Goal: Task Accomplishment & Management: Manage account settings

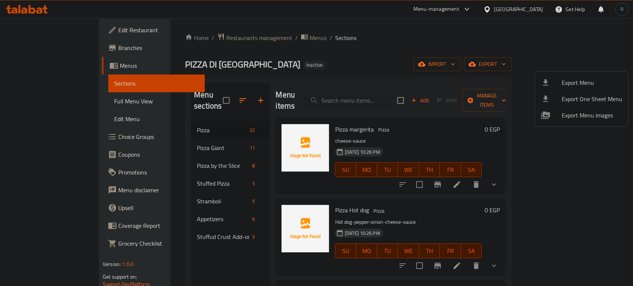
click at [382, 96] on div at bounding box center [316, 143] width 633 height 286
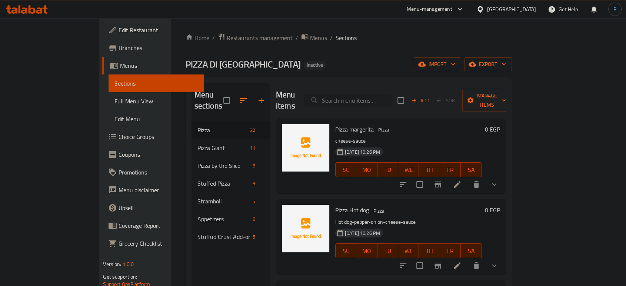
click at [389, 94] on input "search" at bounding box center [347, 100] width 87 height 13
paste input "Pizza Super Supreme"
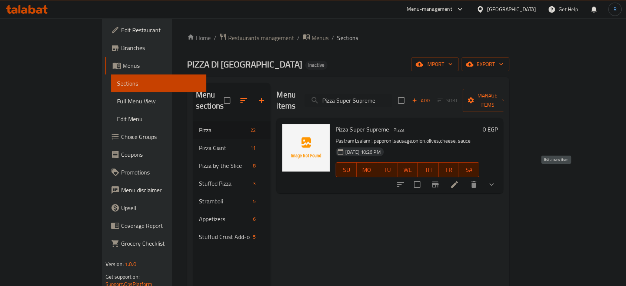
type input "Pizza Super Supreme"
click at [458, 181] on icon at bounding box center [454, 184] width 7 height 7
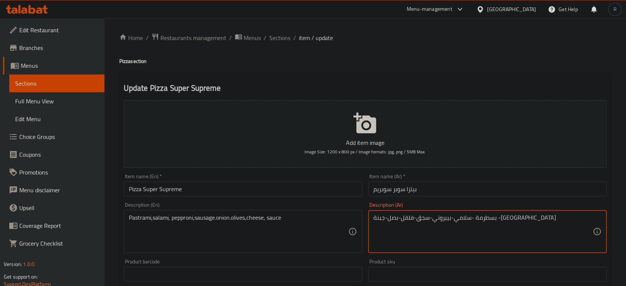
click at [426, 219] on textarea "بسطرمة -سلامي-بيبروني-سجق-فلفل-بصل-جبنة -[GEOGRAPHIC_DATA]" at bounding box center [483, 231] width 219 height 35
click at [404, 220] on textarea "بسطرمة -سلامي-بيبروني-سجق-بصل-جبنة -صلصة" at bounding box center [483, 231] width 219 height 35
type textarea "بسطرمة -سلامي-بيبروني-سجق-بصل-زيتون-جبنة -صلصة"
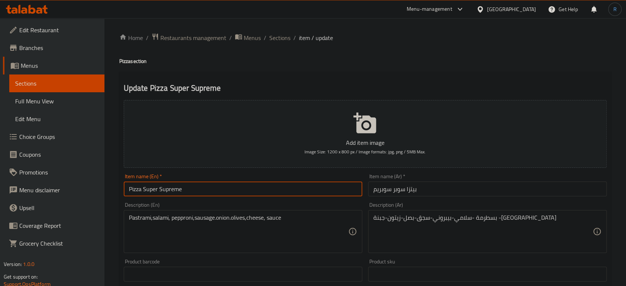
click at [320, 184] on input "Pizza Super Supreme" at bounding box center [243, 189] width 239 height 15
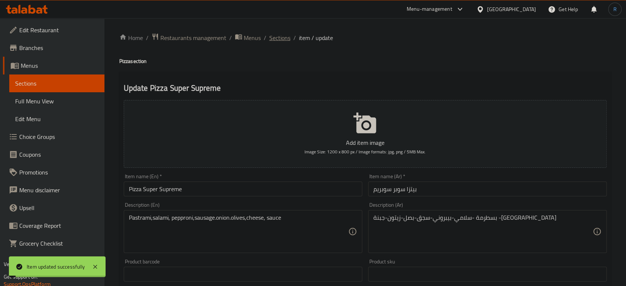
click at [276, 38] on span "Sections" at bounding box center [279, 37] width 21 height 9
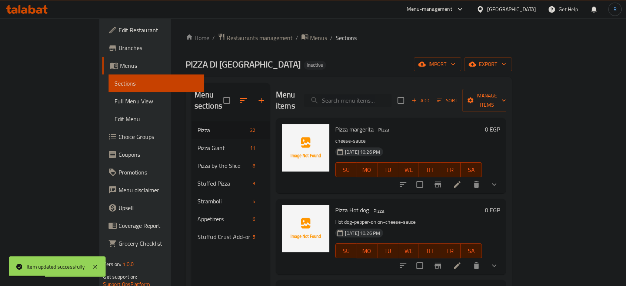
click at [370, 94] on input "search" at bounding box center [347, 100] width 87 height 13
type input "{"
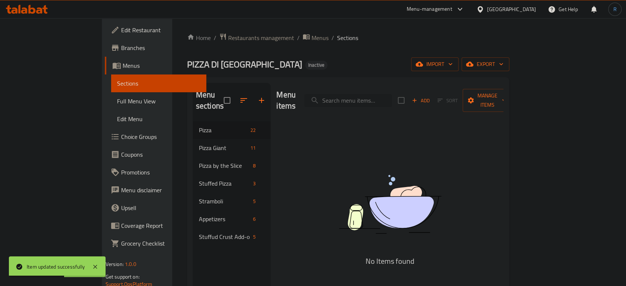
paste input "Pizza Super Supreme"
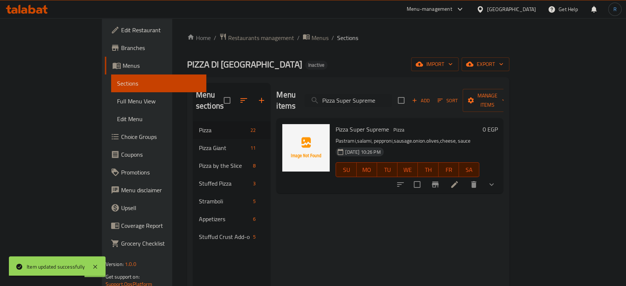
type input "Pizza Super Supreme"
click at [459, 180] on icon at bounding box center [454, 184] width 9 height 9
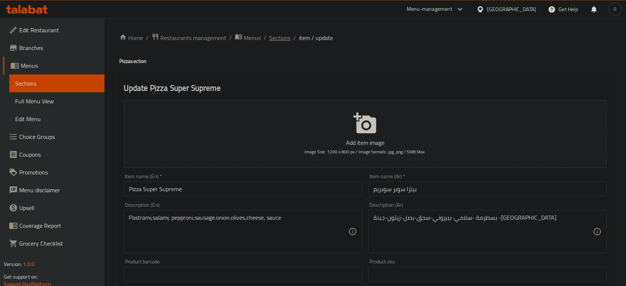
click at [273, 36] on span "Sections" at bounding box center [279, 37] width 21 height 9
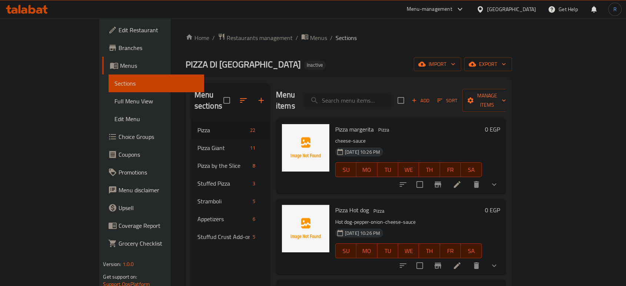
click at [359, 95] on input "search" at bounding box center [347, 100] width 87 height 13
paste input "Pizza Chicken BBQ"
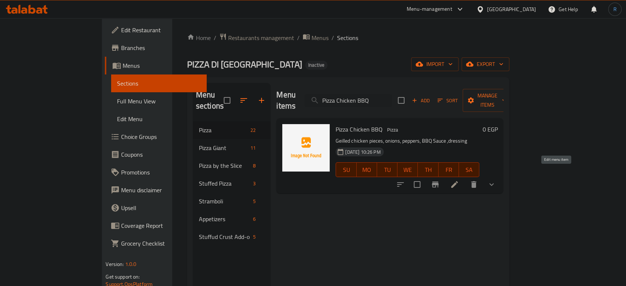
type input "Pizza Chicken BBQ"
click at [458, 181] on icon at bounding box center [454, 184] width 7 height 7
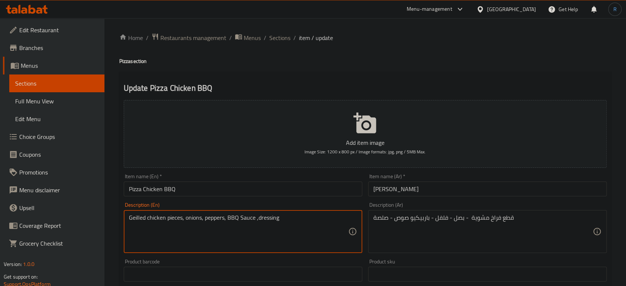
click at [267, 214] on textarea "Geilled chicken pieces, onions, peppers, BBQ Sauce ,dressing" at bounding box center [238, 231] width 219 height 35
type textarea "Geilled chicken pieces, onions, peppers, BBQ Sauce ,sauce"
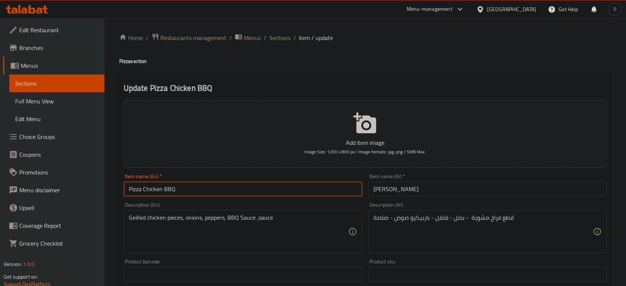
click at [261, 183] on input "Pizza Chicken BBQ" at bounding box center [243, 189] width 239 height 15
click at [275, 38] on span "Sections" at bounding box center [279, 37] width 21 height 9
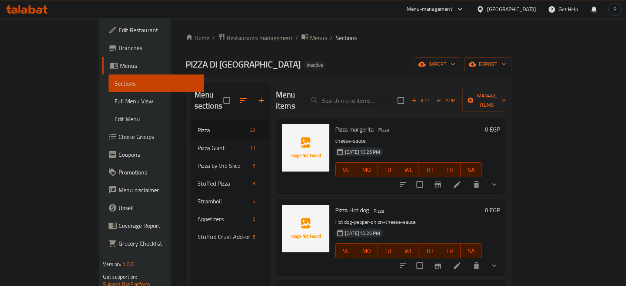
click at [375, 102] on div "Menu items Add Sort Manage items" at bounding box center [391, 100] width 230 height 35
click at [373, 97] on input "search" at bounding box center [347, 100] width 87 height 13
paste input "Pizza Chicken Ranch"
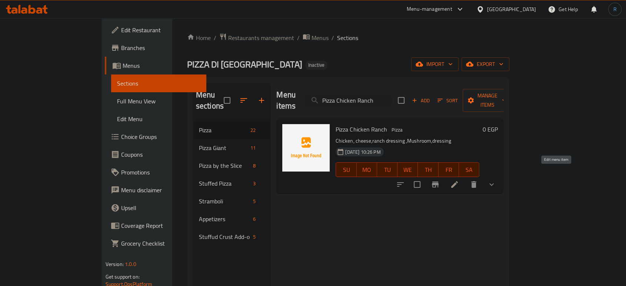
type input "Pizza Chicken Ranch"
click at [459, 180] on icon at bounding box center [454, 184] width 9 height 9
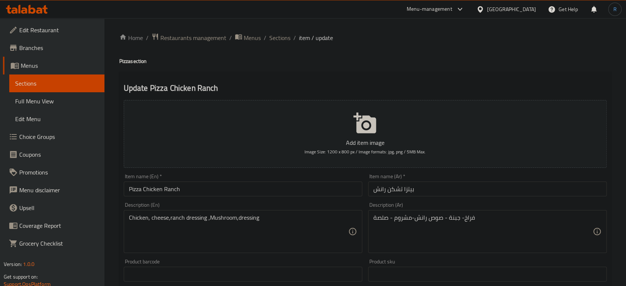
scroll to position [41, 0]
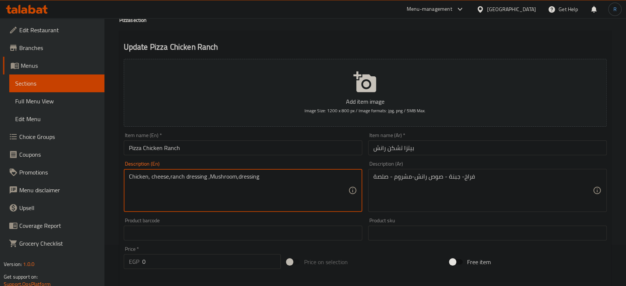
click at [252, 182] on textarea "Chicken, cheese,ranch dressing ,Mushroom,dressing" at bounding box center [238, 190] width 219 height 35
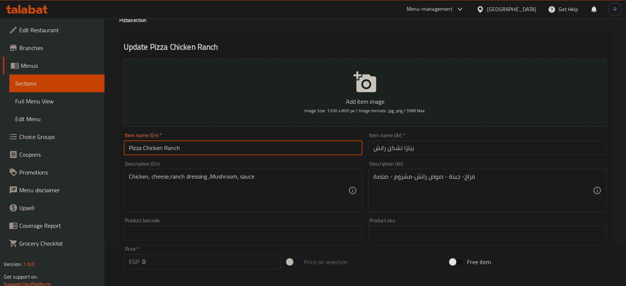
click at [246, 145] on input "Pizza Chicken Ranch" at bounding box center [243, 147] width 239 height 15
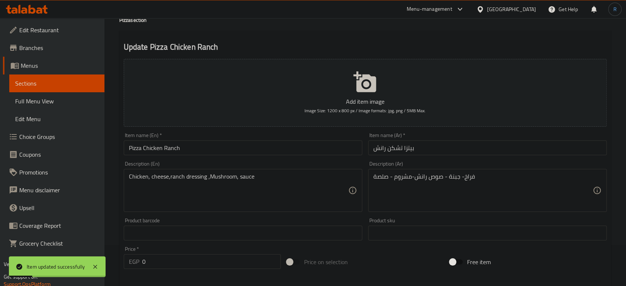
click at [301, 211] on div "Chicken, cheese,ranch dressing ,Mushroom, sauce Description (En)" at bounding box center [243, 190] width 239 height 43
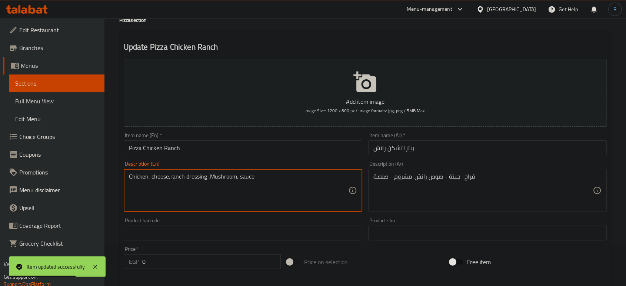
click at [170, 179] on textarea "Chicken, cheese,ranch dressing ,Mushroom, sauce" at bounding box center [238, 190] width 219 height 35
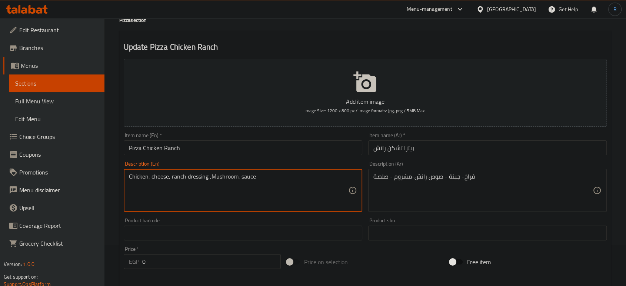
scroll to position [0, 0]
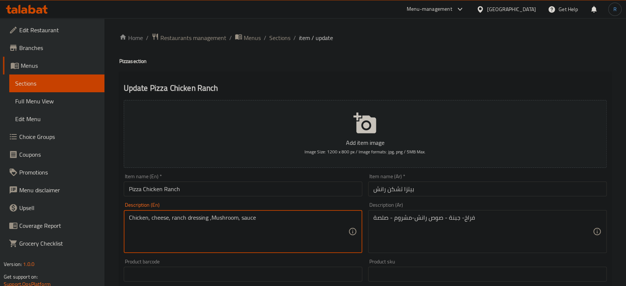
type textarea "Chicken, cheese, ranch dressing ,Mushroom, sauce"
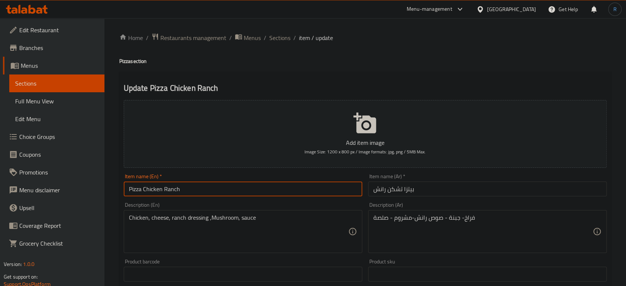
click at [278, 194] on input "Pizza Chicken Ranch" at bounding box center [243, 189] width 239 height 15
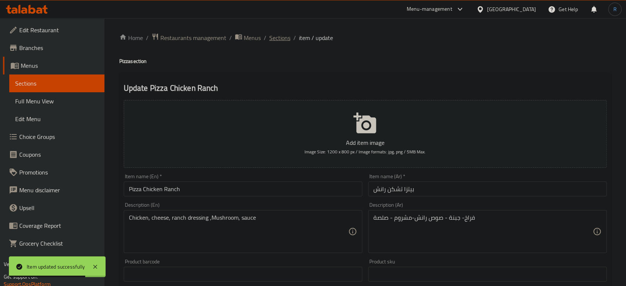
click at [273, 42] on span "Sections" at bounding box center [279, 37] width 21 height 9
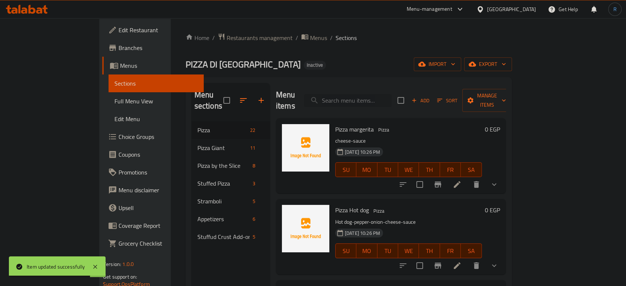
click at [362, 95] on input "search" at bounding box center [347, 100] width 87 height 13
paste input "Pizza smoked turkey"
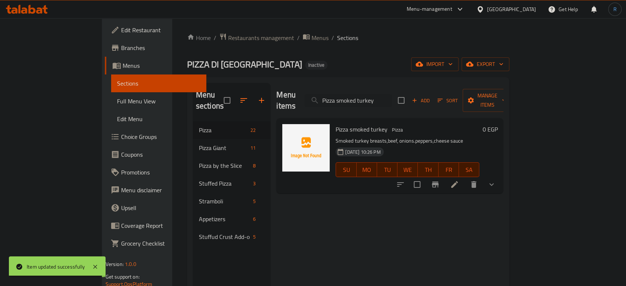
type input "Pizza smoked turkey"
click at [458, 181] on icon at bounding box center [454, 184] width 7 height 7
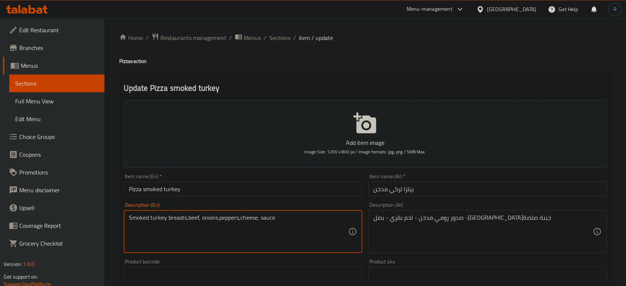
type textarea "Smoked turkey breasts,beef, onions.peppers,cheese, sauce"
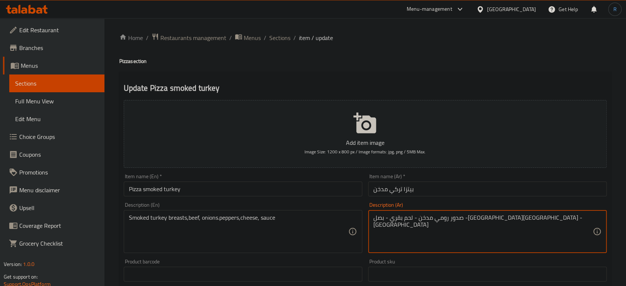
type textarea "صدور رومي مدخن - لحم بقري - بصل -فلفل-جبنة -صلصة"
click at [253, 189] on input "Pizza smoked turkey" at bounding box center [243, 189] width 239 height 15
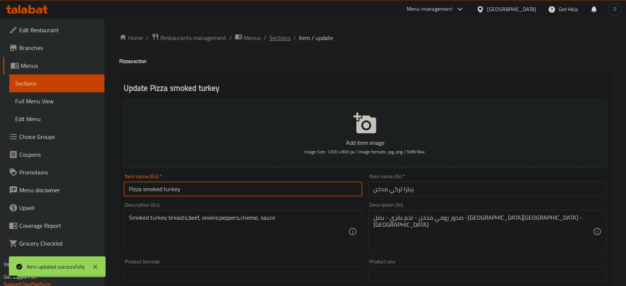
click at [281, 38] on span "Sections" at bounding box center [279, 37] width 21 height 9
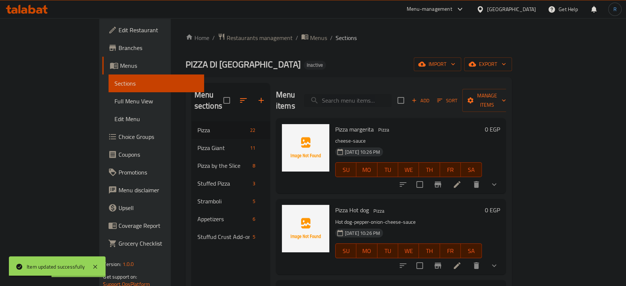
click at [366, 94] on input "search" at bounding box center [347, 100] width 87 height 13
paste input "Pizza Napolitana"
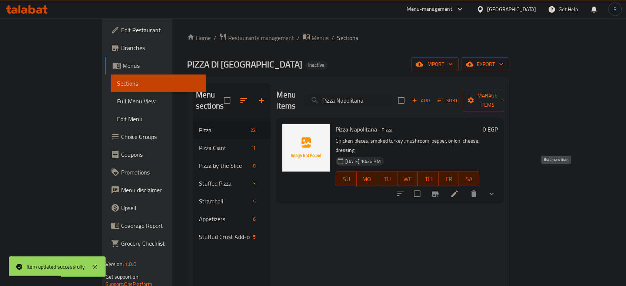
type input "Pizza Napolitana"
click at [458, 190] on icon at bounding box center [454, 193] width 7 height 7
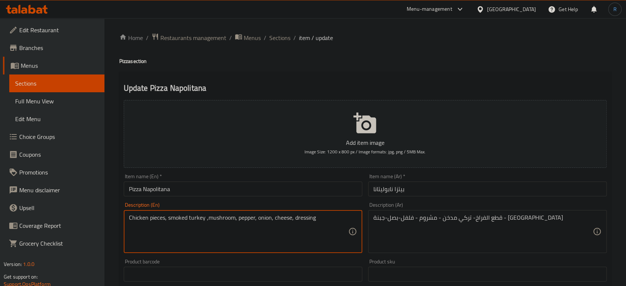
click at [298, 218] on textarea "Chicken pieces, smoked turkey ,mushroom, pepper, onion, cheese, dressing" at bounding box center [238, 231] width 219 height 35
type textarea "Chicken pieces, smoked turkey ,mushroom, pepper, onion, cheese, sauce"
click at [306, 243] on textarea "Chicken pieces, smoked turkey ,mushroom, pepper, onion, cheese, sauce" at bounding box center [238, 231] width 219 height 35
click at [264, 192] on input "Pizza Napolitana" at bounding box center [243, 189] width 239 height 15
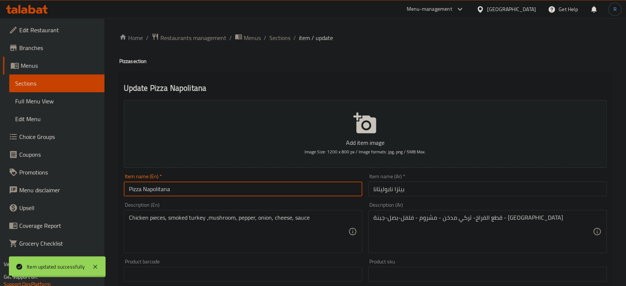
drag, startPoint x: 275, startPoint y: 37, endPoint x: 325, endPoint y: 2, distance: 61.7
click at [275, 37] on span "Sections" at bounding box center [279, 37] width 21 height 9
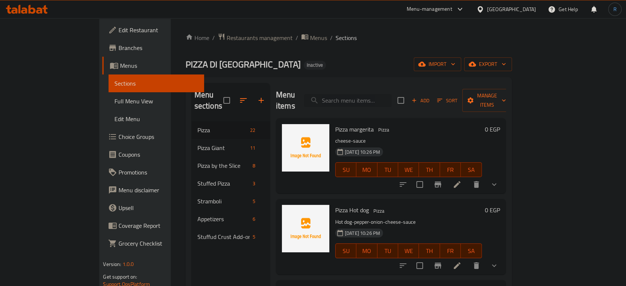
click at [375, 96] on input "search" at bounding box center [347, 100] width 87 height 13
paste input "Pizza Three Cheese"
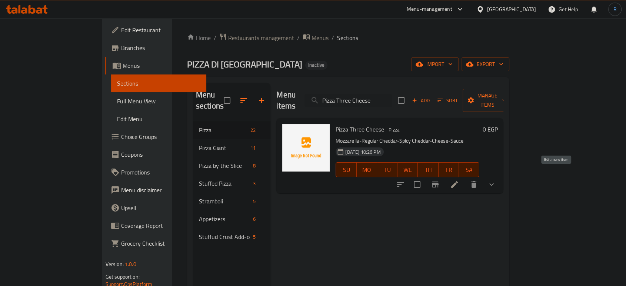
type input "Pizza Three Cheese"
click at [459, 180] on icon at bounding box center [454, 184] width 9 height 9
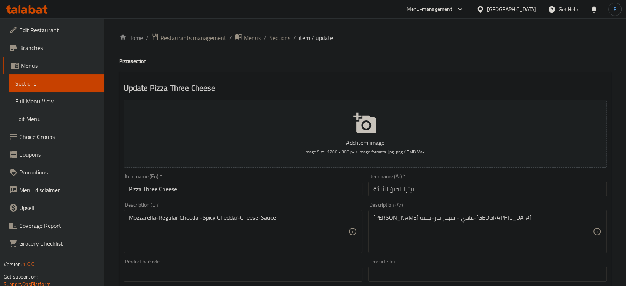
drag, startPoint x: 319, startPoint y: 237, endPoint x: 308, endPoint y: 237, distance: 10.4
click at [166, 221] on textarea "Mozzarella-Regular Cheddar-Spicy Cheddar-Cheese-Sauce" at bounding box center [238, 231] width 219 height 35
click at [295, 238] on textarea "Mozzarella-Plain Cheddar-Spicy Cheddar-Cheese-Sauce" at bounding box center [238, 231] width 219 height 35
click at [214, 219] on textarea "Mozzarella-Plain Cheddar-Spicy Cheddar-Cheese-Sauce" at bounding box center [238, 231] width 219 height 35
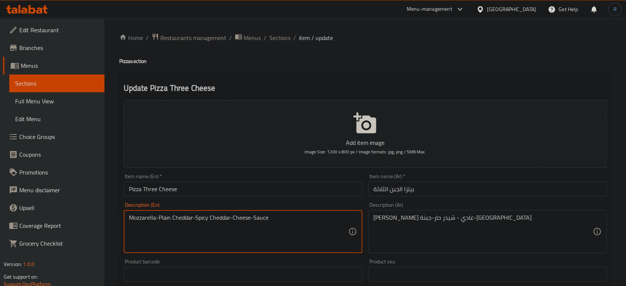
click at [214, 219] on textarea "Mozzarella-Plain Cheddar-Spicy Cheddar-Cheese-Sauce" at bounding box center [238, 231] width 219 height 35
type textarea "Mozzarella-Plain Cheddar-Cheese-Sauce"
drag, startPoint x: 309, startPoint y: 245, endPoint x: 335, endPoint y: 245, distance: 25.9
click at [309, 245] on textarea "Mozzarella-Plain Cheddar-Cheese-Sauce" at bounding box center [238, 231] width 219 height 35
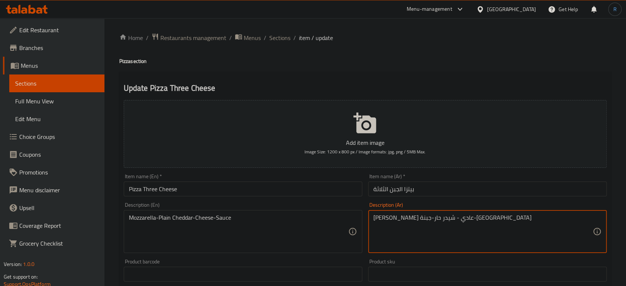
click at [435, 221] on textarea "[PERSON_NAME] عادي - شيدر حار-جبنة-[GEOGRAPHIC_DATA]" at bounding box center [483, 231] width 219 height 35
click at [418, 218] on textarea "موتزاريلا-شيدر سادة- شيدر حار-جبنة-صلصة" at bounding box center [483, 231] width 219 height 35
click at [408, 220] on textarea "موتزاريلا-شيدر سادة- حار-جبنة-صلصة" at bounding box center [483, 231] width 219 height 35
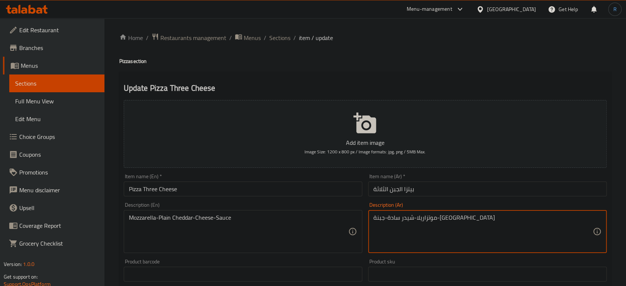
type textarea "موتزاريلا-شيدر سادة-جبنة-صلصة"
click at [337, 190] on input "Pizza Three Cheese" at bounding box center [243, 189] width 239 height 15
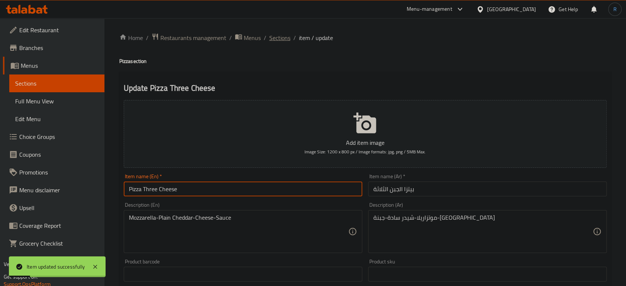
click at [285, 37] on span "Sections" at bounding box center [279, 37] width 21 height 9
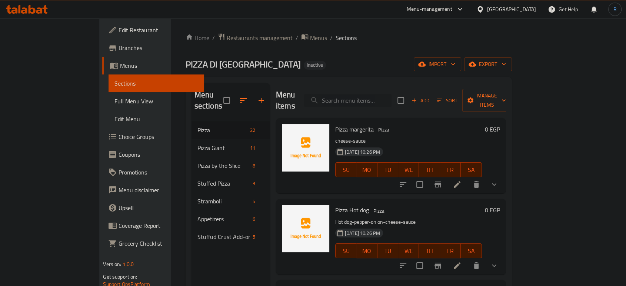
click at [371, 94] on input "search" at bounding box center [347, 100] width 87 height 13
paste input "Pizza formagio"
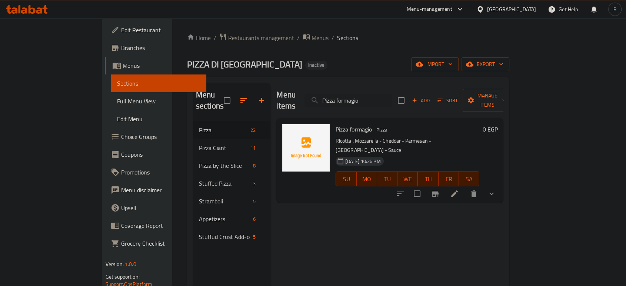
type input "Pizza formagio"
click at [459, 189] on icon at bounding box center [454, 193] width 9 height 9
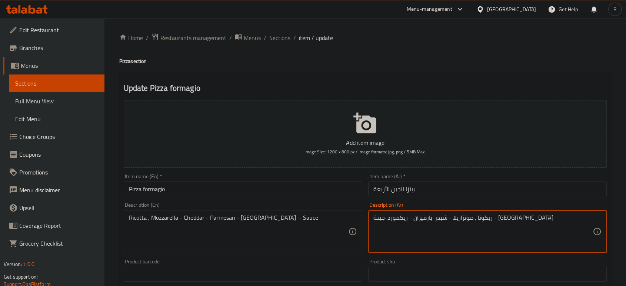
click at [228, 192] on input "Pizza formagio" at bounding box center [243, 189] width 239 height 15
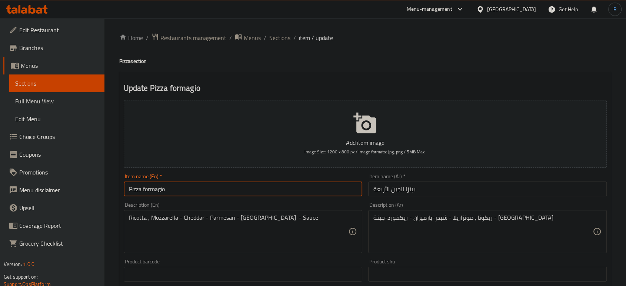
click at [228, 192] on input "Pizza formagio" at bounding box center [243, 189] width 239 height 15
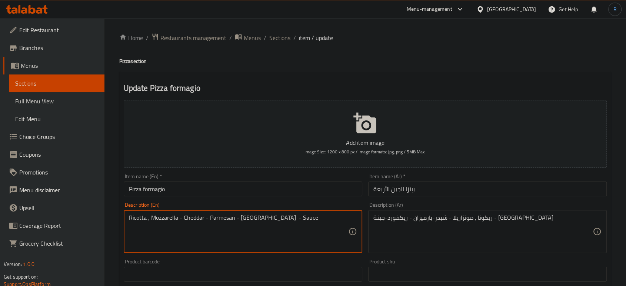
click at [208, 248] on textarea "Ricotta , Mozzarella - Cheddar - Parmesan - [GEOGRAPHIC_DATA] - Sauce" at bounding box center [238, 231] width 219 height 35
click at [392, 60] on h4 "Pizza section" at bounding box center [365, 60] width 492 height 7
click at [322, 227] on textarea "Ricotta , Mozzarella - Cheddar - Parmesan - [GEOGRAPHIC_DATA] - Sauce" at bounding box center [238, 231] width 219 height 35
click at [328, 222] on textarea "Ricotta , Mozzarella - Cheddar - Parmesan - [GEOGRAPHIC_DATA] - Sauce" at bounding box center [238, 231] width 219 height 35
click at [194, 220] on textarea "Ricotta , Mozzarella - Cheddar - Parmesan - [GEOGRAPHIC_DATA] - Sauce" at bounding box center [238, 231] width 219 height 35
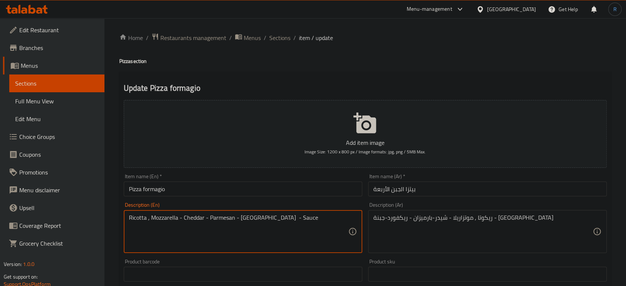
click at [194, 220] on textarea "Ricotta , Mozzarella - Cheddar - Parmesan - [GEOGRAPHIC_DATA] - Sauce" at bounding box center [238, 231] width 219 height 35
click at [327, 227] on textarea "Ricotta , Mozzarella - Parmesan - Roquefort - Sauce" at bounding box center [238, 231] width 219 height 35
click at [248, 219] on textarea "Ricotta , Mozzarella - Parmesan - Roquefort - Sauce" at bounding box center [238, 231] width 219 height 35
click at [163, 216] on textarea "Ricotta , Mozzarella - Parmesan - Roquefort" at bounding box center [238, 231] width 219 height 35
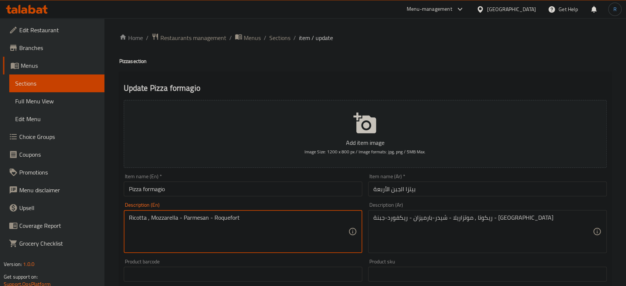
click at [163, 216] on textarea "Ricotta , Mozzarella - Parmesan - Roquefort" at bounding box center [238, 231] width 219 height 35
click at [154, 221] on textarea "Ricotta , - Parmesan - Roquefort" at bounding box center [238, 231] width 219 height 35
click at [221, 222] on textarea "Ricotta , Parmesan - Roquefort" at bounding box center [238, 231] width 219 height 35
paste textarea "Mozzarella"
click at [192, 219] on textarea "Ricotta , Parmesan - Roquefort Mozzarella" at bounding box center [238, 231] width 219 height 35
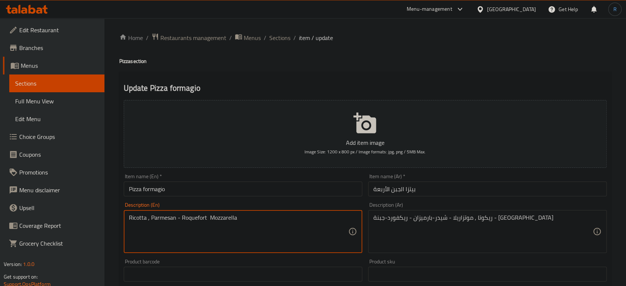
click at [192, 219] on textarea "Ricotta , Parmesan - Roquefort Mozzarella" at bounding box center [238, 231] width 219 height 35
click at [151, 220] on textarea "Ricotta , Parmesan - Mozzarella" at bounding box center [238, 231] width 219 height 35
paste textarea "Roquefort"
click at [322, 239] on textarea "Ricotta , Roquefort, Parmesan - Mozzarella" at bounding box center [238, 231] width 219 height 35
click at [209, 219] on textarea "Ricotta , Roquefort, Parmesan - Mozzarella" at bounding box center [238, 231] width 219 height 35
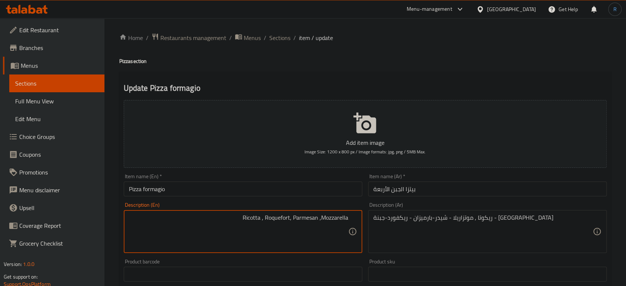
type textarea "Ricotta , Roquefort, Parmesan ,Mozzarella"
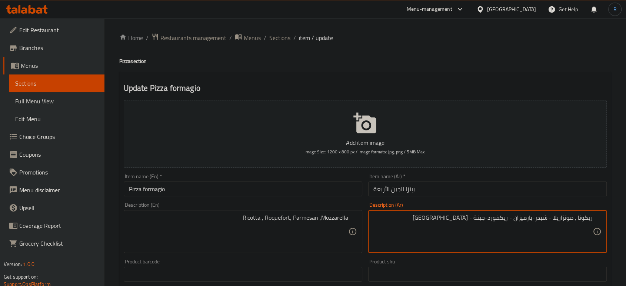
click at [467, 221] on textarea "ريكوتا , موتزاريلا - شيدر-بارميزان - ريكفورد-جبنة - [GEOGRAPHIC_DATA]" at bounding box center [483, 231] width 219 height 35
click at [471, 221] on textarea "ريكوتا , موتزاريلا - شيدر-بارميزان - ريكفورد-جبنة -" at bounding box center [483, 231] width 219 height 35
click at [500, 219] on textarea "ريكوتا , موتزاريلا - شيدر-بارميزان - ريكفورد" at bounding box center [483, 231] width 219 height 35
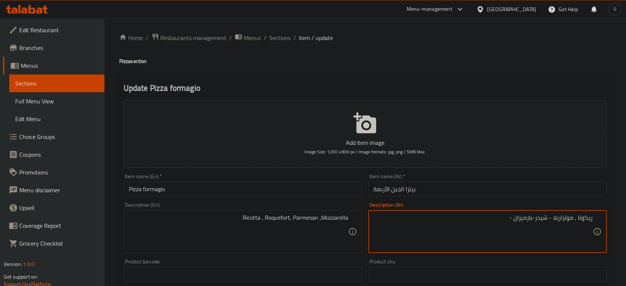
click at [573, 219] on textarea "ريكوتا , موتزاريلا - شيدر-بارميزان -" at bounding box center [483, 231] width 219 height 35
paste textarea "ريكفورد"
click at [504, 220] on textarea "ريكوتا , ريكفورد, موتزاريلا - شيدر-بارميزان -" at bounding box center [483, 231] width 219 height 35
click at [552, 220] on textarea "ريكوتا , ريكفورد, موتزاريلا - شيدر--" at bounding box center [483, 231] width 219 height 35
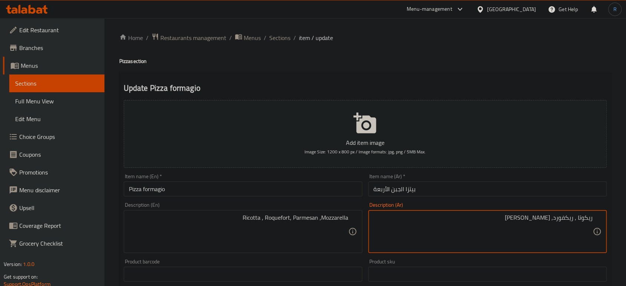
paste textarea "بارميزان"
click at [470, 222] on textarea "ريكوتا , ريكفورد, بارميزان, موتزاريلا - شيدر--" at bounding box center [483, 231] width 219 height 35
type textarea "ريكوتا , ريكفورد, بارميزان, موتزاريلا"
click at [465, 189] on input "بيتزا الجبن الأربعة" at bounding box center [487, 189] width 239 height 15
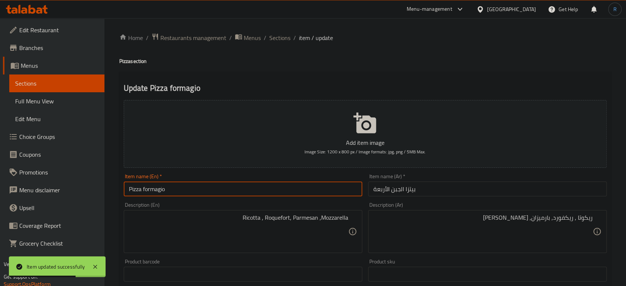
click at [157, 190] on input "Pizza formagio" at bounding box center [243, 189] width 239 height 15
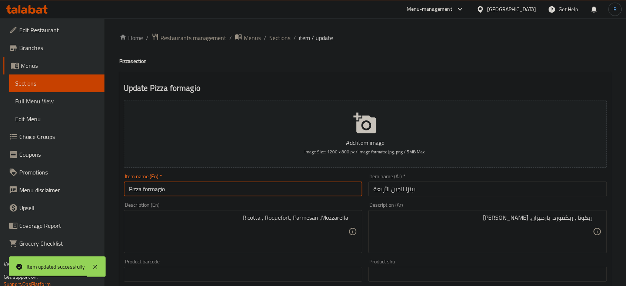
click at [157, 190] on input "Pizza formagio" at bounding box center [243, 189] width 239 height 15
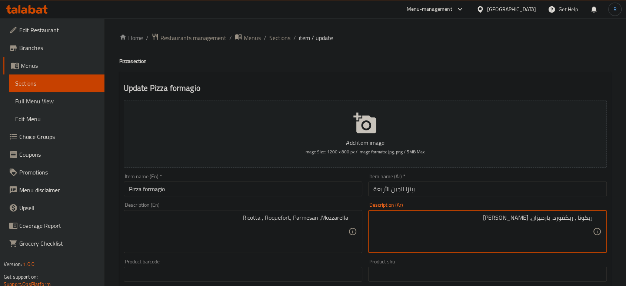
click at [210, 190] on input "Pizza formagio" at bounding box center [243, 189] width 239 height 15
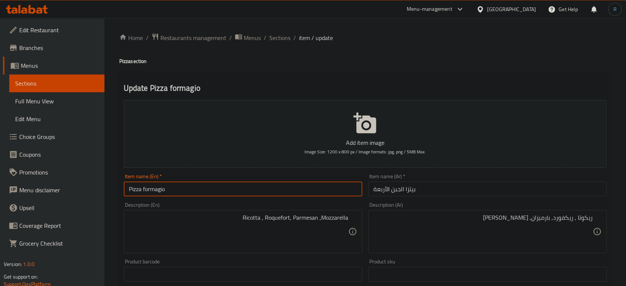
click at [210, 190] on input "Pizza formagio" at bounding box center [243, 189] width 239 height 15
click at [162, 192] on input "Pizza formagio" at bounding box center [243, 189] width 239 height 15
drag, startPoint x: 160, startPoint y: 191, endPoint x: 194, endPoint y: 224, distance: 47.4
click at [161, 189] on input "Pizza formagio" at bounding box center [243, 189] width 239 height 15
drag, startPoint x: 177, startPoint y: 190, endPoint x: 144, endPoint y: 190, distance: 33.4
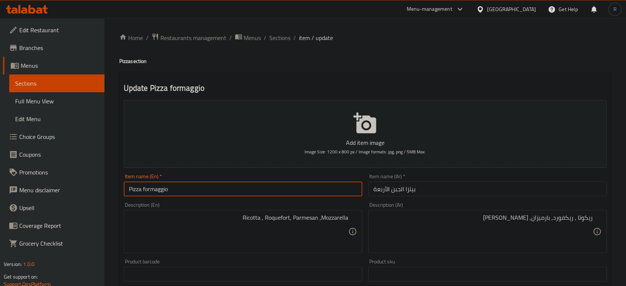
click at [144, 190] on input "Pizza formaggio" at bounding box center [243, 189] width 239 height 15
paste input "text"
click at [147, 188] on input "Pizza formaggi" at bounding box center [243, 189] width 239 height 15
click at [147, 190] on input "Pizza formaggi" at bounding box center [243, 189] width 239 height 15
click at [144, 189] on input "Pizza formaggi" at bounding box center [243, 189] width 239 height 15
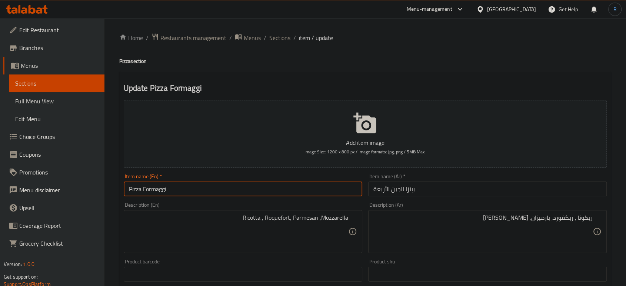
type input "Pizza Formaggi"
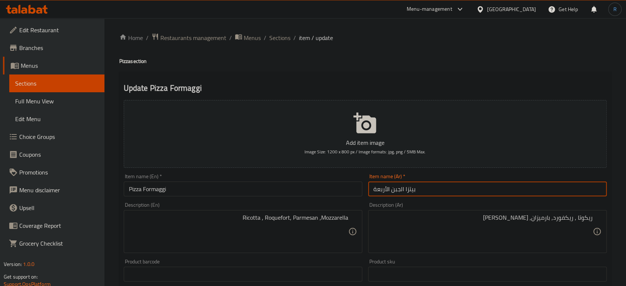
drag, startPoint x: 403, startPoint y: 190, endPoint x: 372, endPoint y: 190, distance: 31.1
click at [372, 190] on input "بيتزا الجبن الأربعة" at bounding box center [487, 189] width 239 height 15
paste input "فورماجي"
type input "بيتزا فورماجي"
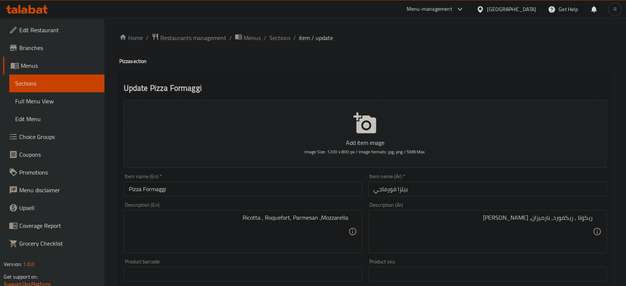
click at [170, 190] on input "Pizza Formaggi" at bounding box center [243, 189] width 239 height 15
click at [433, 189] on input "بيتزا فورماجي" at bounding box center [487, 189] width 239 height 15
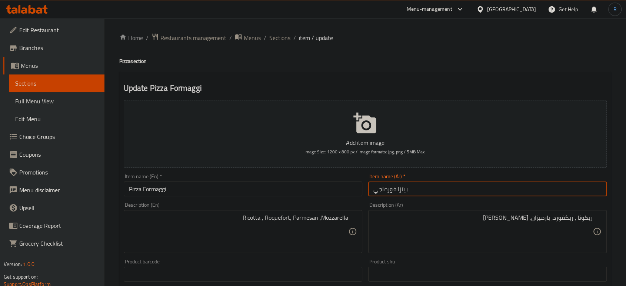
click at [433, 189] on input "بيتزا فورماجي" at bounding box center [487, 189] width 239 height 15
click at [162, 188] on input "Pizza Formaggi" at bounding box center [243, 189] width 239 height 15
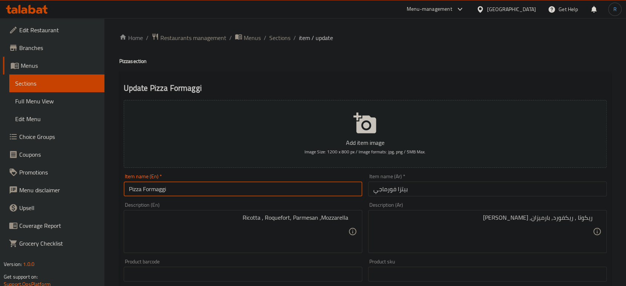
click at [162, 188] on input "Pizza Formaggi" at bounding box center [243, 189] width 239 height 15
click at [164, 193] on input "Pizza Formaggi" at bounding box center [243, 189] width 239 height 15
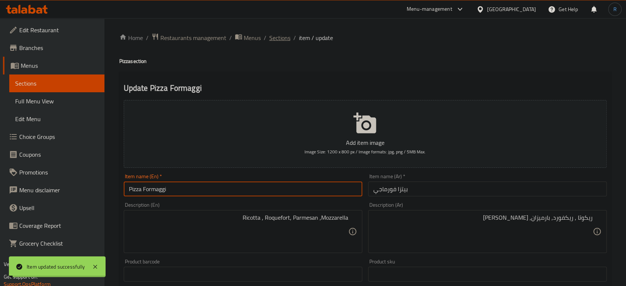
click at [279, 38] on span "Sections" at bounding box center [279, 37] width 21 height 9
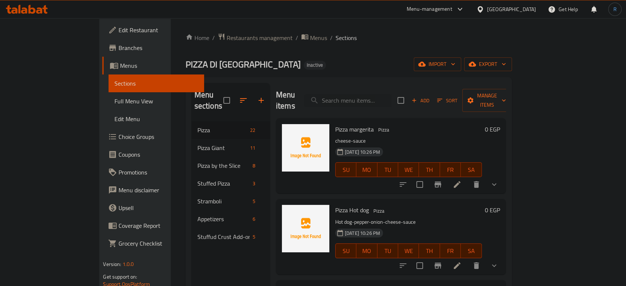
click at [375, 87] on div "Menu items Add Sort Manage items" at bounding box center [391, 100] width 230 height 35
click at [377, 94] on input "search" at bounding box center [347, 100] width 87 height 13
paste input "Pizza sea Food"
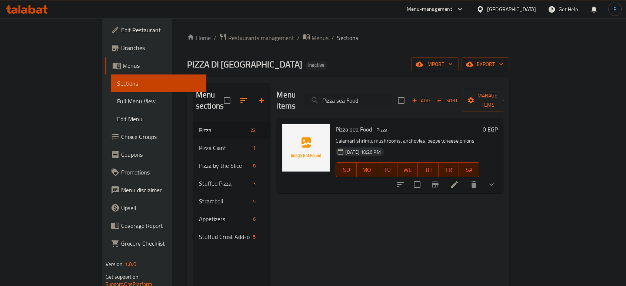
type input "Pizza sea Food"
click at [459, 180] on icon at bounding box center [454, 184] width 9 height 9
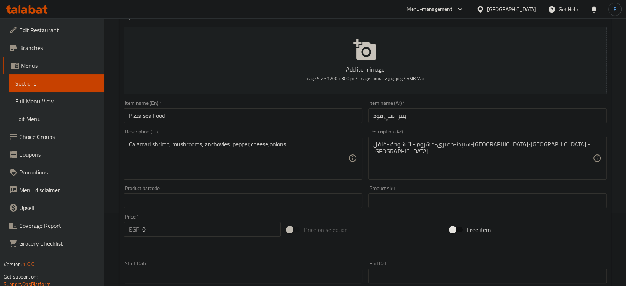
scroll to position [82, 0]
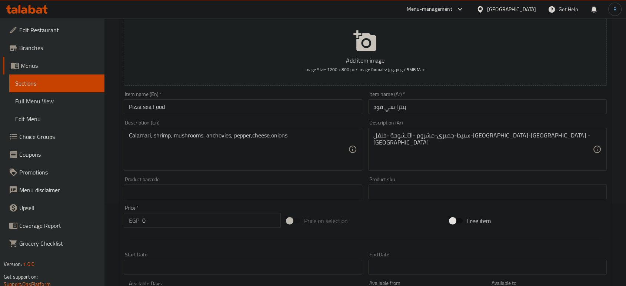
click at [298, 238] on div at bounding box center [365, 240] width 489 height 18
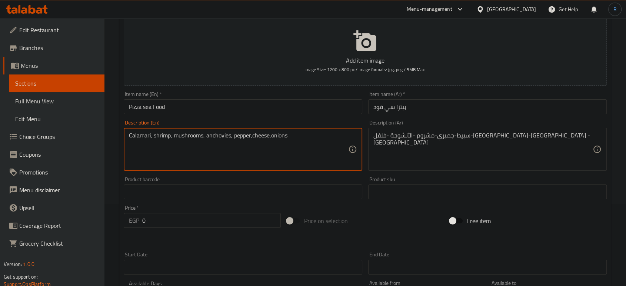
click at [252, 137] on textarea "Calamari, shrimp, mushrooms, anchovies, pepper,cheese,onions" at bounding box center [238, 149] width 219 height 35
click at [272, 136] on textarea "Calamari, shrimp, mushrooms, anchovies, pepper, cheese,onions" at bounding box center [238, 149] width 219 height 35
type textarea "Calamari, shrimp, mushrooms, anchovies, pepper, cheese, onions"
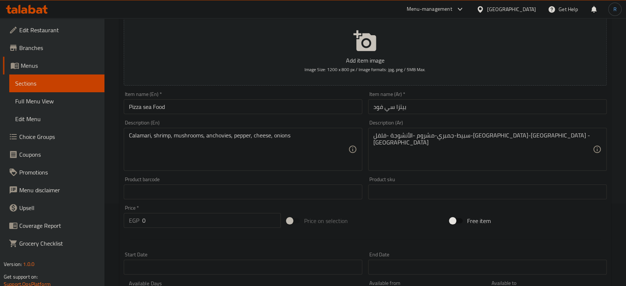
click at [296, 156] on textarea "Calamari, shrimp, mushrooms, anchovies, pepper, cheese, onions" at bounding box center [238, 149] width 219 height 35
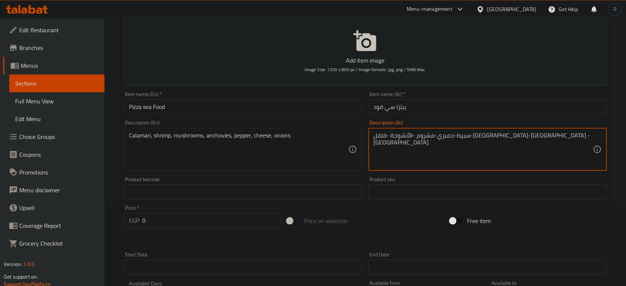
click at [508, 137] on textarea "سبيط-جمبري-مشروم -الأنشوجة -فلفل-جبنة-بصل - صلصة" at bounding box center [483, 149] width 219 height 35
paste textarea "كاليماري"
click at [446, 138] on textarea "كاليماري-جمبري-مشروم -الأنشوجة -فلفل-جبنة-بصل - صلصة" at bounding box center [483, 149] width 219 height 35
type textarea "كاليماري-جمبري-مشروم -الأنشوجة -فلفل-جبنة-بصل"
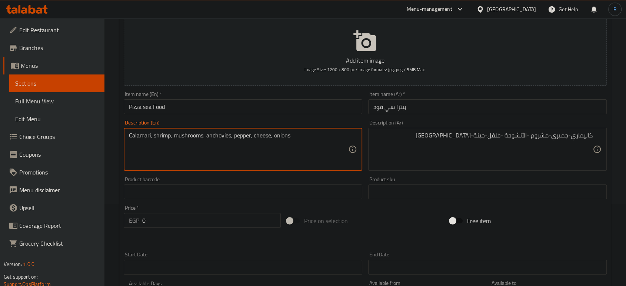
click at [270, 108] on input "Pizza sea Food" at bounding box center [243, 106] width 239 height 15
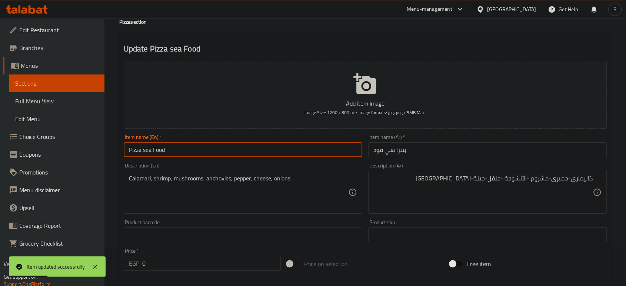
scroll to position [0, 0]
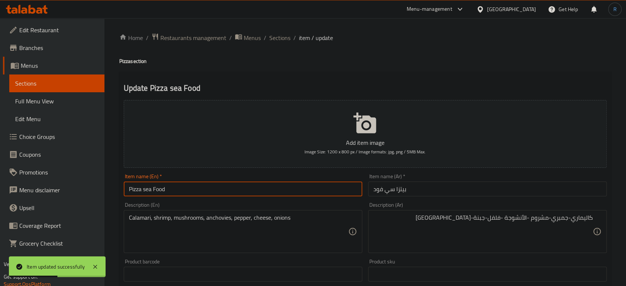
drag, startPoint x: 276, startPoint y: 41, endPoint x: 279, endPoint y: 1, distance: 40.2
click at [276, 41] on span "Sections" at bounding box center [279, 37] width 21 height 9
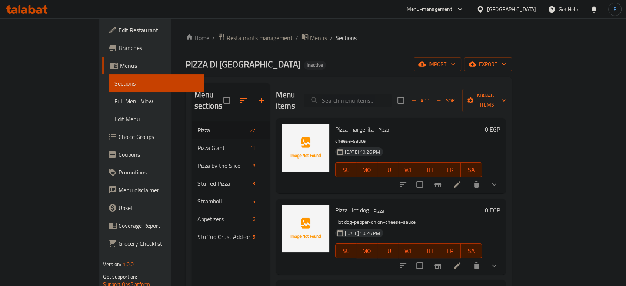
click at [379, 94] on input "search" at bounding box center [347, 100] width 87 height 13
paste input "Pizza Seafood Ranch"
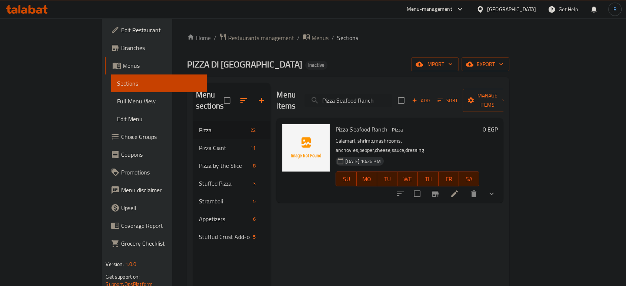
type input "Pizza Seafood Ranch"
click at [458, 190] on icon at bounding box center [454, 193] width 7 height 7
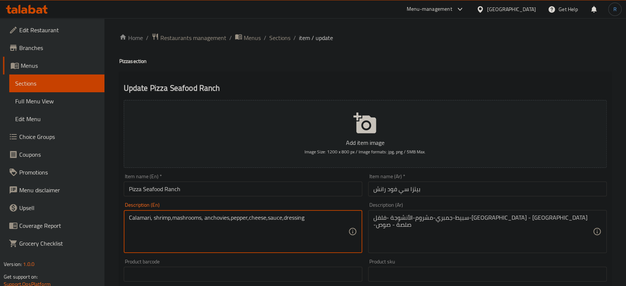
click at [293, 218] on textarea "Calamari, shrimp,mashrooms, anchovies,pepper,cheese,sauce,dressing" at bounding box center [238, 231] width 219 height 35
click at [173, 220] on textarea "Calamari, shrimp,mashrooms, anchovies,pepper,cheese,sauce" at bounding box center [238, 231] width 219 height 35
click at [231, 219] on textarea "Calamari, shrimp, mashrooms, anchovies,pepper,cheese,sauce" at bounding box center [238, 231] width 219 height 35
click at [251, 221] on textarea "Calamari, shrimp, mashrooms, anchovies, pepper,cheese,sauce" at bounding box center [238, 231] width 219 height 35
click at [272, 219] on textarea "Calamari, shrimp, mashrooms, anchovies, pepper, cheese,sauce" at bounding box center [238, 231] width 219 height 35
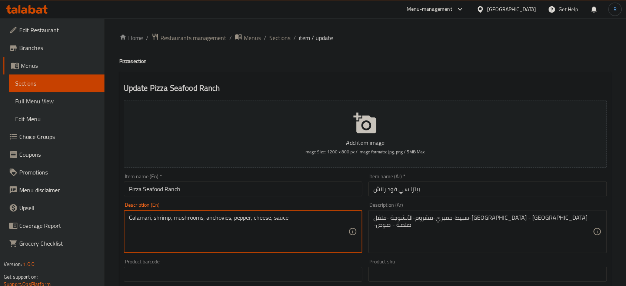
type textarea "Calamari, shrimp, mushrooms, anchovies, pepper, cheese, sauce"
click at [208, 249] on textarea "Calamari, shrimp, mushrooms, anchovies, pepper, cheese, sauce" at bounding box center [238, 231] width 219 height 35
drag, startPoint x: 320, startPoint y: 225, endPoint x: 278, endPoint y: 230, distance: 42.2
click at [320, 225] on textarea "Calamari, shrimp, mushrooms, anchovies, pepper, cheese, sauce" at bounding box center [238, 231] width 219 height 35
click at [318, 231] on textarea "Calamari, shrimp, mushrooms, anchovies, pepper, cheese, sauce" at bounding box center [238, 231] width 219 height 35
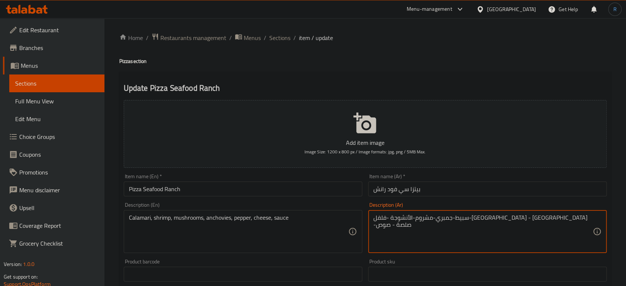
click at [530, 223] on textarea "سبيط-جمبري-مشروم-الأنشوجة -فلفل-جبنة - بصل -صلصة - صوص" at bounding box center [483, 231] width 219 height 35
paste textarea "كاليماري"
click at [420, 218] on textarea "كاليماري-جمبري-مشروم-الأنشوجة -فلفل-جبنة - بصل -صلصة - صوص" at bounding box center [483, 231] width 219 height 35
click at [401, 222] on textarea "كاليماري-جمبري-مشروم-الأنشوجة -فلفل-جبنة - -صلصة - صوص" at bounding box center [483, 231] width 219 height 35
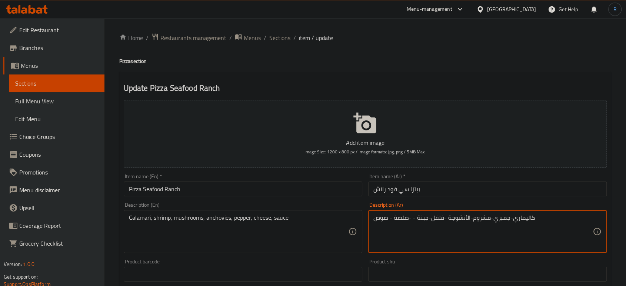
click at [401, 222] on textarea "كاليماري-جمبري-مشروم-الأنشوجة -فلفل-جبنة - -صلصة - صوص" at bounding box center [483, 231] width 219 height 35
type textarea "كاليماري-جمبري-مشروم-الأنشوجة -فلفل-جبنة - صوص"
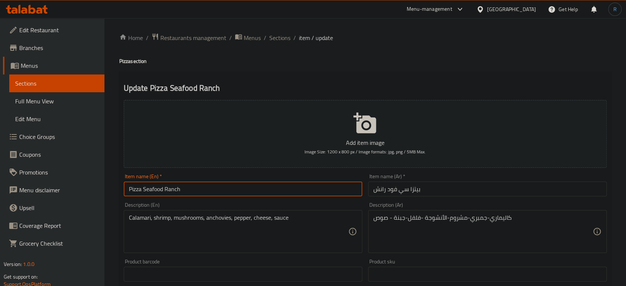
click at [270, 196] on input "Pizza Seafood Ranch" at bounding box center [243, 189] width 239 height 15
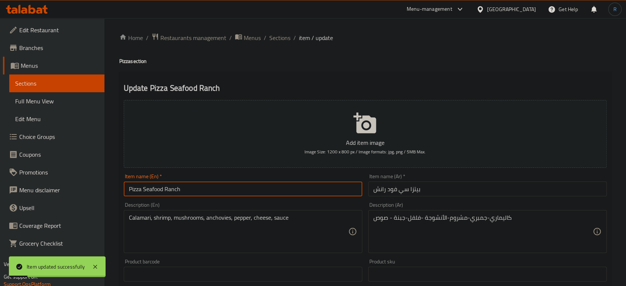
drag, startPoint x: 276, startPoint y: 37, endPoint x: 290, endPoint y: 2, distance: 37.6
click at [276, 37] on span "Sections" at bounding box center [279, 37] width 21 height 9
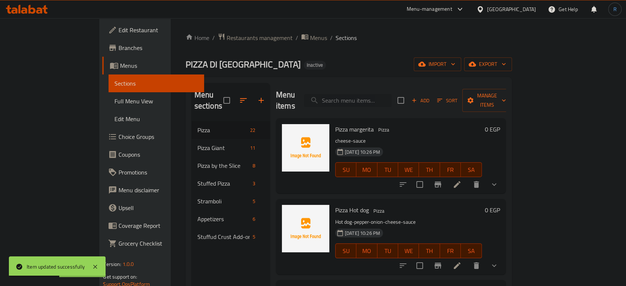
click at [355, 98] on input "search" at bounding box center [347, 100] width 87 height 13
paste input "Pizza Chicken Polo Rosso (Spicy)"
type input "Pizza Chicken Polo Rosso (Spicy)"
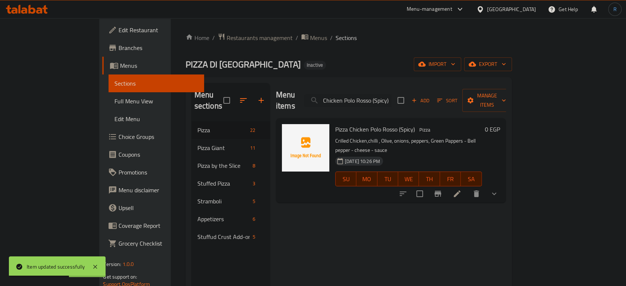
click at [462, 189] on icon at bounding box center [457, 193] width 9 height 9
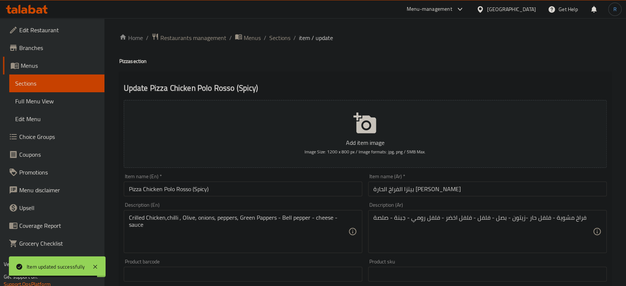
click at [201, 190] on input "Pizza Chicken Polo Rosso (Spicy)" at bounding box center [243, 189] width 239 height 15
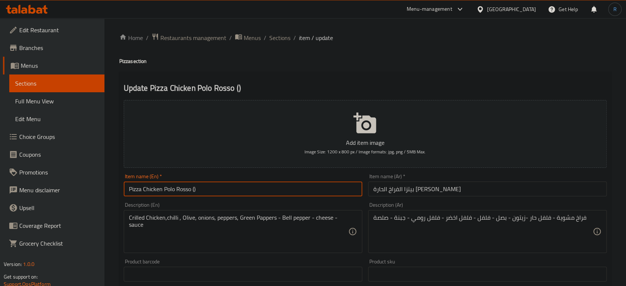
click at [144, 192] on input "Pizza Chicken Polo Rosso ()" at bounding box center [243, 189] width 239 height 15
paste input "Spicy"
click at [220, 189] on input "Pizza SpicyChicken Polo Rosso ()" at bounding box center [243, 189] width 239 height 15
click at [157, 192] on input "Pizza SpicyChicken Polo Rosso" at bounding box center [243, 189] width 239 height 15
type input "Pizza Spicy Chicken Polo Rosso"
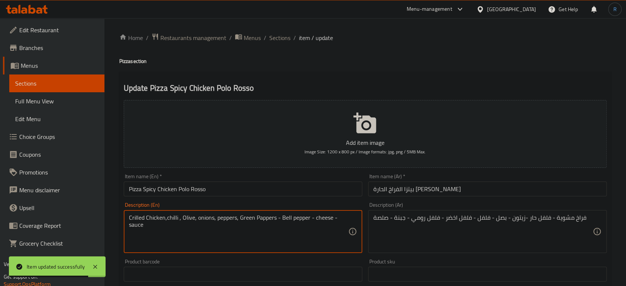
click at [162, 239] on textarea "Crilled Chicken,chilli , Olive, onions, peppers, Green Pappers - Bell pepper - …" at bounding box center [238, 231] width 219 height 35
drag, startPoint x: 165, startPoint y: 218, endPoint x: 122, endPoint y: 218, distance: 42.6
click at [122, 218] on div "Description (En) Crilled Chicken,chilli , Olive, onions, peppers, Green Pappers…" at bounding box center [243, 227] width 245 height 57
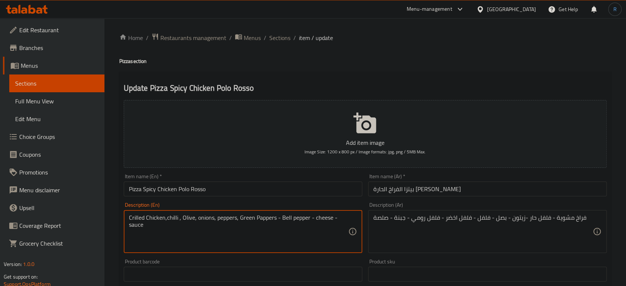
click at [169, 242] on textarea "Crilled Chicken,chilli , Olive, onions, peppers, Green Pappers - Bell pepper - …" at bounding box center [238, 231] width 219 height 35
drag, startPoint x: 136, startPoint y: 218, endPoint x: 151, endPoint y: 241, distance: 27.2
click at [151, 241] on textarea "Crilled Chicken,chilli , Olive, onions, peppers, Green Pappers - Bell pepper - …" at bounding box center [238, 231] width 219 height 35
click at [135, 218] on textarea "Crilled Chicken,chilli , Olive, onions, peppers, Green Pappers - Bell pepper - …" at bounding box center [238, 231] width 219 height 35
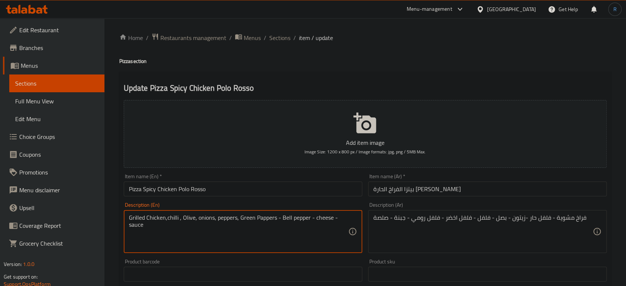
click at [167, 219] on textarea "Grilled Chicken,chilli , Olive, onions, peppers, Green Pappers - Bell pepper - …" at bounding box center [238, 231] width 219 height 35
click at [296, 236] on textarea "Grilled Chicken, chilli , Olive, onions, peppers, Green Pappers - Bell pepper -…" at bounding box center [238, 231] width 219 height 35
drag, startPoint x: 203, startPoint y: 240, endPoint x: 198, endPoint y: 240, distance: 4.4
click at [202, 240] on textarea "Grilled Chicken, chilli , Olive, onions, peppers, Green Pappers - Bell pepper -…" at bounding box center [238, 231] width 219 height 35
click at [176, 218] on textarea "Grilled Chicken, chilli , Olive, onions, peppers, Green Pappers - Bell pepper -…" at bounding box center [238, 231] width 219 height 35
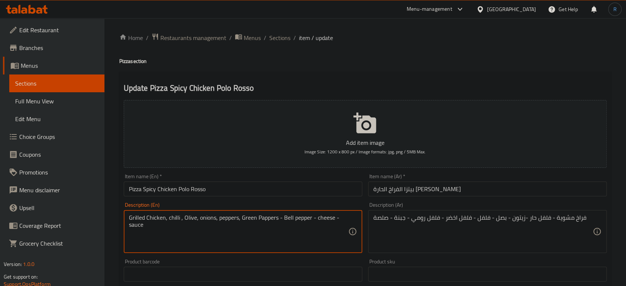
click at [176, 218] on textarea "Grilled Chicken, chilli , Olive, onions, peppers, Green Pappers - Bell pepper -…" at bounding box center [238, 231] width 219 height 35
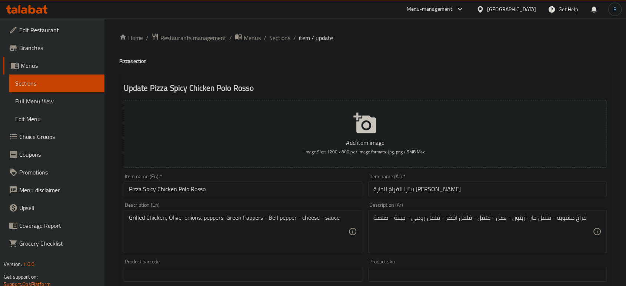
click at [297, 244] on textarea "Grilled Chicken, Olive, onions, peppers, Green Pappers - Bell pepper - cheese -…" at bounding box center [238, 231] width 219 height 35
click at [288, 239] on textarea "Grilled Chicken, Olive, onions, peppers, Green Pappers - Bell pepper - cheese -…" at bounding box center [238, 231] width 219 height 35
drag, startPoint x: 266, startPoint y: 221, endPoint x: 340, endPoint y: 221, distance: 74.1
click at [340, 221] on textarea "Grilled Chicken, Olive, onions, peppers, Green Pappers - Bell pepper - cheese -…" at bounding box center [238, 231] width 219 height 35
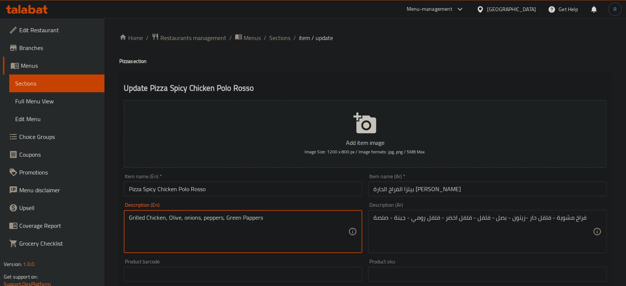
drag, startPoint x: 254, startPoint y: 221, endPoint x: 260, endPoint y: 228, distance: 9.0
click at [258, 231] on textarea "Grilled Chicken, Olive, onions, peppers, Green Pappers" at bounding box center [238, 231] width 219 height 35
click at [271, 219] on textarea "Grilled Chicken, Olive, onions, peppers, Green Pappers" at bounding box center [238, 231] width 219 height 35
drag, startPoint x: 276, startPoint y: 219, endPoint x: 226, endPoint y: 219, distance: 50.4
click at [226, 219] on textarea "Grilled Chicken, Olive, onions, peppers, Green Pappers" at bounding box center [238, 231] width 219 height 35
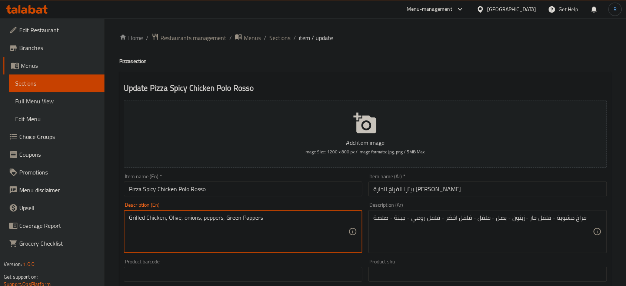
drag, startPoint x: 258, startPoint y: 221, endPoint x: 278, endPoint y: 243, distance: 29.7
click at [295, 247] on textarea "Grilled Chicken, Olive, onions, peppers, Green Pappers" at bounding box center [238, 231] width 219 height 35
click at [251, 218] on textarea "Grilled Chicken, Olive, onions, peppers, Green Pappers" at bounding box center [238, 231] width 219 height 35
type textarea "Grilled Chicken, Olive, onions, peppers, Green Peppers"
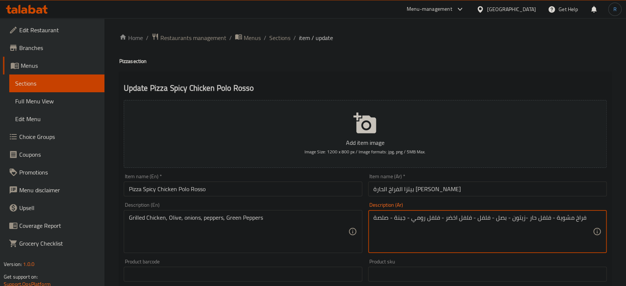
click at [539, 220] on textarea "فراخ مشوية - فلفل حار -زيتون - بصل - فلفل - فلفل اخضر - فلفل رومي - جبنة - صلصة" at bounding box center [483, 231] width 219 height 35
click at [530, 219] on textarea "فراخ مشوية - حار -زيتون - بصل - فلفل - فلفل اخضر - فلفل رومي - جبنة - صلصة" at bounding box center [483, 231] width 219 height 35
drag, startPoint x: 443, startPoint y: 216, endPoint x: 370, endPoint y: 216, distance: 73.0
click at [370, 216] on div "فراخ مشوية -زيتون - بصل - فلفل - فلفل اخضر - فلفل رومي - جبنة - صلصة Descriptio…" at bounding box center [487, 231] width 239 height 43
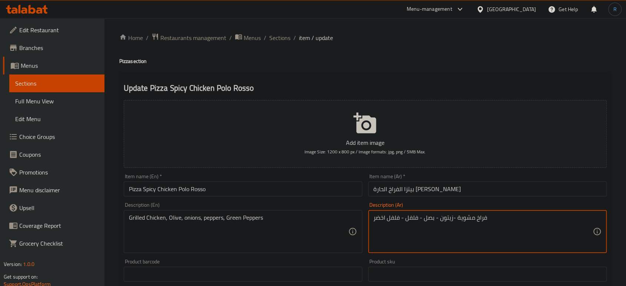
type textarea "فراخ مشوية -زيتون - بصل - فلفل - فلفل اخضر"
click at [315, 191] on input "Pizza Spicy Chicken Polo Rosso" at bounding box center [243, 189] width 239 height 15
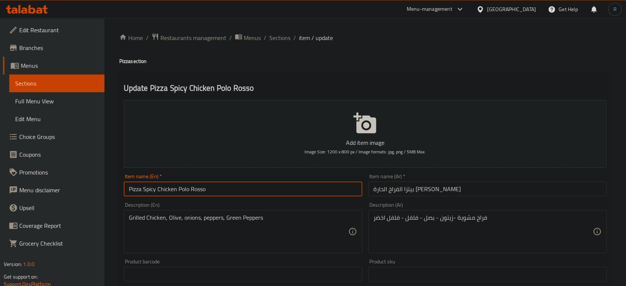
click at [319, 193] on input "Pizza Spicy Chicken Polo Rosso" at bounding box center [243, 189] width 239 height 15
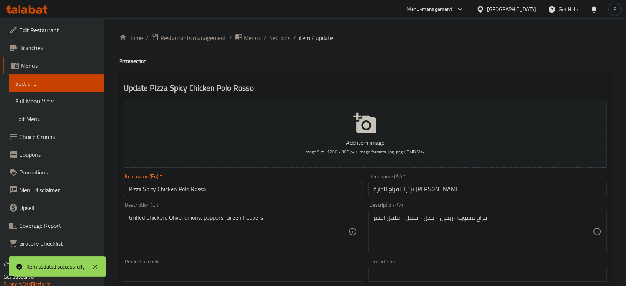
drag, startPoint x: 285, startPoint y: 43, endPoint x: 292, endPoint y: 1, distance: 42.2
click at [285, 42] on span "Sections" at bounding box center [279, 37] width 21 height 9
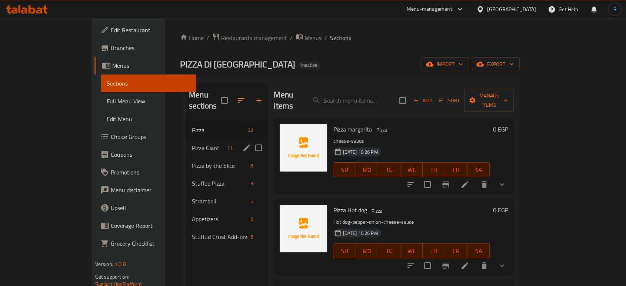
click at [242, 143] on icon "edit" at bounding box center [246, 147] width 9 height 9
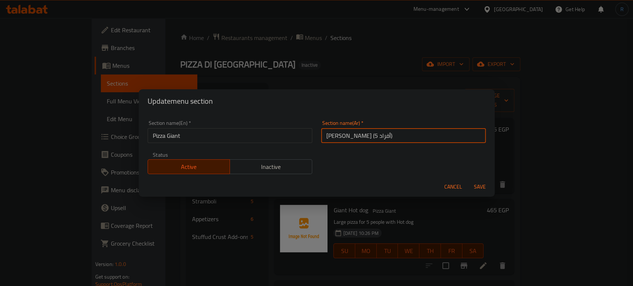
drag, startPoint x: 340, startPoint y: 136, endPoint x: 324, endPoint y: 136, distance: 16.3
click at [324, 136] on input "بيتزا جاينت (5 أفراد)" at bounding box center [403, 135] width 165 height 15
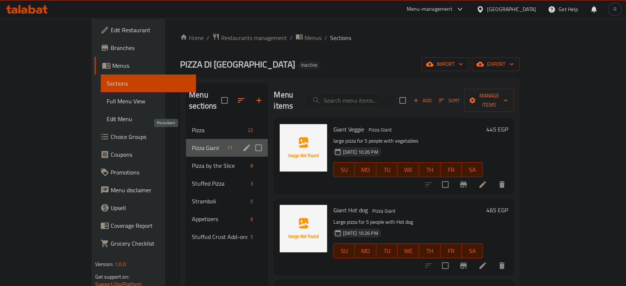
click at [192, 143] on span "Pizza Giant" at bounding box center [208, 147] width 32 height 9
click at [218, 139] on div "Pizza Giant 11" at bounding box center [227, 148] width 82 height 18
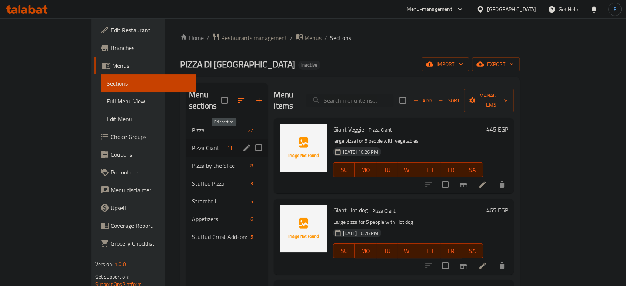
click at [242, 143] on icon "edit" at bounding box center [246, 147] width 9 height 9
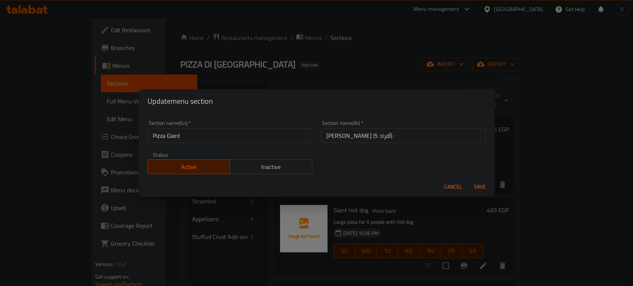
click at [208, 135] on input "Pizza Giant" at bounding box center [229, 135] width 165 height 15
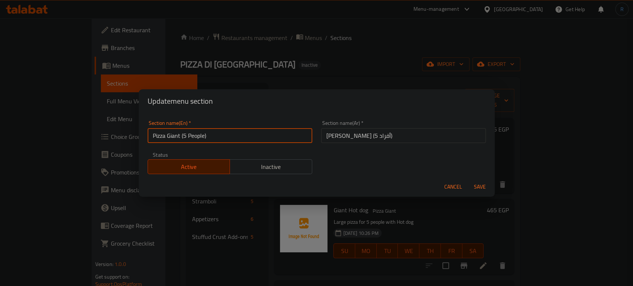
drag, startPoint x: 204, startPoint y: 136, endPoint x: 185, endPoint y: 136, distance: 19.3
click at [185, 136] on input "Pizza Giant (5 People)" at bounding box center [229, 135] width 165 height 15
click at [204, 136] on input "Pizza Giant (5 People)" at bounding box center [229, 135] width 165 height 15
click at [202, 137] on input "Pizza Giant (5 People)" at bounding box center [229, 135] width 165 height 15
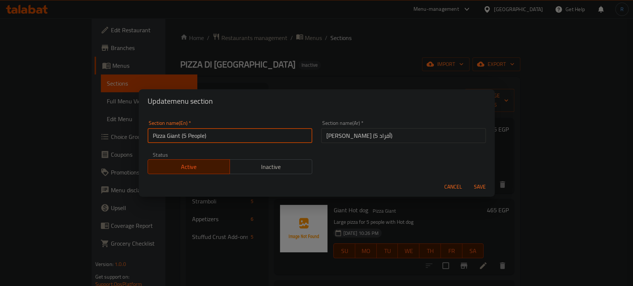
type input "Pizza Giant (5 People)"
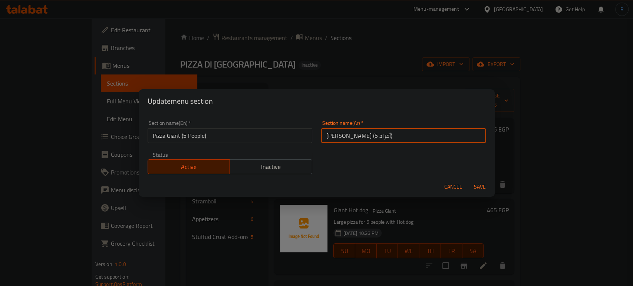
click at [412, 136] on input "بيتزا جاينت (5 أفراد)" at bounding box center [403, 135] width 165 height 15
click at [468, 180] on button "Save" at bounding box center [480, 187] width 24 height 14
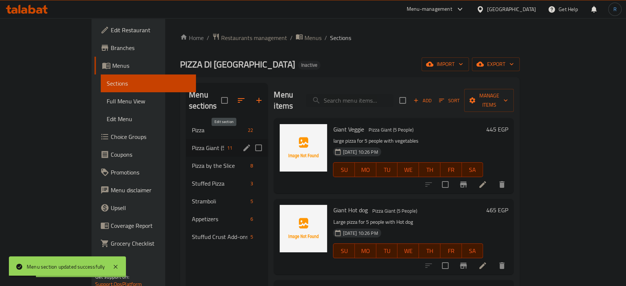
click at [242, 143] on icon "edit" at bounding box center [246, 147] width 9 height 9
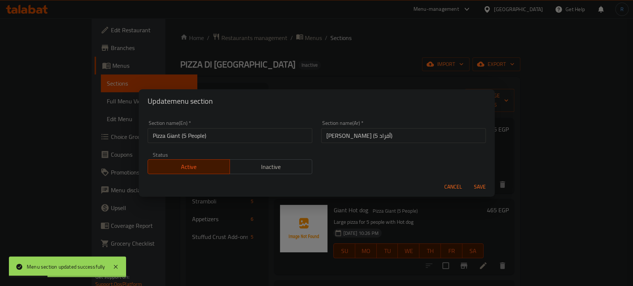
click at [196, 142] on input "Pizza Giant (5 People)" at bounding box center [229, 135] width 165 height 15
paste input "rsons"
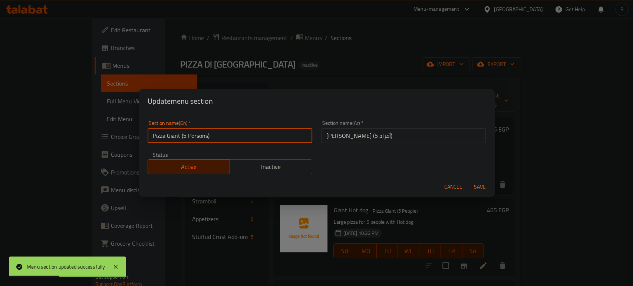
type input "Pizza Giant (5 Persons)"
click at [468, 180] on button "Save" at bounding box center [480, 187] width 24 height 14
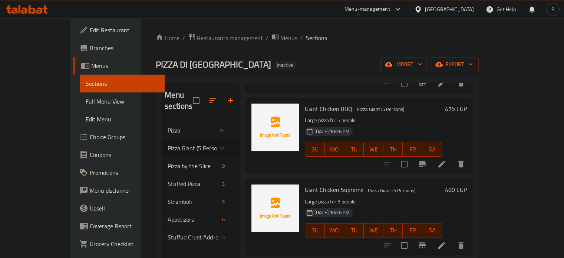
scroll to position [222, 0]
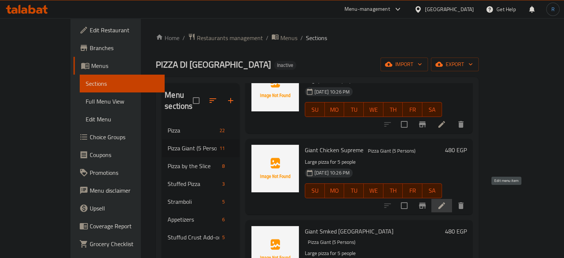
click at [445, 202] on icon at bounding box center [441, 205] width 7 height 7
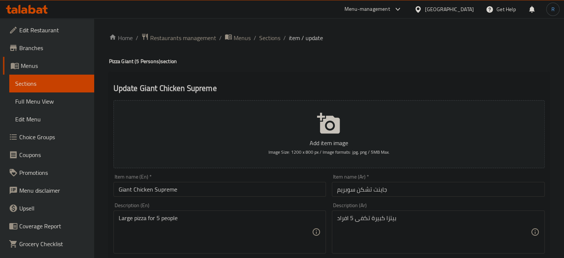
click at [296, 192] on input "Giant Chicken Supreme" at bounding box center [219, 189] width 213 height 15
click at [294, 191] on input "Giant Chicken Supreme" at bounding box center [219, 189] width 213 height 15
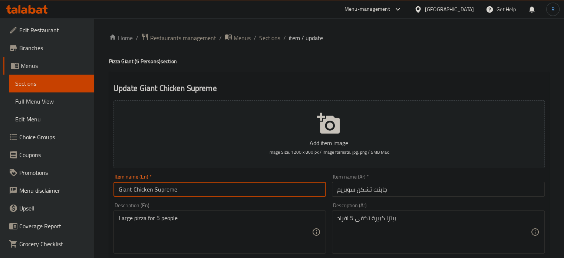
click at [169, 194] on input "Giant Chicken Supreme" at bounding box center [219, 189] width 213 height 15
click at [281, 194] on input "Giant Chicken Supreme" at bounding box center [219, 189] width 213 height 15
click at [141, 193] on input "Giant Chicken Supreme" at bounding box center [219, 189] width 213 height 15
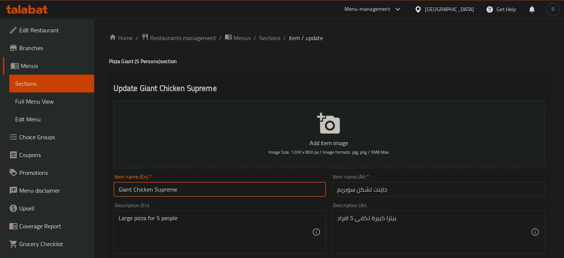
click at [141, 193] on input "Giant Chicken Supreme" at bounding box center [219, 189] width 213 height 15
click at [155, 188] on input "Giant Chicken Supreme" at bounding box center [219, 189] width 213 height 15
paste input "er SupremeSup"
click at [178, 191] on input "Giant Chicken Super Supreme Supreme" at bounding box center [219, 189] width 213 height 15
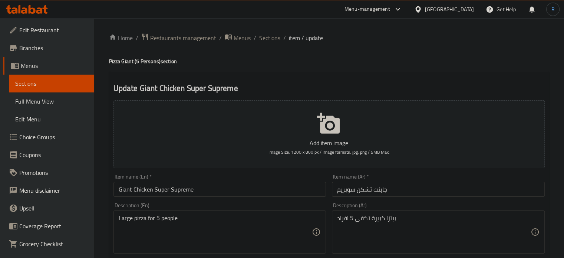
click at [303, 192] on input "Giant Chicken Super Supreme" at bounding box center [219, 189] width 213 height 15
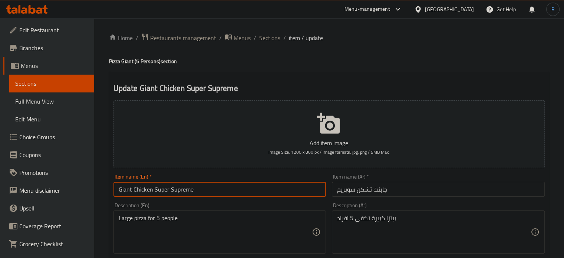
click at [142, 189] on input "Giant Chicken Super Supreme" at bounding box center [219, 189] width 213 height 15
click at [180, 189] on input "Giant Super Supreme" at bounding box center [219, 189] width 213 height 15
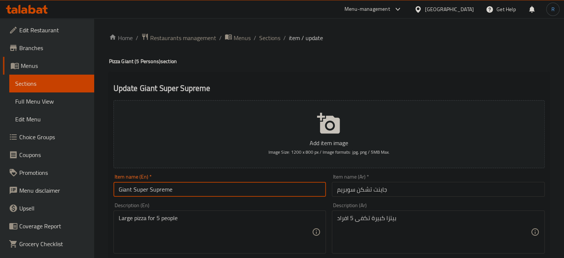
type input "Giant Super Supreme"
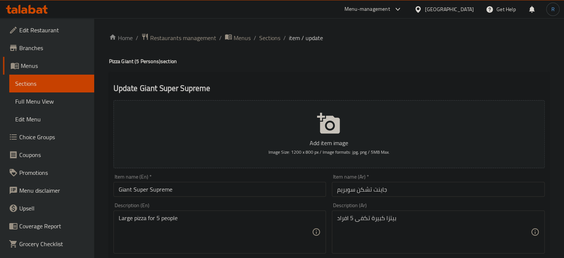
click at [153, 186] on input "Giant Super Supreme" at bounding box center [219, 189] width 213 height 15
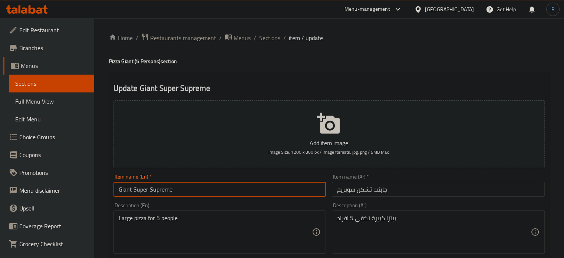
click at [153, 186] on input "Giant Super Supreme" at bounding box center [219, 189] width 213 height 15
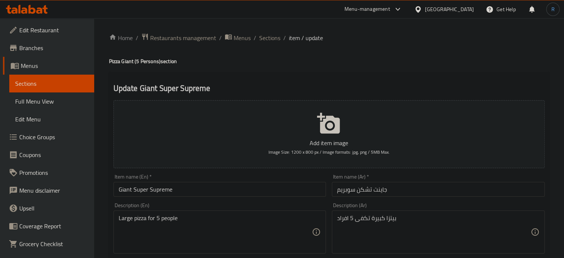
click at [414, 193] on input "جاينت تشكن سوبريم" at bounding box center [438, 189] width 213 height 15
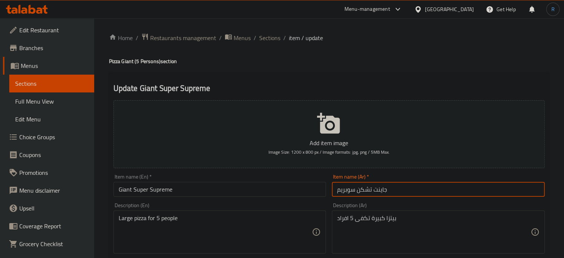
click at [365, 192] on input "جاينت تشكن سوبريم" at bounding box center [438, 189] width 213 height 15
type input "جاينت سوبر سوبريم"
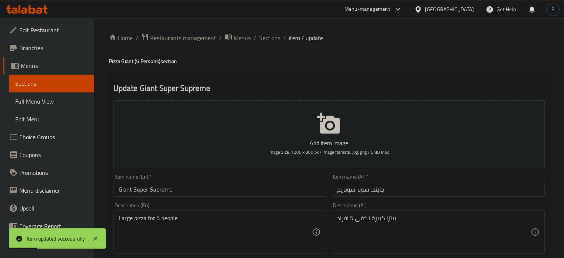
drag, startPoint x: 269, startPoint y: 38, endPoint x: 301, endPoint y: 2, distance: 48.3
click at [269, 38] on span "Sections" at bounding box center [269, 37] width 21 height 9
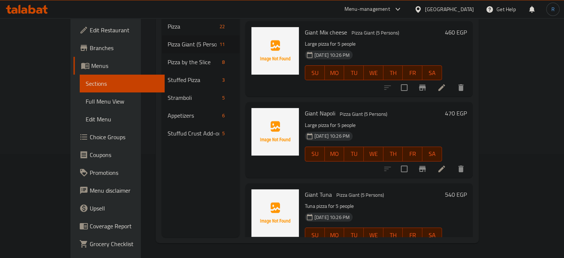
scroll to position [466, 0]
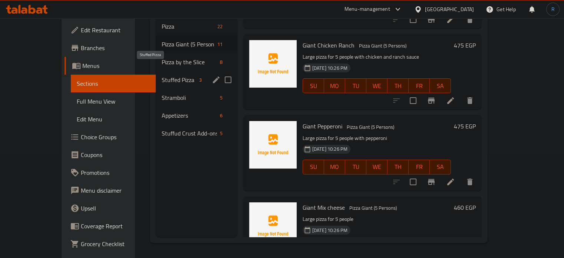
click at [162, 75] on span "Stuffed Pizza" at bounding box center [179, 79] width 34 height 9
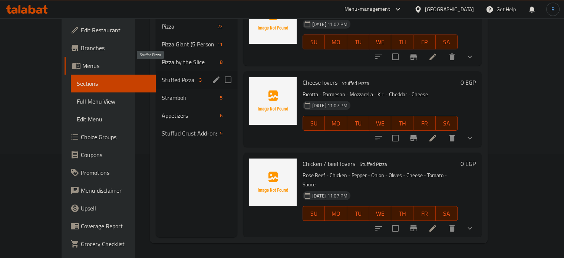
scroll to position [4, 0]
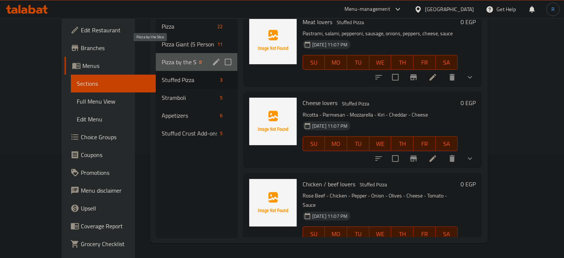
click at [162, 57] on span "Pizza by the Slice" at bounding box center [179, 61] width 34 height 9
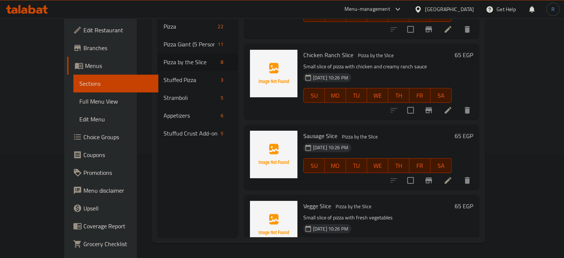
scroll to position [374, 0]
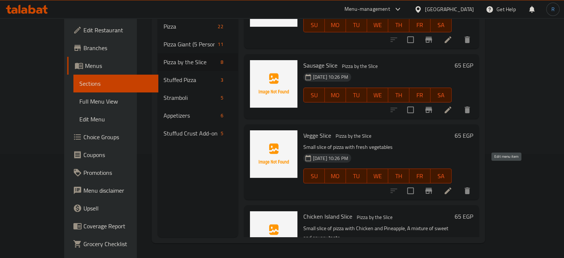
click at [452, 186] on icon at bounding box center [447, 190] width 9 height 9
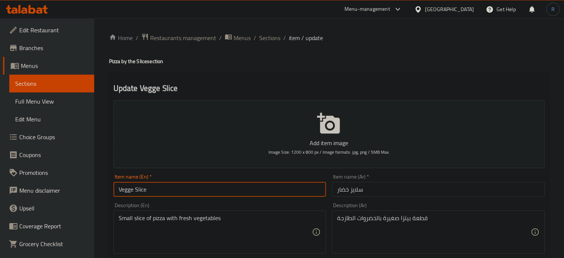
click at [135, 192] on input "Vegge Slice" at bounding box center [219, 189] width 213 height 15
type input "Veggie Slice"
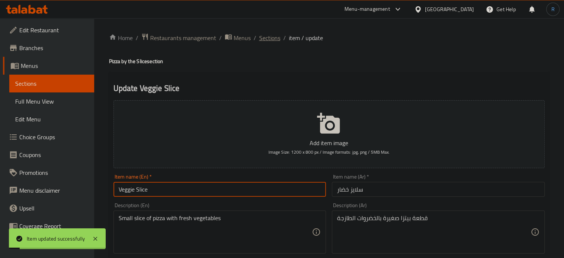
click at [265, 33] on span "Sections" at bounding box center [269, 37] width 21 height 9
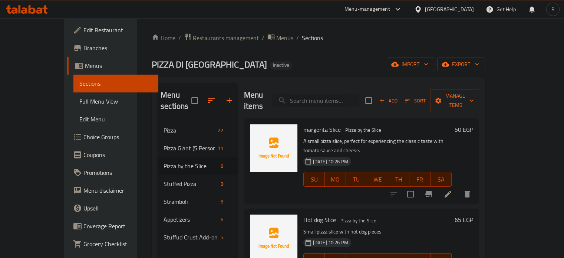
click at [344, 101] on input "search" at bounding box center [315, 100] width 87 height 13
paste input "Cheese lovers"
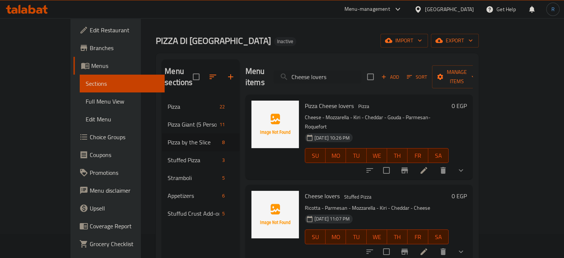
scroll to position [74, 0]
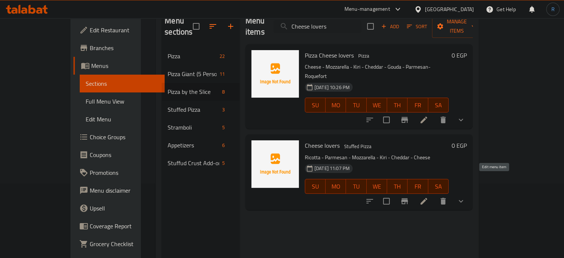
type input "Cheese lovers"
click at [428, 196] on icon at bounding box center [423, 200] width 9 height 9
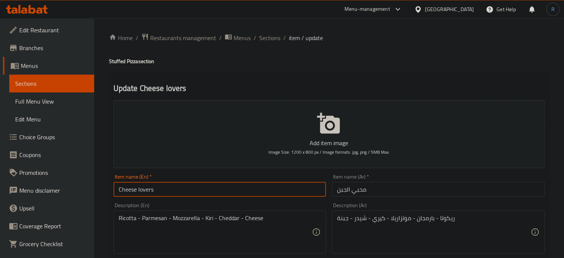
click at [202, 195] on input "Cheese lovers" at bounding box center [219, 189] width 213 height 15
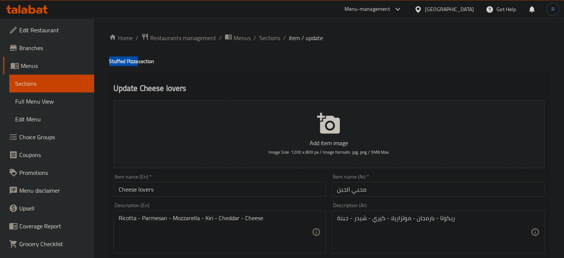
drag, startPoint x: 139, startPoint y: 61, endPoint x: 106, endPoint y: 63, distance: 32.7
copy h4 "Stuffed Pizza"
click at [165, 194] on input "Cheese lovers" at bounding box center [219, 189] width 213 height 15
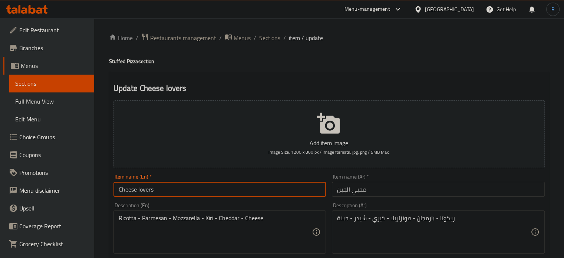
paste input "Stuffed Pizza"
type input "Cheese lovers Stuffed Pizza"
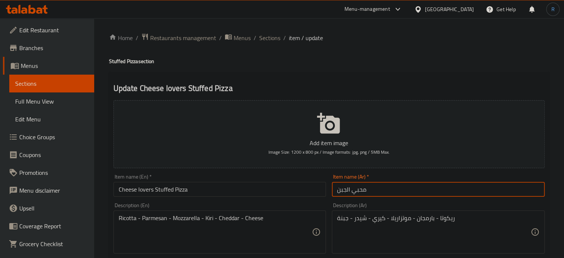
click at [333, 192] on input "محبي الجبن" at bounding box center [438, 189] width 213 height 15
click at [403, 188] on input "بيتزا محبي الجبن" at bounding box center [438, 189] width 213 height 15
type input "بيتزا محبي الجبن محشية"
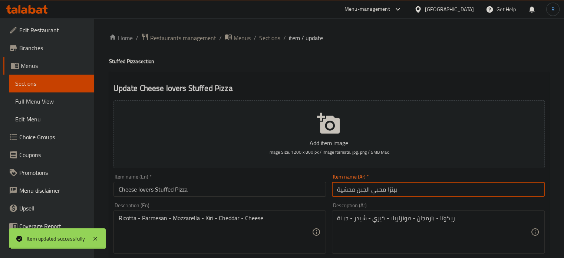
drag, startPoint x: 265, startPoint y: 39, endPoint x: 275, endPoint y: 22, distance: 20.1
click at [265, 39] on span "Sections" at bounding box center [269, 37] width 21 height 9
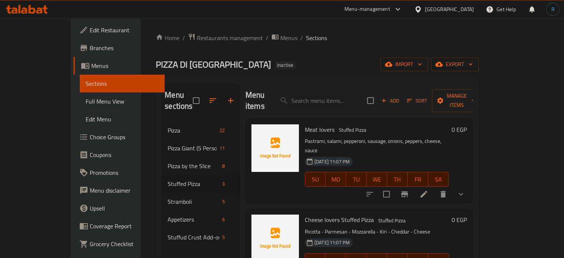
click at [337, 21] on div "Home / Restaurants management / Menus / Sections PIZZA DI NAPOLI Inactive impor…" at bounding box center [317, 189] width 352 height 343
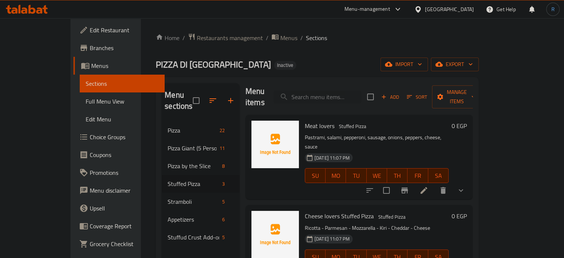
click at [316, 176] on div "Meat lovers Stuffed Pizza Pastrami, salami, pepperoni, sausage, onions, peppers…" at bounding box center [358, 157] width 227 height 84
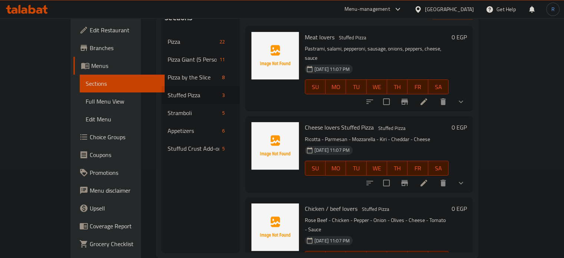
scroll to position [104, 0]
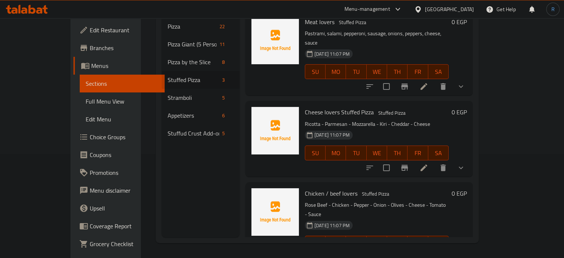
click at [428, 253] on icon at bounding box center [423, 257] width 9 height 9
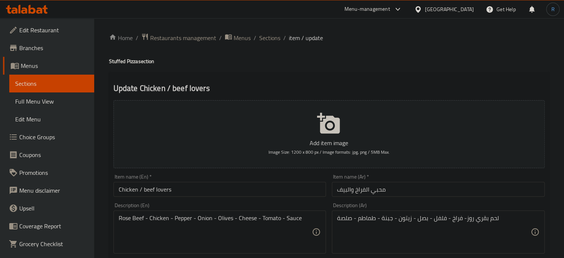
click at [140, 192] on input "Chicken / beef lovers" at bounding box center [219, 189] width 213 height 15
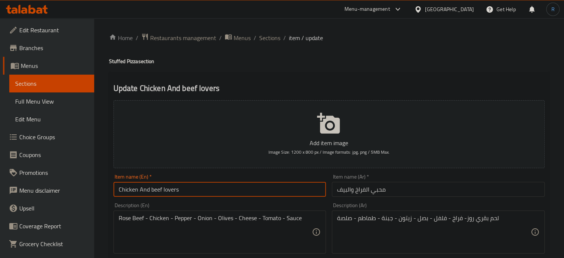
scroll to position [37, 0]
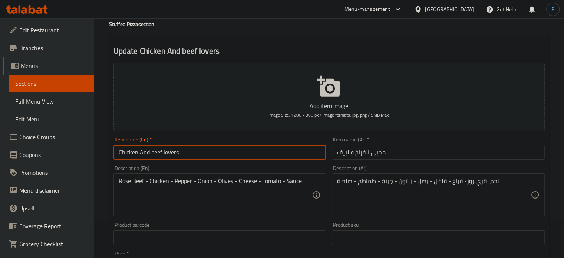
type input "Chicken And beef lovers"
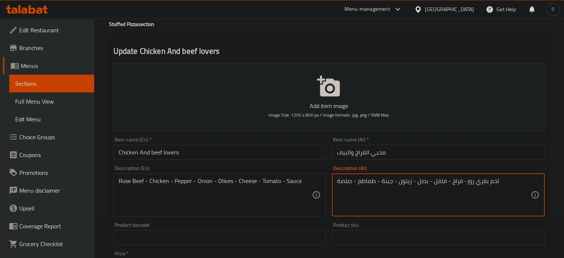
drag, startPoint x: 473, startPoint y: 185, endPoint x: 495, endPoint y: 185, distance: 22.2
click at [474, 183] on textarea "روز- فراخ - فلفل - بصل - زيتون - جبنة - طماطم - صلصة" at bounding box center [433, 194] width 193 height 35
click at [522, 182] on textarea "روز- فراخ - فلفل - بصل - زيتون - جبنة - طماطم - صلصة" at bounding box center [433, 194] width 193 height 35
type textarea "روز بيف- فراخ - فلفل - بصل - زيتون - جبنة - طماطم - صلصة"
click at [262, 156] on input "Chicken And beef lovers" at bounding box center [219, 152] width 213 height 15
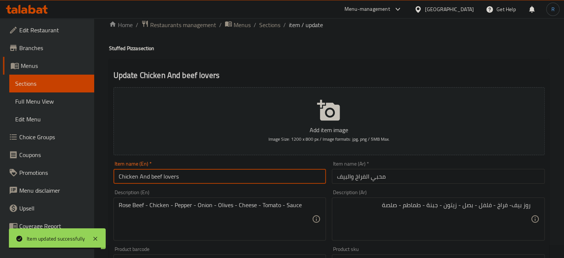
scroll to position [0, 0]
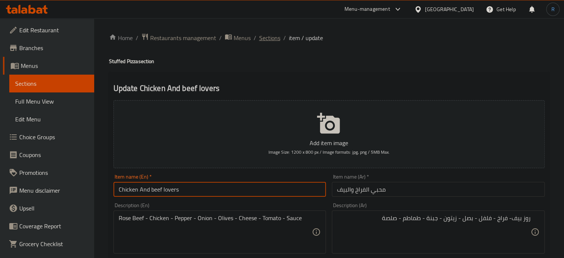
click at [268, 37] on span "Sections" at bounding box center [269, 37] width 21 height 9
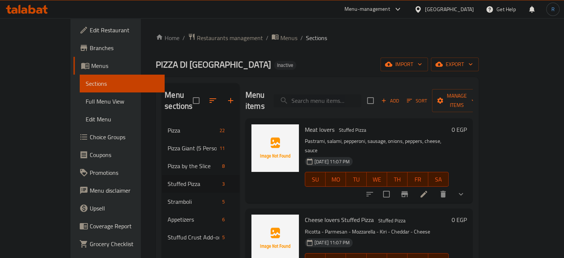
click at [338, 94] on input "search" at bounding box center [317, 100] width 87 height 13
paste input "Tuna"
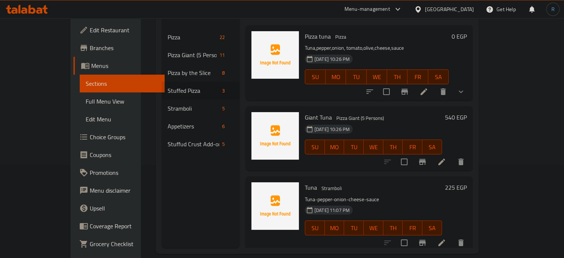
scroll to position [104, 0]
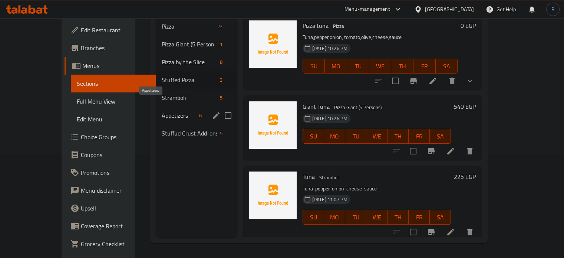
type input "Tuna"
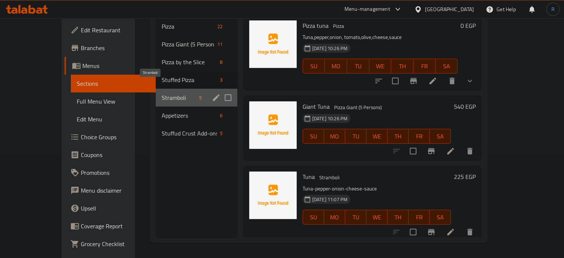
click at [162, 93] on span "Stramboli" at bounding box center [179, 97] width 34 height 9
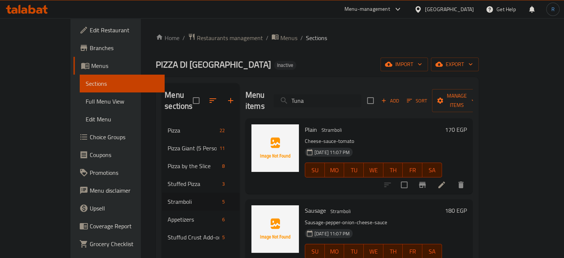
click at [338, 94] on input "Tuna" at bounding box center [317, 100] width 87 height 13
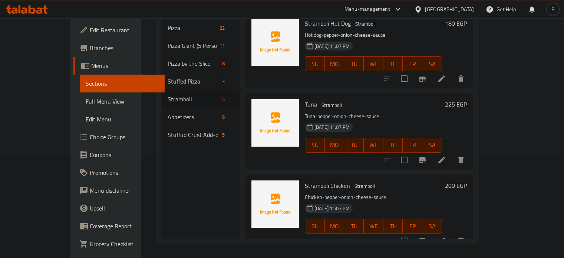
scroll to position [104, 0]
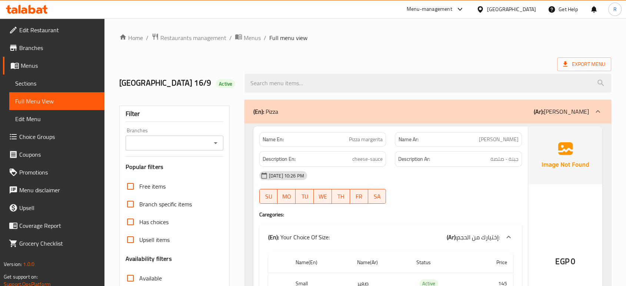
click at [394, 37] on ol "Home / Restaurants management / Menus / Full menu view" at bounding box center [365, 38] width 492 height 10
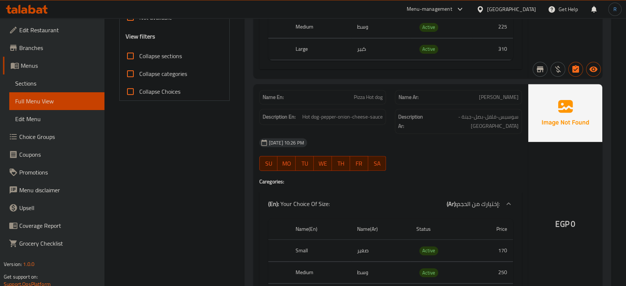
scroll to position [288, 0]
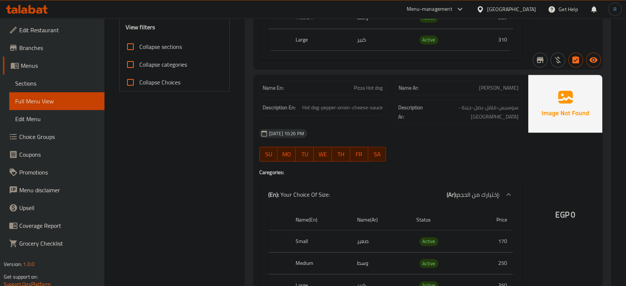
click at [436, 136] on div "[DATE] 10:26 PM SU MO TU WE TH FR SA" at bounding box center [391, 146] width 272 height 42
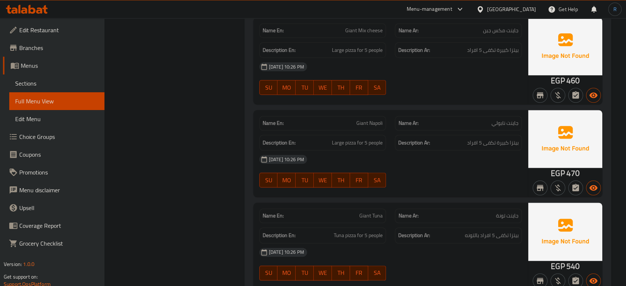
scroll to position [6382, 0]
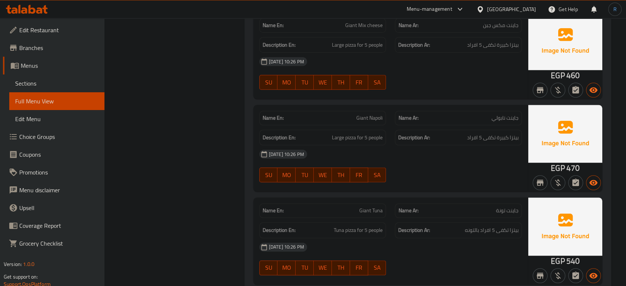
drag, startPoint x: 415, startPoint y: 171, endPoint x: 402, endPoint y: 171, distance: 12.6
click at [415, 238] on div "[DATE] 10:26 PM" at bounding box center [391, 247] width 272 height 18
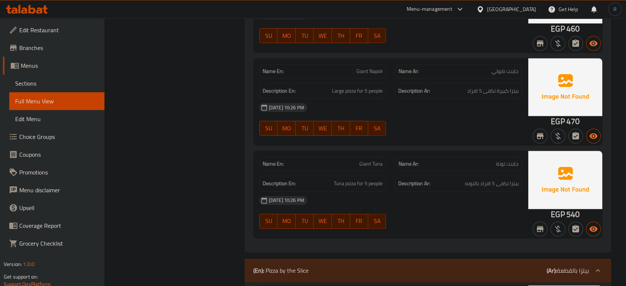
scroll to position [6465, 0]
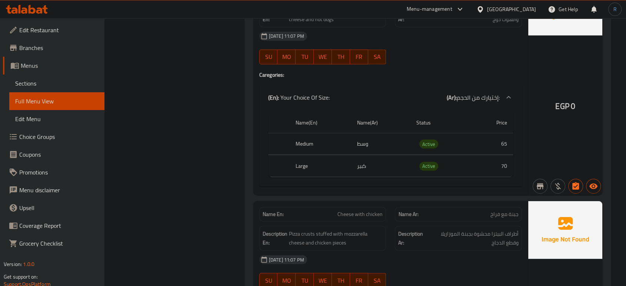
scroll to position [10260, 0]
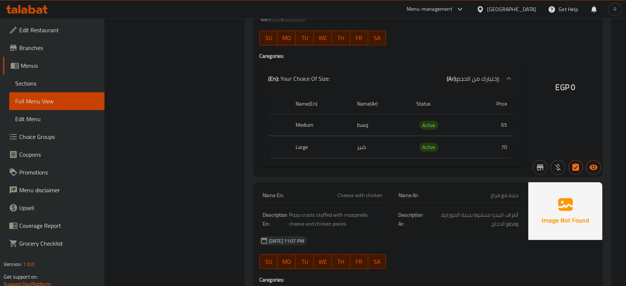
click at [410, 232] on div "[DATE] 11:07 PM SU MO TU WE TH FR SA" at bounding box center [391, 253] width 272 height 42
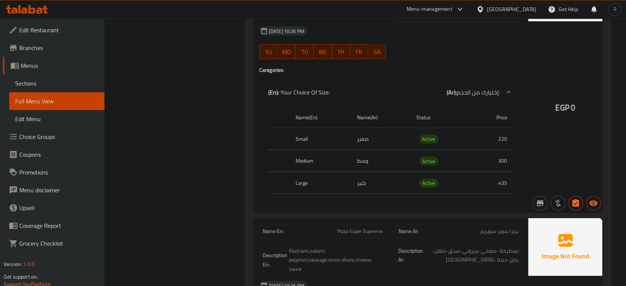
scroll to position [1403, 0]
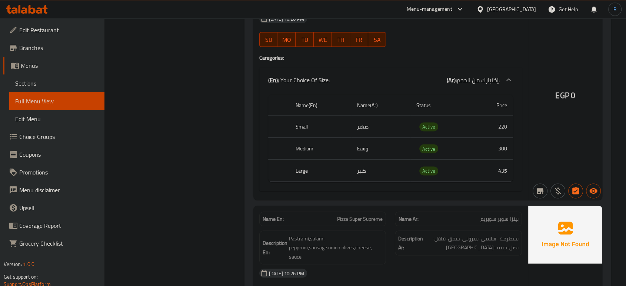
click at [375, 215] on span "Pizza Super Supreme" at bounding box center [360, 219] width 46 height 8
copy span "Pizza Super Supreme"
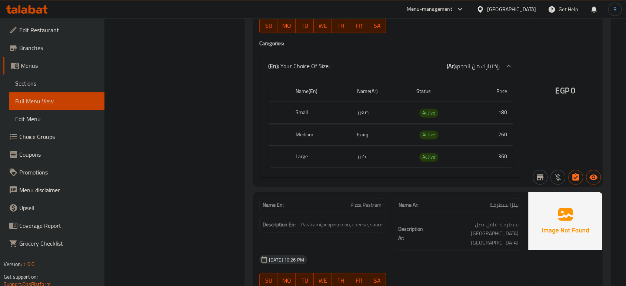
scroll to position [1162, 0]
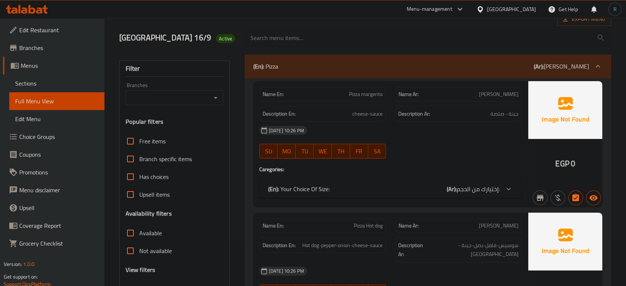
scroll to position [44, 0]
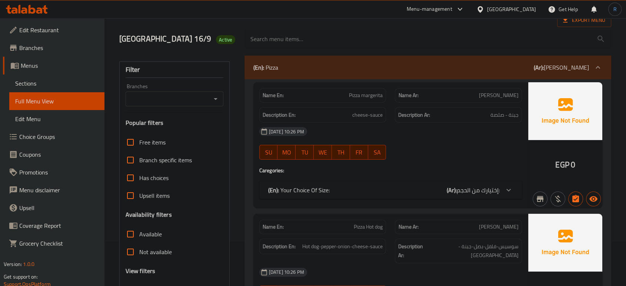
click at [432, 126] on div "[DATE] 10:26 PM" at bounding box center [391, 132] width 272 height 18
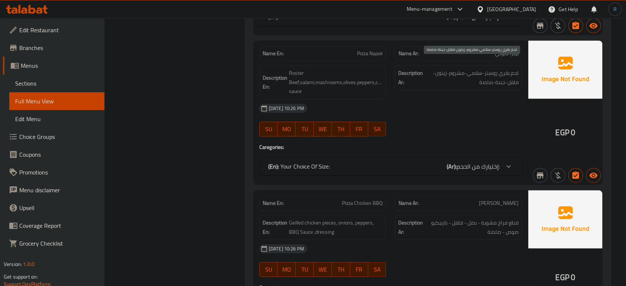
scroll to position [1115, 0]
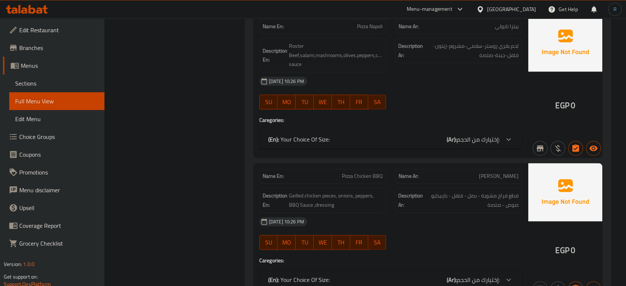
click at [355, 172] on span "Pizza Chicken BBQ" at bounding box center [362, 176] width 41 height 8
copy span "Pizza Chicken BBQ"
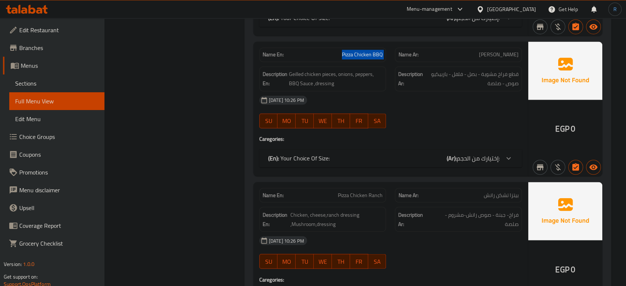
scroll to position [1236, 0]
click at [362, 191] on span "Pizza Chicken Ranch" at bounding box center [360, 195] width 45 height 8
copy span "Pizza Chicken Ranch"
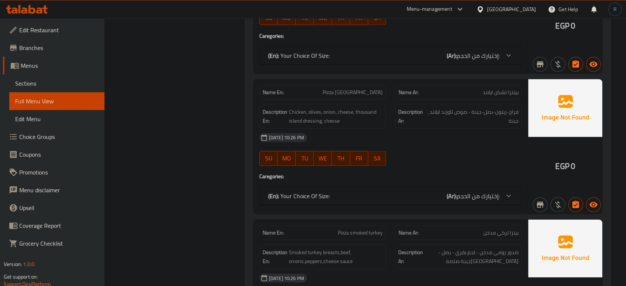
scroll to position [1482, 0]
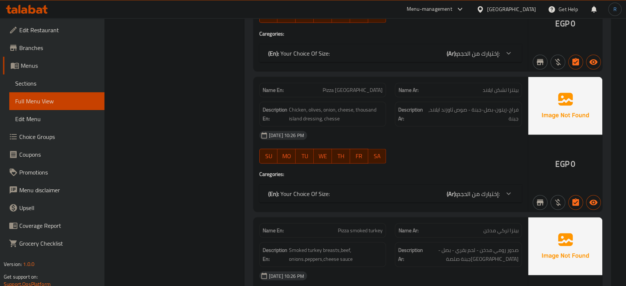
click at [353, 227] on span "Pizza smoked turkey" at bounding box center [360, 231] width 45 height 8
copy span "Pizza smoked turkey"
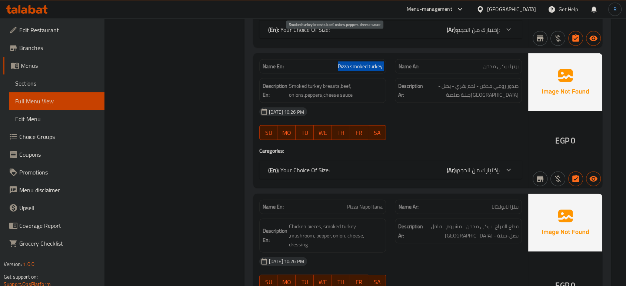
scroll to position [1647, 0]
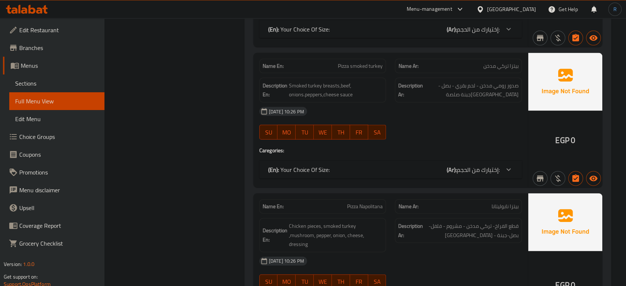
click at [355, 203] on span "Pizza Napolitana" at bounding box center [365, 207] width 36 height 8
copy span "Pizza Napolitana"
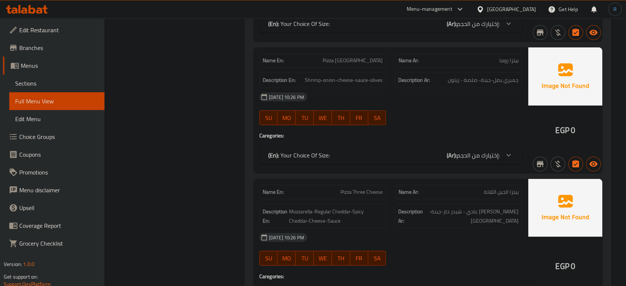
scroll to position [2264, 0]
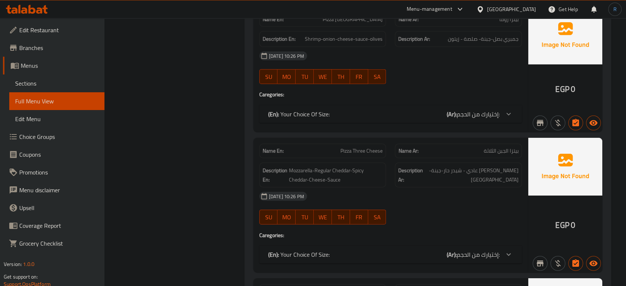
click at [355, 147] on span "Pizza Three Cheese" at bounding box center [362, 151] width 42 height 8
copy span "Pizza Three Cheese"
drag, startPoint x: 163, startPoint y: 189, endPoint x: 163, endPoint y: 155, distance: 34.1
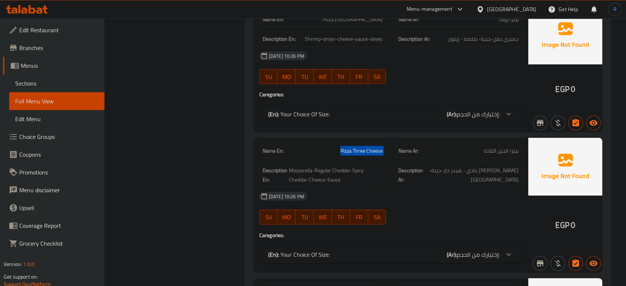
click at [354, 147] on span "Pizza Three Cheese" at bounding box center [362, 151] width 42 height 8
copy span "Pizza Three Cheese"
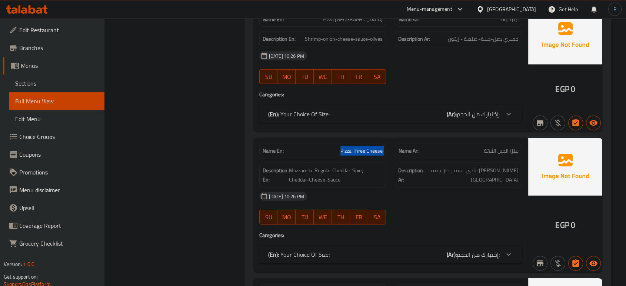
click at [354, 147] on span "Pizza Three Cheese" at bounding box center [362, 151] width 42 height 8
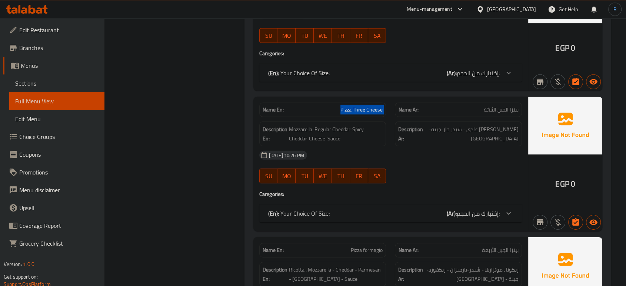
scroll to position [2347, 0]
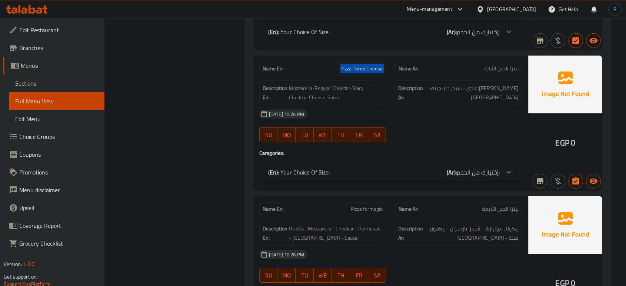
click at [362, 205] on span "Pizza formagio" at bounding box center [367, 209] width 32 height 8
copy span "Pizza formagio"
click at [499, 205] on span "بيتزا الجبن الأربعة" at bounding box center [500, 209] width 37 height 8
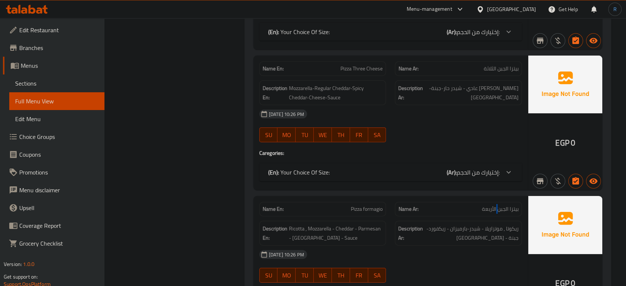
click at [499, 205] on span "بيتزا الجبن الأربعة" at bounding box center [500, 209] width 37 height 8
copy span "بيتزا الجبن الأربعة"
click at [368, 133] on div "Name En: Pizza Three Cheese Name Ar: بيتزا الجبن الثلاثة Description En: Mozzar…" at bounding box center [390, 123] width 275 height 135
click at [356, 205] on span "Pizza formagio" at bounding box center [367, 209] width 32 height 8
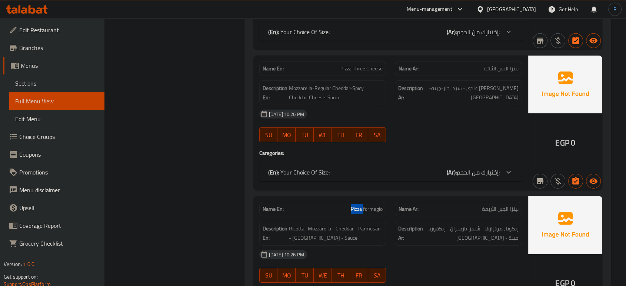
click at [356, 205] on span "Pizza formagio" at bounding box center [367, 209] width 32 height 8
copy span "Pizza formagio"
click at [489, 205] on span "بيتزا الجبن الأربعة" at bounding box center [500, 209] width 37 height 8
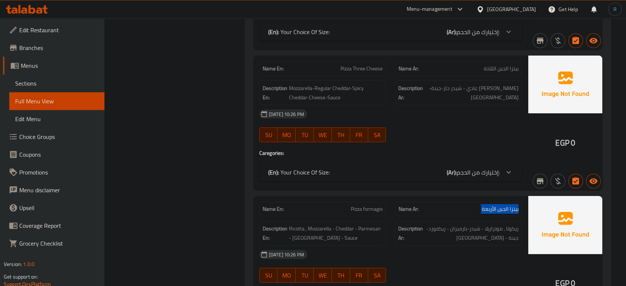
click at [489, 205] on span "بيتزا الجبن الأربعة" at bounding box center [500, 209] width 37 height 8
copy span "بيتزا الجبن الأربعة"
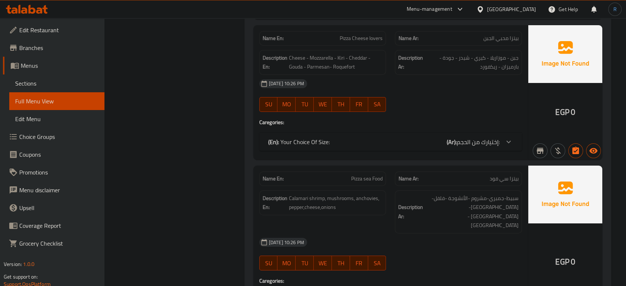
scroll to position [2676, 0]
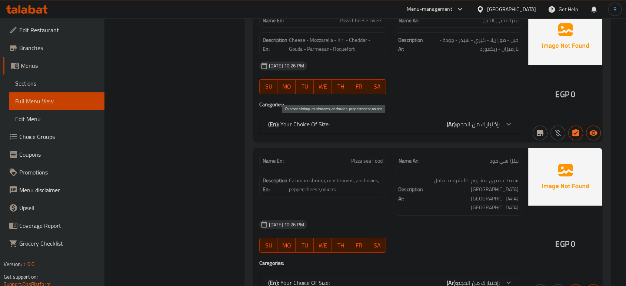
click at [297, 176] on span "Calamari shrimp, mushrooms, anchovies, pepper,cheese,onions" at bounding box center [336, 185] width 94 height 18
click at [365, 157] on span "Pizza sea Food" at bounding box center [367, 161] width 32 height 8
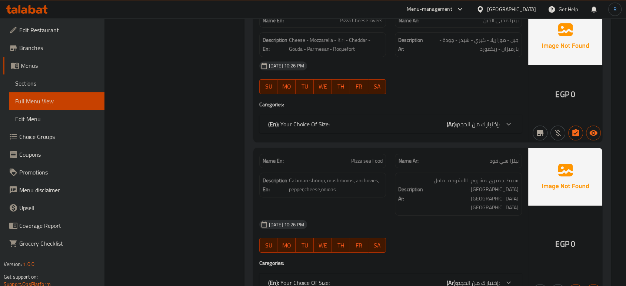
click at [406, 216] on div "15-09-2025 10:26 PM SU MO TU WE TH FR SA" at bounding box center [391, 237] width 272 height 42
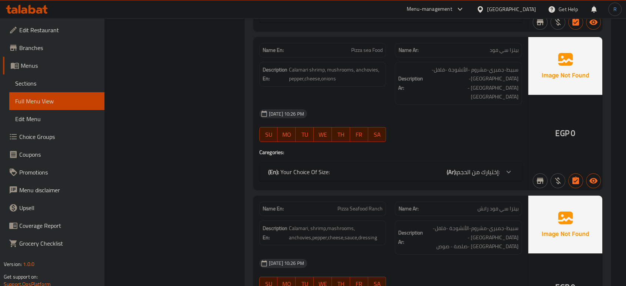
scroll to position [2800, 0]
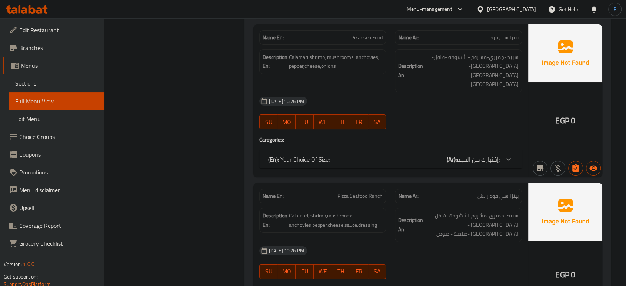
click at [352, 189] on div "Name En: Pizza Seafood Ranch" at bounding box center [322, 196] width 127 height 14
click at [352, 192] on span "Pizza Seafood Ranch" at bounding box center [360, 196] width 45 height 8
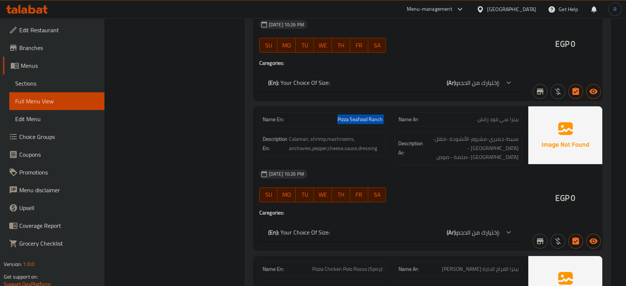
scroll to position [2882, 0]
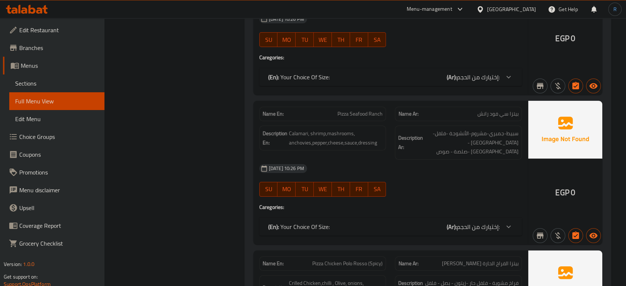
click at [360, 260] on span "Pizza Chicken Polo Rosso (Spicy)" at bounding box center [347, 264] width 70 height 8
click at [350, 260] on span "Pizza Chicken Polo Rosso (Spicy)" at bounding box center [347, 264] width 70 height 8
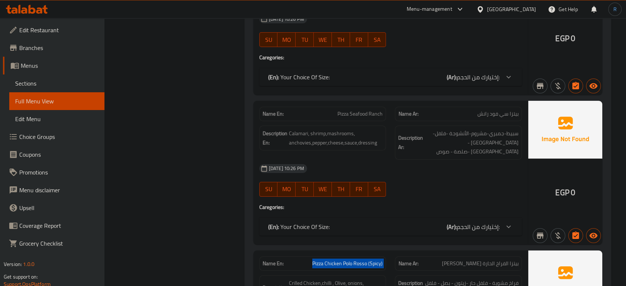
click at [350, 260] on span "Pizza Chicken Polo Rosso (Spicy)" at bounding box center [347, 264] width 70 height 8
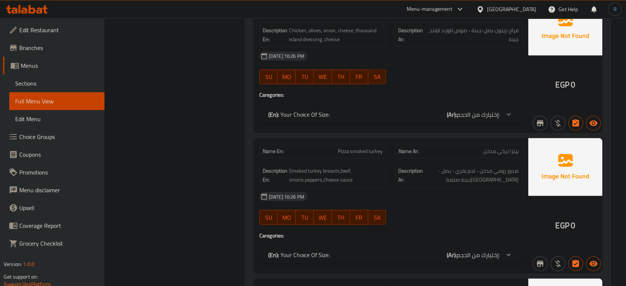
scroll to position [1482, 0]
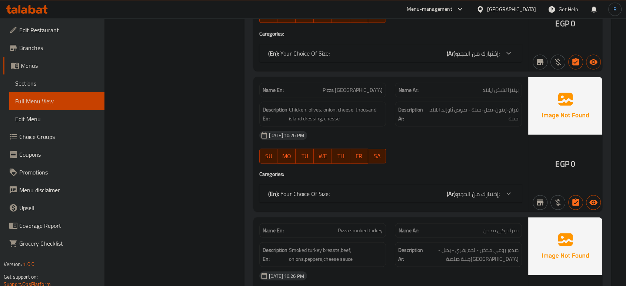
click at [400, 170] on h4 "Caregories:" at bounding box center [390, 173] width 263 height 7
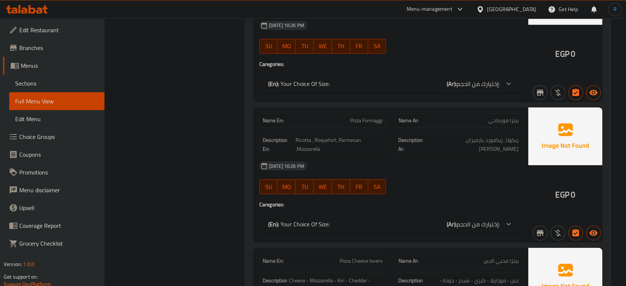
scroll to position [2470, 0]
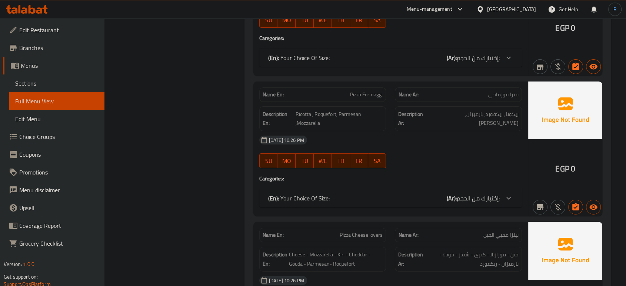
drag, startPoint x: 485, startPoint y: 236, endPoint x: 460, endPoint y: 207, distance: 38.8
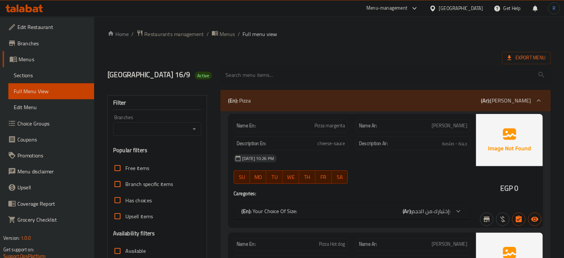
scroll to position [0, 0]
click at [359, 106] on div "(En): Pizza (Ar): بيتزا" at bounding box center [428, 112] width 367 height 24
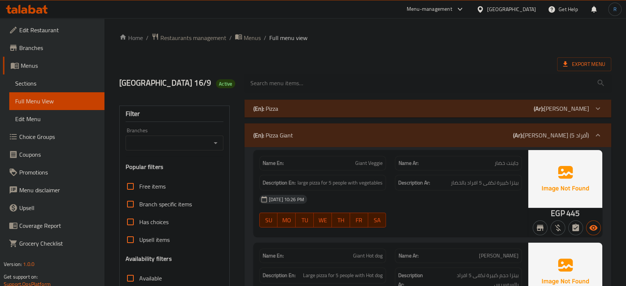
click at [421, 206] on div "[DATE] 10:26 PM" at bounding box center [391, 199] width 272 height 18
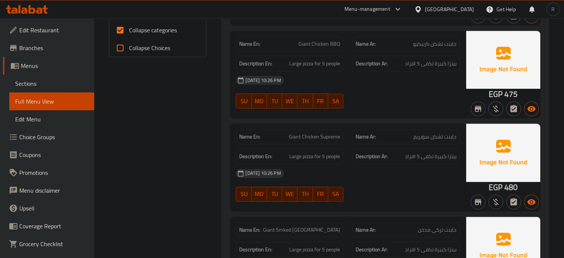
scroll to position [371, 0]
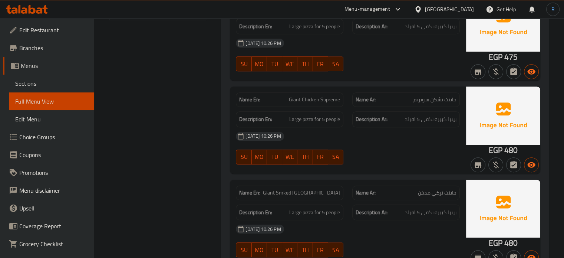
click at [316, 96] on span "Giant Chicken Supreme" at bounding box center [314, 100] width 51 height 8
copy span "Giant Chicken Supreme"
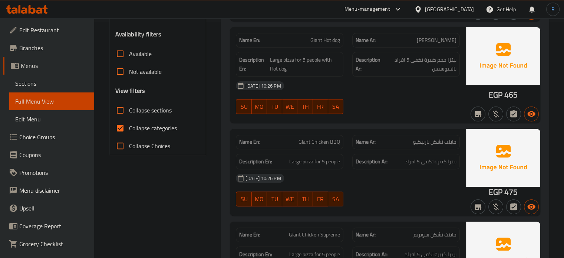
scroll to position [37, 0]
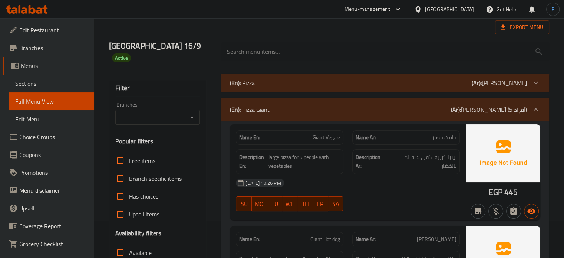
drag, startPoint x: 363, startPoint y: 160, endPoint x: 305, endPoint y: 135, distance: 62.9
click at [363, 160] on div "Description Ar: بيتزا كبيرة تكفى 5 افراد بالخضار" at bounding box center [405, 161] width 107 height 25
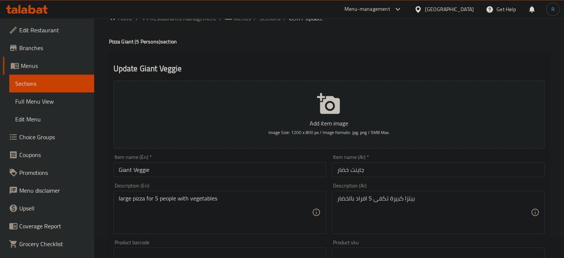
scroll to position [37, 0]
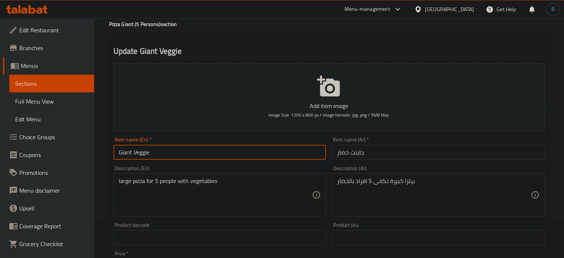
click at [178, 154] on input "Giant Veggie" at bounding box center [219, 152] width 213 height 15
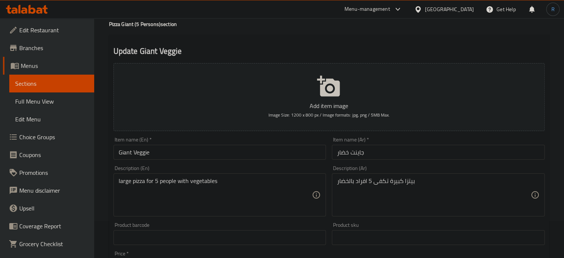
drag, startPoint x: 128, startPoint y: 207, endPoint x: 132, endPoint y: 197, distance: 11.0
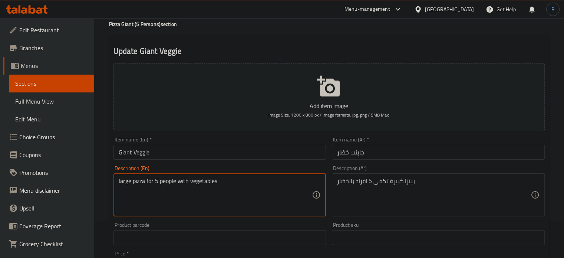
click at [134, 181] on textarea "large pizza for 5 people with vegetables" at bounding box center [215, 194] width 193 height 35
click at [362, 182] on textarea "بيتزا كبيرة تكفى 5 افراد بالخضار" at bounding box center [433, 194] width 193 height 35
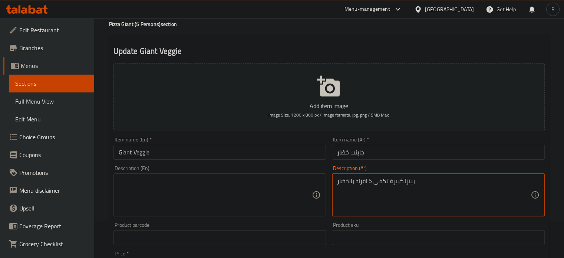
click at [362, 182] on textarea "بيتزا كبيرة تكفى 5 افراد بالخضار" at bounding box center [433, 194] width 193 height 35
click at [249, 154] on input "Giant Veggie" at bounding box center [219, 152] width 213 height 15
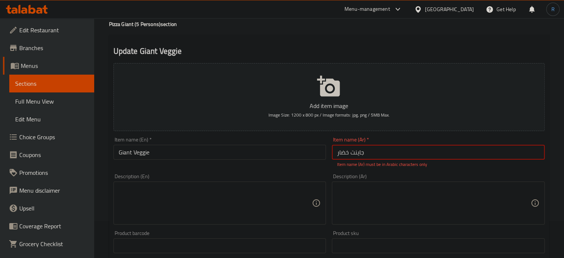
click at [380, 152] on input "جاینت خضار" at bounding box center [438, 152] width 213 height 15
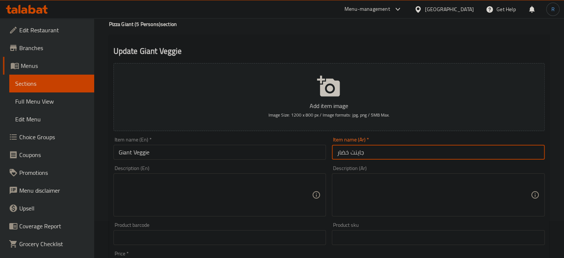
type input "جاينت خضار"
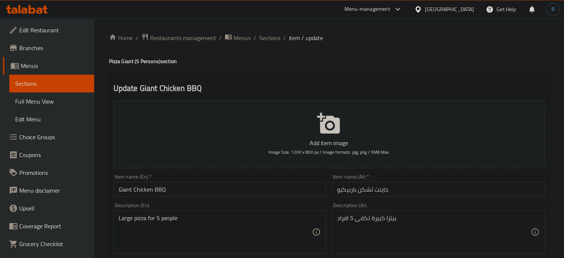
click at [206, 195] on input "Giant Chicken BBQ" at bounding box center [219, 189] width 213 height 15
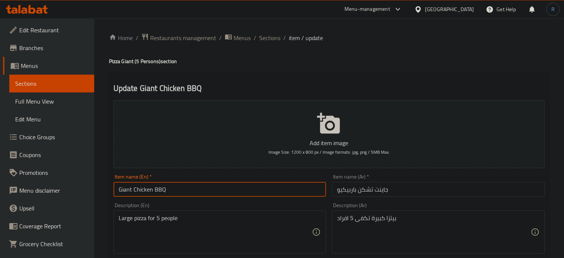
click at [206, 195] on input "Giant Chicken BBQ" at bounding box center [219, 189] width 213 height 15
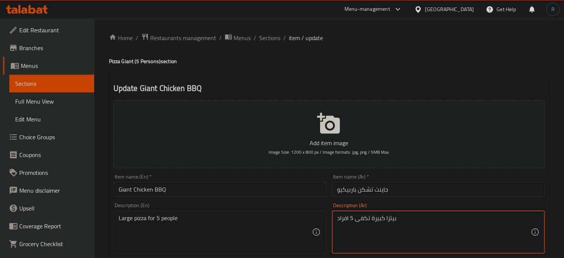
click at [371, 225] on textarea "بيتزا كبيرة تكفى 5 افراد" at bounding box center [433, 231] width 193 height 35
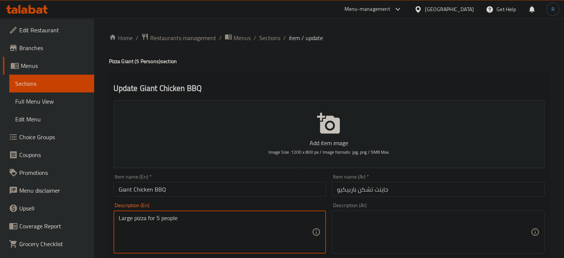
click at [236, 221] on textarea "Large pizza for 5 people" at bounding box center [215, 231] width 193 height 35
click at [235, 189] on input "Giant Chicken BBQ" at bounding box center [219, 189] width 213 height 15
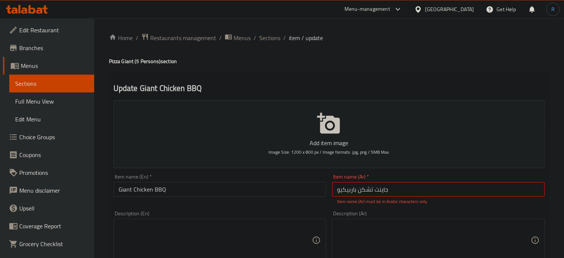
click at [386, 192] on input "جاینت تشكن باربيكيو" at bounding box center [438, 189] width 213 height 15
click at [382, 190] on input "جاینت تشكن باربيكيو" at bounding box center [438, 189] width 213 height 15
type input "جاينت تشكن باربيكيو"
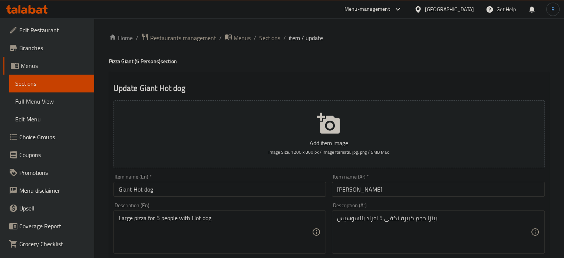
scroll to position [37, 0]
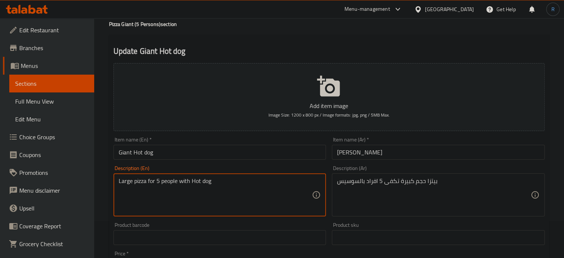
click at [199, 182] on textarea "Large pizza for 5 people with Hot dog" at bounding box center [215, 194] width 193 height 35
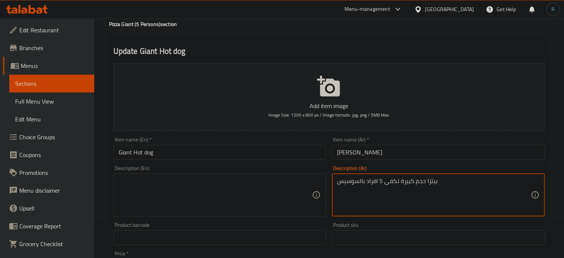
click at [379, 182] on textarea "بيتزا حجم كبيرة تكفى 5 افراد بالسوسيس" at bounding box center [433, 194] width 193 height 35
click at [245, 154] on input "Giant Hot dog" at bounding box center [219, 152] width 213 height 15
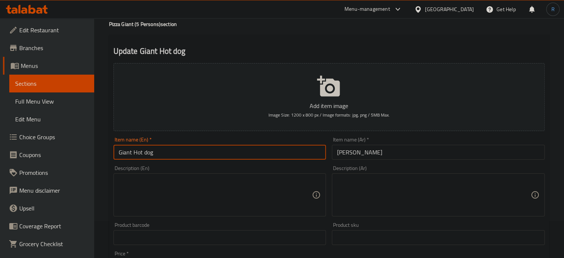
click at [245, 154] on input "Giant Hot dog" at bounding box center [219, 152] width 213 height 15
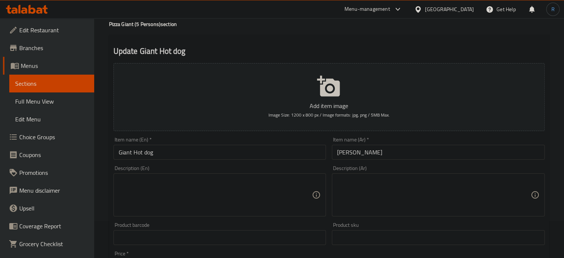
click at [468, 152] on input "[PERSON_NAME]" at bounding box center [438, 152] width 213 height 15
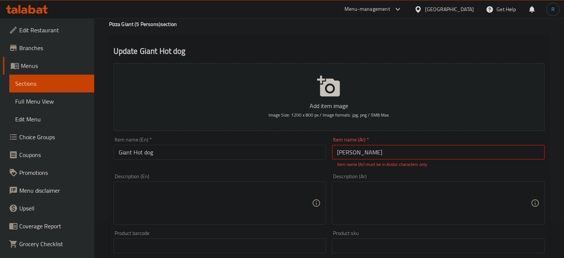
click at [413, 157] on input "[PERSON_NAME]" at bounding box center [438, 152] width 213 height 15
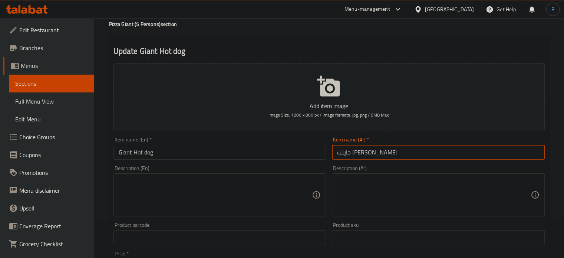
type input "جاينت [PERSON_NAME]"
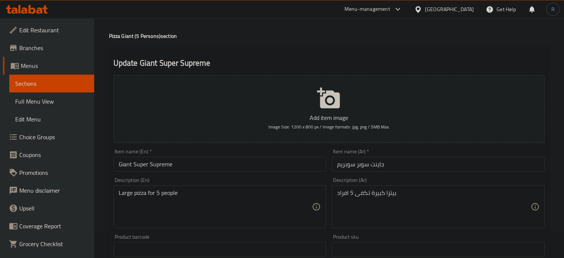
scroll to position [37, 0]
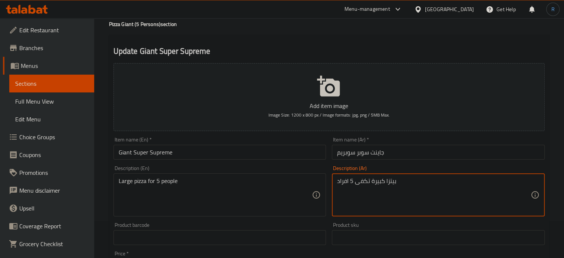
click at [356, 180] on textarea "بيتزا كبيرة تكفى 5 افراد" at bounding box center [433, 194] width 193 height 35
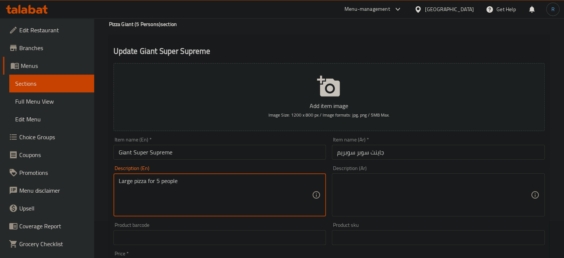
click at [169, 184] on textarea "Large pizza for 5 people" at bounding box center [215, 194] width 193 height 35
click at [197, 151] on input "Giant Super Supreme" at bounding box center [219, 152] width 213 height 15
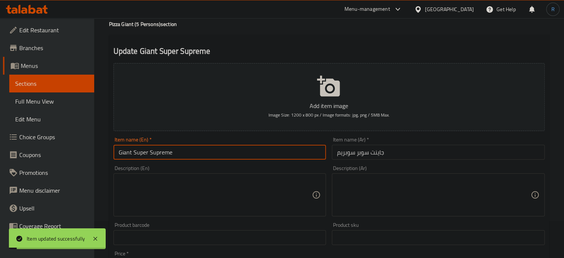
click at [197, 151] on input "Giant Super Supreme" at bounding box center [219, 152] width 213 height 15
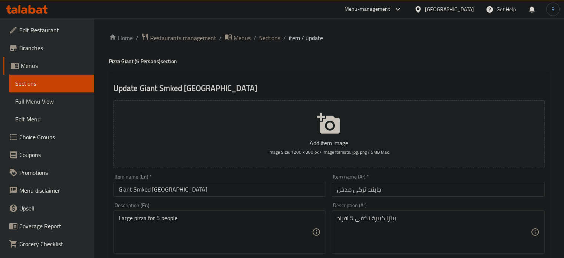
drag, startPoint x: 241, startPoint y: 232, endPoint x: 233, endPoint y: 214, distance: 19.4
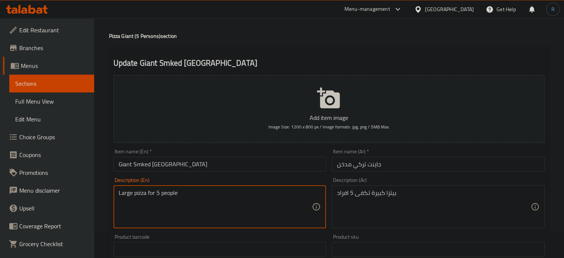
scroll to position [37, 0]
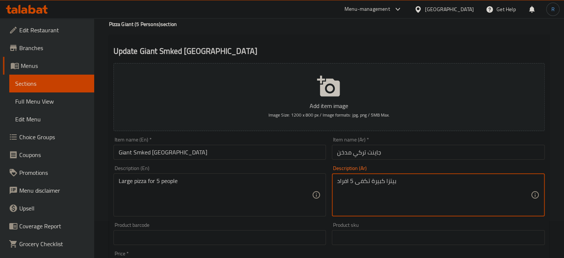
click at [359, 182] on textarea "بيتزا كبيرة تكفى 5 افراد" at bounding box center [433, 194] width 193 height 35
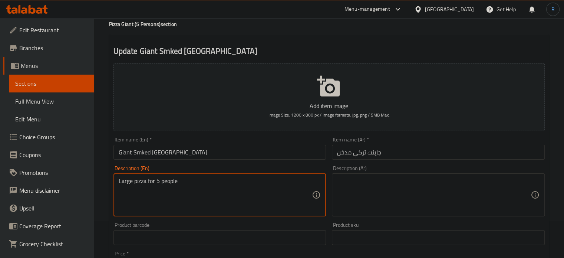
click at [190, 182] on textarea "Large pizza for 5 people" at bounding box center [215, 194] width 193 height 35
click at [195, 149] on input "Giant Smked Turkey" at bounding box center [219, 152] width 213 height 15
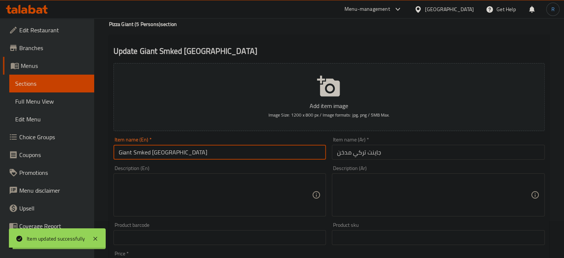
click at [195, 149] on input "Giant Smked Turkey" at bounding box center [219, 152] width 213 height 15
click at [141, 152] on input "Giant Smked Turkey" at bounding box center [219, 152] width 213 height 15
type input "Giant Smoked Turkey"
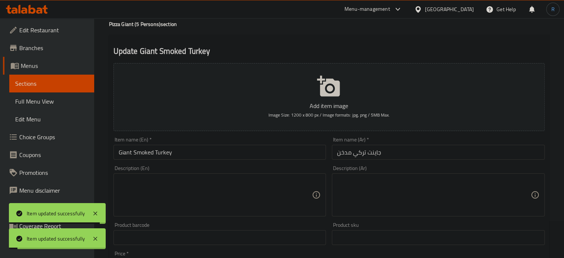
click at [209, 145] on div "Item name (En)   * Giant Smoked Turkey Item name (En) *" at bounding box center [219, 148] width 213 height 23
click at [209, 147] on input "Giant Smoked Turkey" at bounding box center [219, 152] width 213 height 15
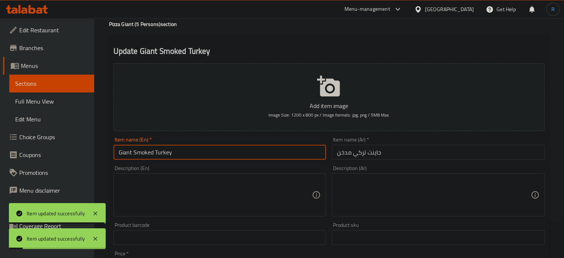
click at [209, 147] on input "Giant Smoked Turkey" at bounding box center [219, 152] width 213 height 15
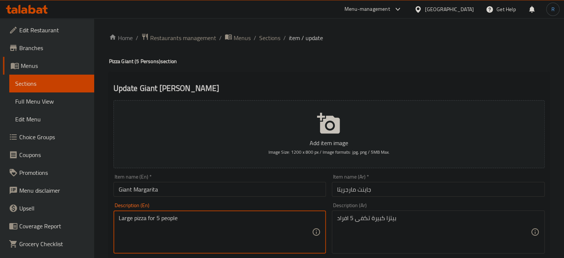
click at [201, 214] on textarea "Large pizza for 5 people" at bounding box center [215, 231] width 193 height 35
click at [382, 219] on textarea "بيتزا كبيرة تكفى 5 افراد" at bounding box center [433, 231] width 193 height 35
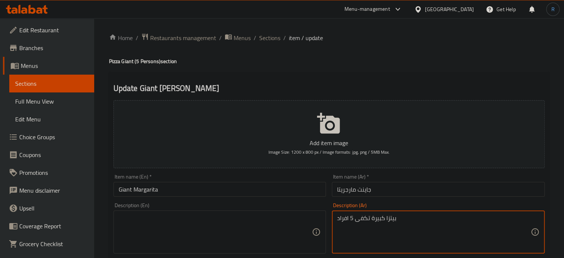
click at [382, 219] on textarea "بيتزا كبيرة تكفى 5 افراد" at bounding box center [433, 231] width 193 height 35
click at [218, 192] on input "Giant Margarita" at bounding box center [219, 189] width 213 height 15
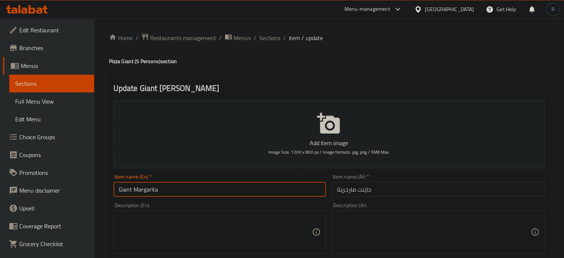
click at [218, 192] on input "Giant Margarita" at bounding box center [219, 189] width 213 height 15
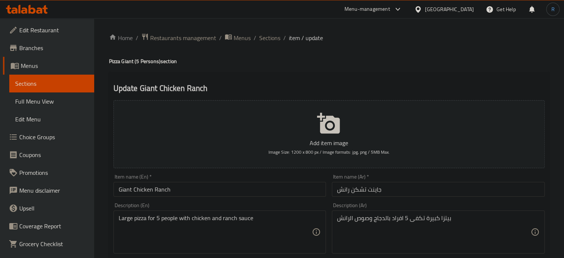
scroll to position [37, 0]
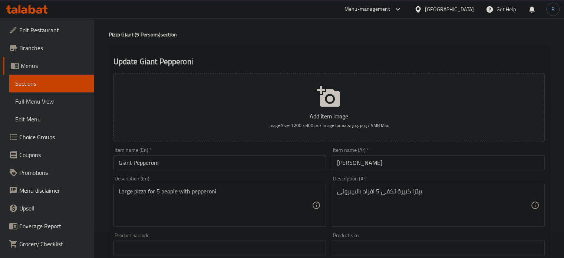
scroll to position [37, 0]
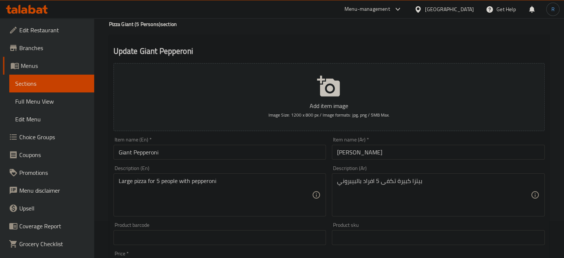
click at [179, 152] on input "Giant Pepperoni" at bounding box center [219, 152] width 213 height 15
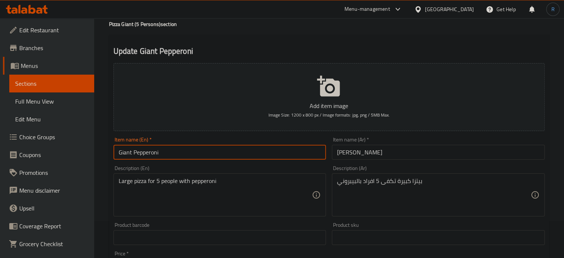
click at [179, 152] on input "Giant Pepperoni" at bounding box center [219, 152] width 213 height 15
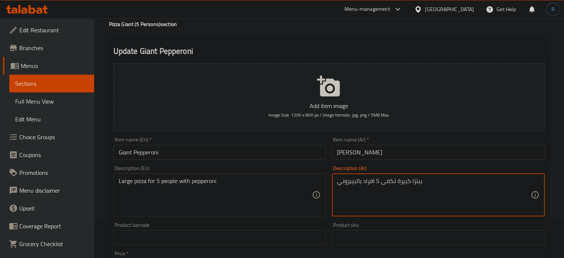
click at [351, 183] on textarea "بيتزا كبيرة تكفى 5 افراد بالبيبروني" at bounding box center [433, 194] width 193 height 35
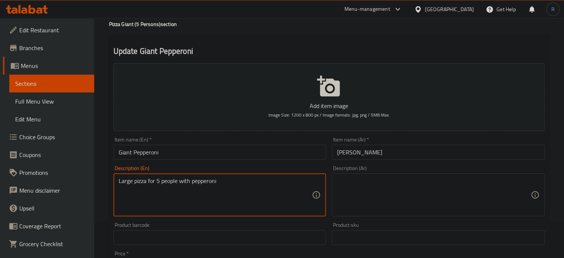
click at [203, 181] on textarea "Large pizza for 5 people with pepperoni" at bounding box center [215, 194] width 193 height 35
click at [203, 157] on input "Giant Pepperoni" at bounding box center [219, 152] width 213 height 15
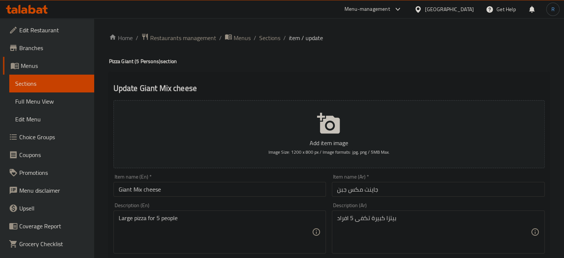
scroll to position [37, 0]
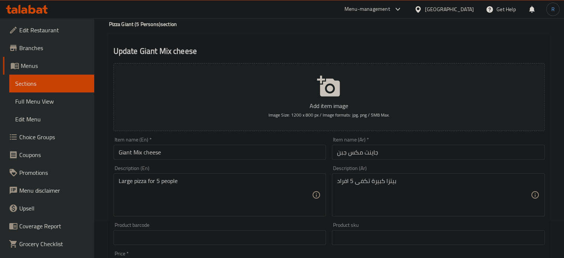
click at [195, 153] on input "Giant Mix cheese" at bounding box center [219, 152] width 213 height 15
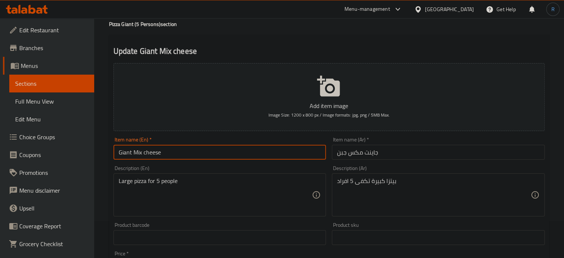
click at [195, 153] on input "Giant Mix cheese" at bounding box center [219, 152] width 213 height 15
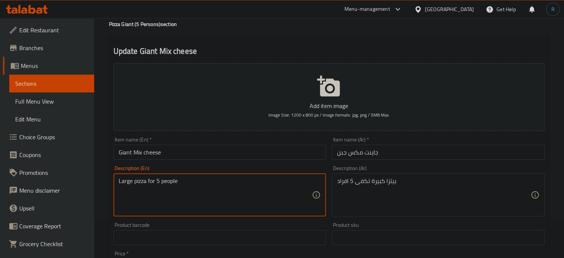
click at [191, 184] on textarea "Large pizza for 5 people" at bounding box center [215, 194] width 193 height 35
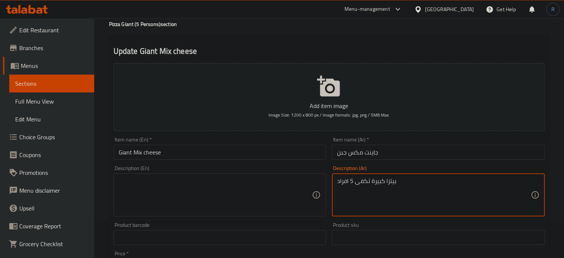
click at [354, 181] on textarea "بيتزا كبيرة تكفى 5 افراد" at bounding box center [433, 194] width 193 height 35
click at [283, 151] on input "Giant Mix cheese" at bounding box center [219, 152] width 213 height 15
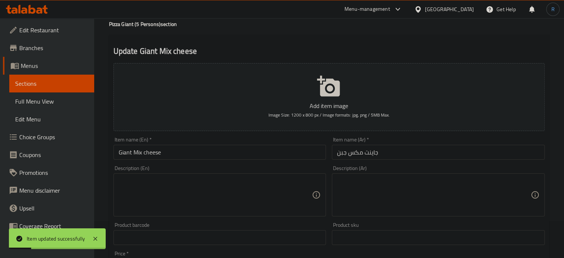
drag, startPoint x: 410, startPoint y: 183, endPoint x: 391, endPoint y: 168, distance: 24.3
click at [410, 183] on textarea at bounding box center [433, 194] width 193 height 35
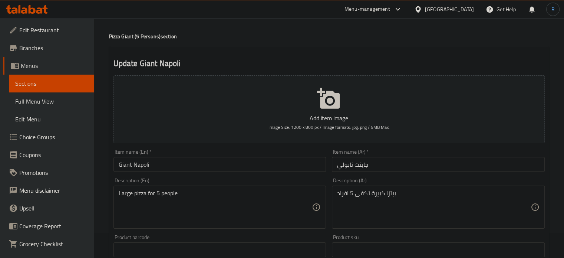
scroll to position [37, 0]
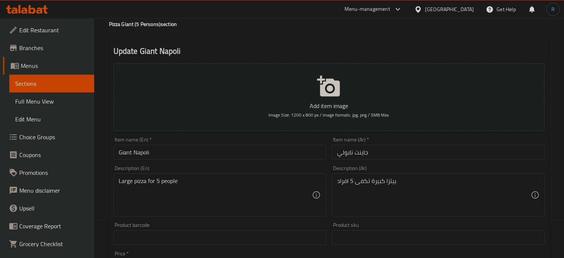
click at [244, 151] on input "Giant Napoli" at bounding box center [219, 152] width 213 height 15
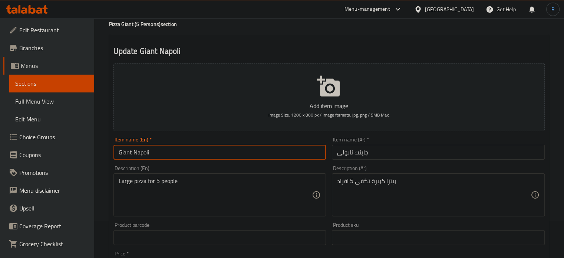
click at [244, 151] on input "Giant Napoli" at bounding box center [219, 152] width 213 height 15
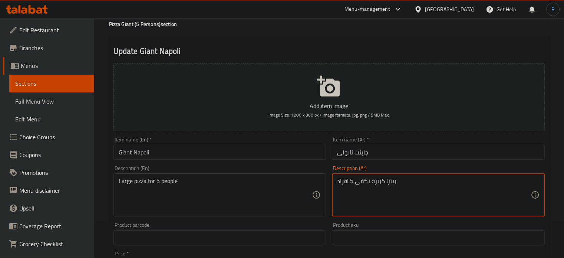
click at [384, 179] on textarea "بيتزا كبيرة تكفى 5 افراد" at bounding box center [433, 194] width 193 height 35
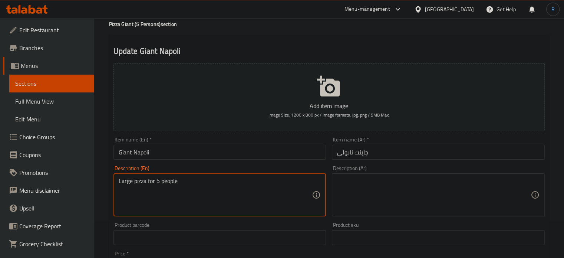
click at [253, 184] on textarea "Large pizza for 5 people" at bounding box center [215, 194] width 193 height 35
click at [248, 152] on input "Giant Napoli" at bounding box center [219, 152] width 213 height 15
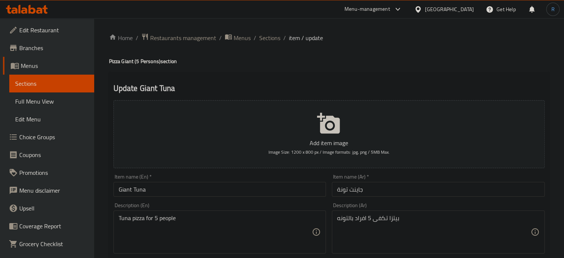
scroll to position [37, 0]
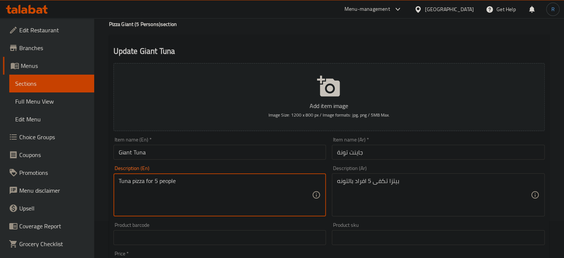
click at [218, 184] on textarea "Tuna pizza for 5 people" at bounding box center [215, 194] width 193 height 35
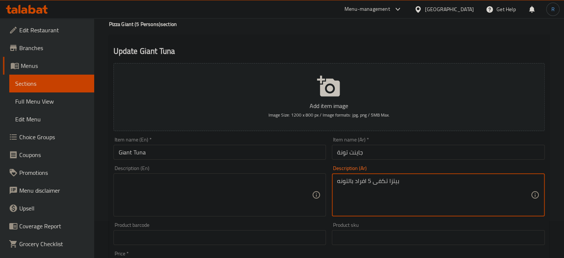
click at [361, 184] on textarea "بيتزا تكفى 5 افراد بالتونه" at bounding box center [433, 194] width 193 height 35
click at [266, 153] on input "Giant Tuna" at bounding box center [219, 152] width 213 height 15
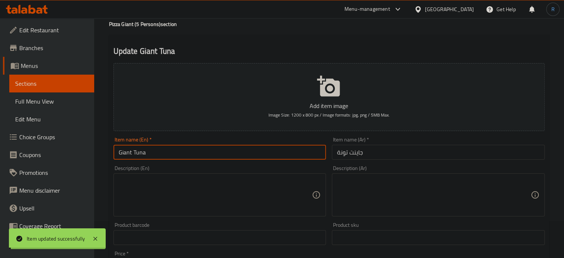
click at [266, 153] on input "Giant Tuna" at bounding box center [219, 152] width 213 height 15
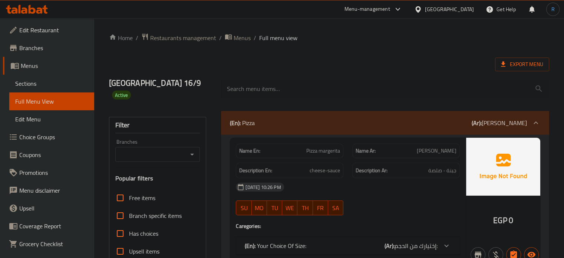
scroll to position [136, 0]
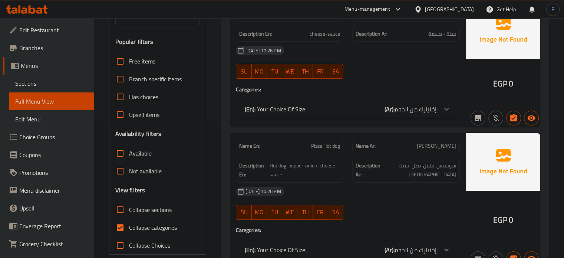
click at [118, 200] on input "Collapse sections" at bounding box center [120, 209] width 18 height 18
checkbox input "true"
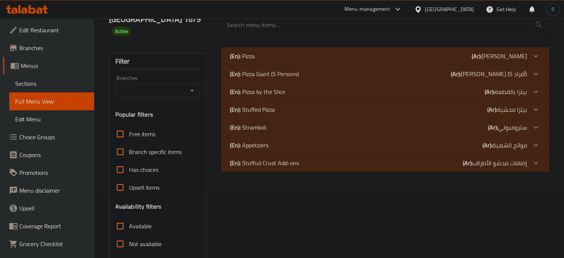
scroll to position [62, 0]
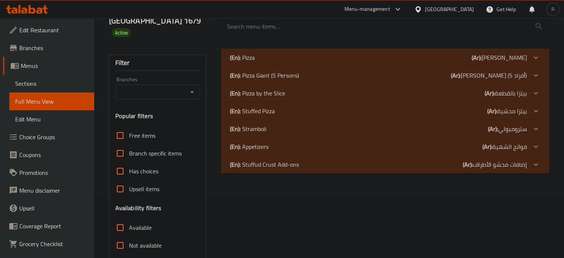
click at [259, 71] on p "(En): Pizza Giant (5 Persons)" at bounding box center [264, 75] width 69 height 9
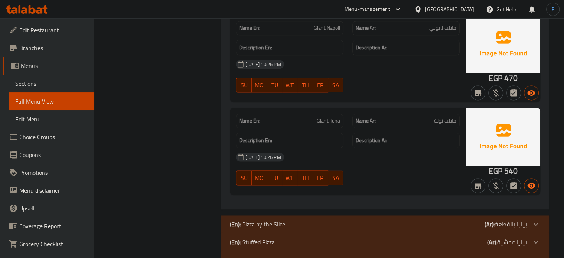
scroll to position [1026, 0]
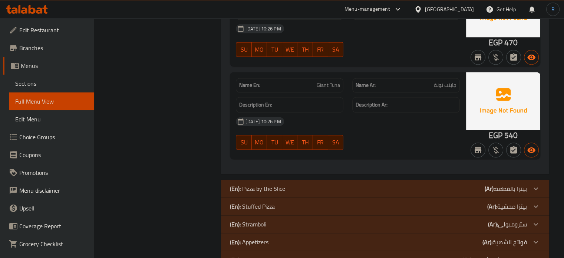
click at [277, 184] on p "(En): Pizza by the Slice" at bounding box center [257, 188] width 55 height 9
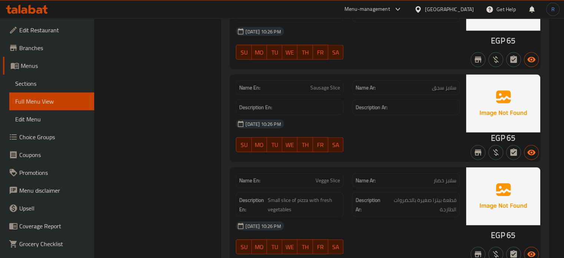
scroll to position [1693, 0]
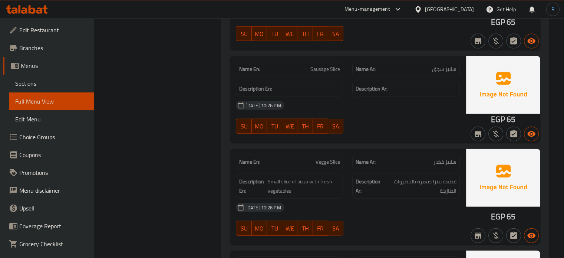
click at [324, 158] on span "Vegge Slice" at bounding box center [327, 162] width 24 height 8
copy span "Vegge Slice"
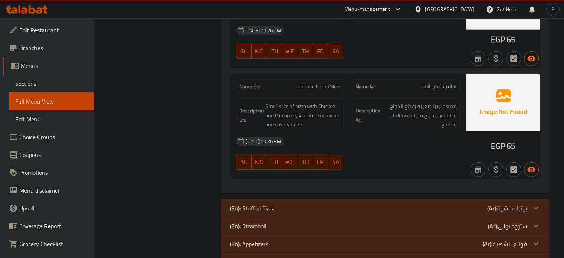
scroll to position [1883, 0]
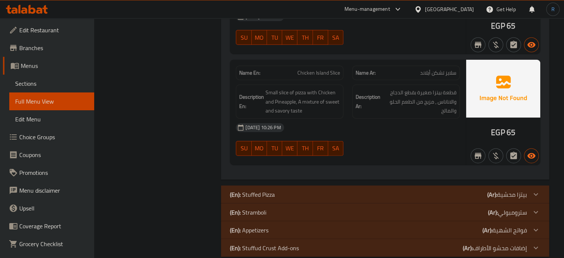
click at [299, 190] on div "(En): Stuffed Pizza (Ar): بيتزا محشية" at bounding box center [378, 194] width 297 height 9
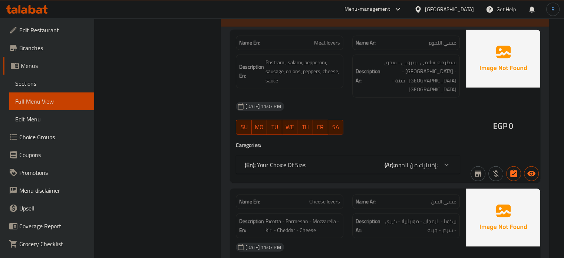
scroll to position [2069, 0]
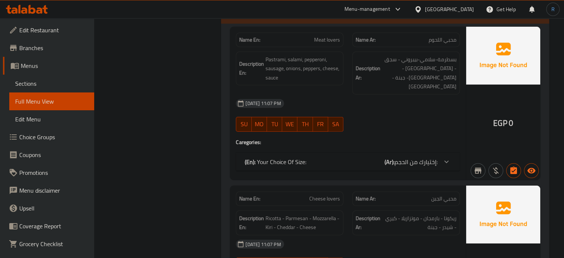
click at [334, 195] on span "Cheese lovers" at bounding box center [324, 199] width 31 height 8
copy span "Cheese lovers"
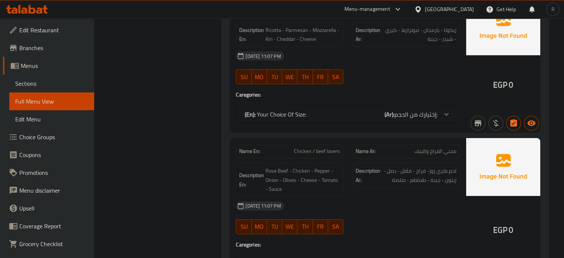
scroll to position [2291, 0]
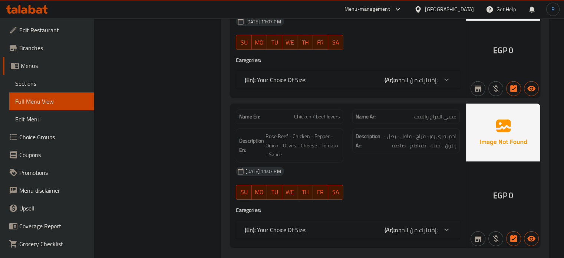
click at [339, 225] on div "(En): Your Choice Of Size: (Ar): إختيارك من الحجم:" at bounding box center [341, 229] width 193 height 9
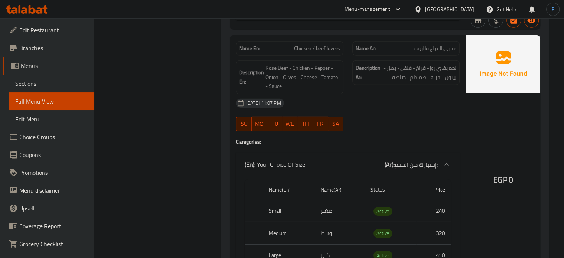
scroll to position [2328, 0]
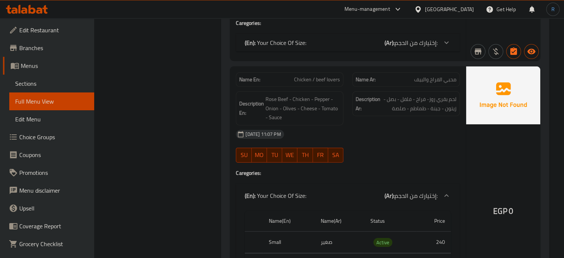
click at [497, 129] on div "EGP 0" at bounding box center [503, 190] width 74 height 249
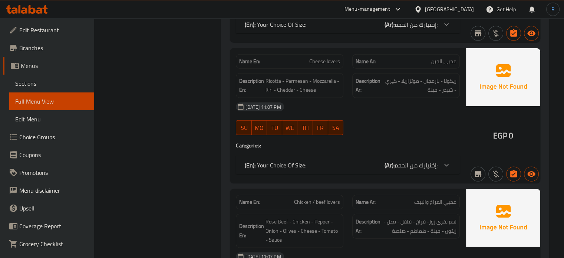
scroll to position [2217, 0]
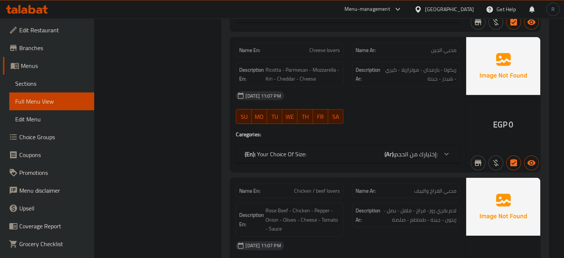
click at [343, 130] on h4 "Caregories:" at bounding box center [348, 133] width 224 height 7
click at [358, 207] on div "Description Ar: لحم بقري روز- فراخ - فلفل - بصل - زيتون - جبنة - طماطم - صلصة" at bounding box center [406, 219] width 116 height 43
click at [312, 187] on span "Chicken / beef lovers" at bounding box center [317, 191] width 46 height 8
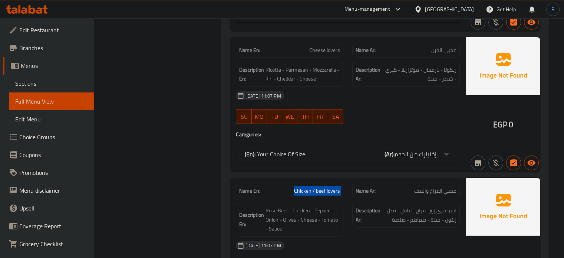
copy span "Chicken / beef lovers"
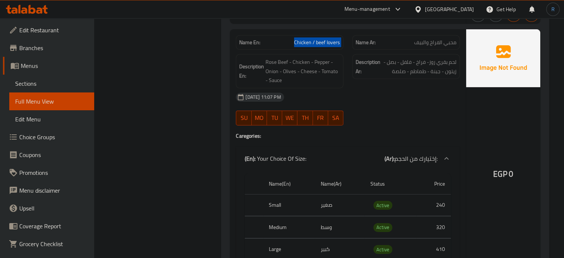
scroll to position [2451, 0]
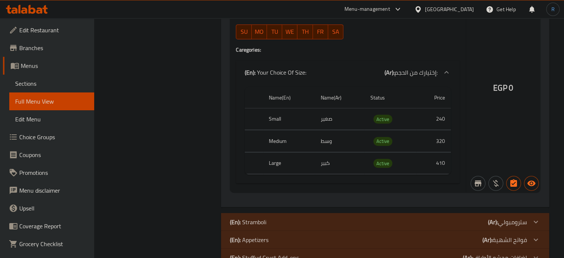
click at [271, 217] on div "(En): Stramboli (Ar): سترومبولي" at bounding box center [378, 221] width 297 height 9
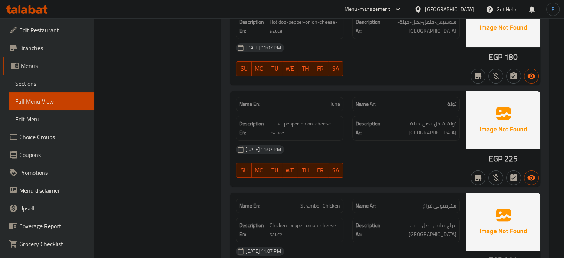
scroll to position [2933, 0]
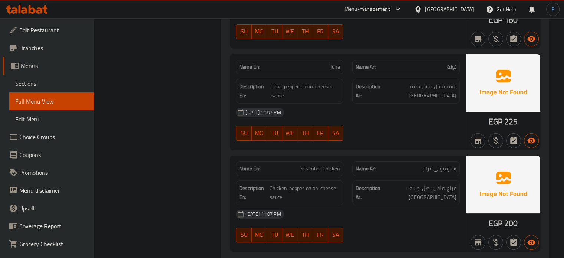
drag, startPoint x: 370, startPoint y: 208, endPoint x: 366, endPoint y: 204, distance: 5.2
click at [370, 208] on div "[DATE] 11:07 PM SU MO TU WE TH FR SA" at bounding box center [347, 226] width 233 height 42
click at [333, 63] on span "Tuna" at bounding box center [334, 67] width 10 height 8
copy span "Tuna"
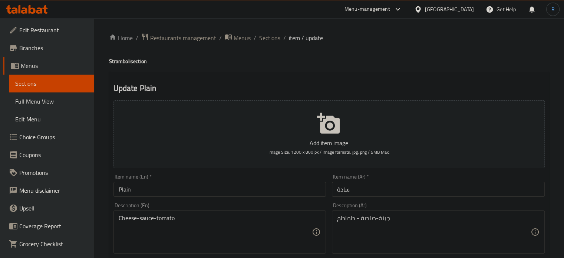
click at [116, 65] on h4 "Stramboli section" at bounding box center [329, 60] width 440 height 7
copy h4 "Stramboli"
click at [154, 193] on input "Plain" at bounding box center [219, 189] width 213 height 15
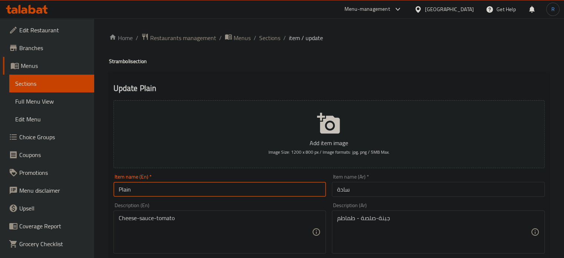
paste input "Stramboli"
type input "Plain Stramboli"
click at [331, 189] on div "Item name (Ar)   * سادة Item name (Ar) *" at bounding box center [438, 185] width 219 height 29
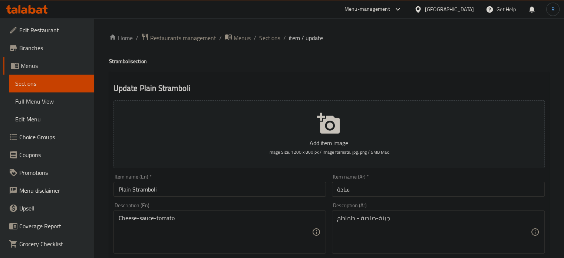
click at [336, 190] on input "سادة" at bounding box center [438, 189] width 213 height 15
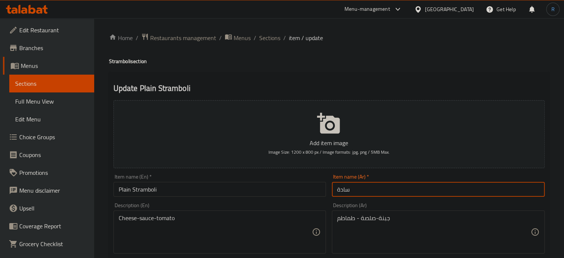
paste input "سترمبولي"
type input "سترمبولي سادة"
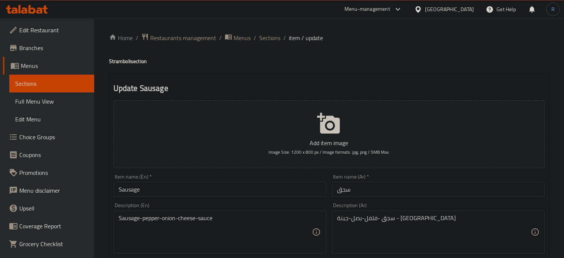
click at [152, 191] on input "Sausage" at bounding box center [219, 189] width 213 height 15
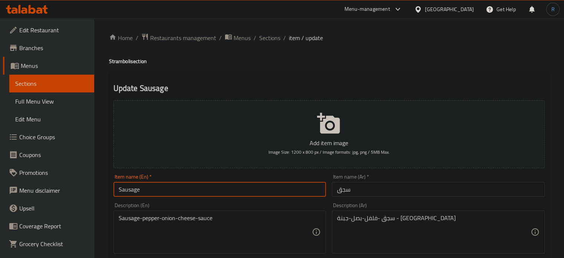
paste input "Stramboli"
type input "Sausage Stramboli"
click at [336, 190] on input "سجق" at bounding box center [438, 189] width 213 height 15
paste input "سترمبولي"
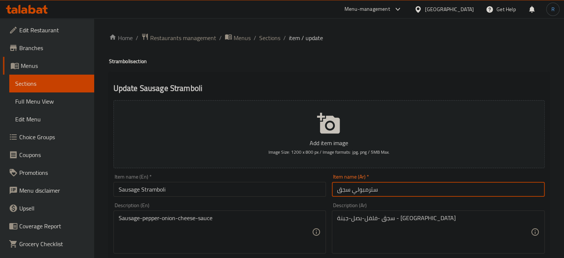
type input "سترمبولي سجق"
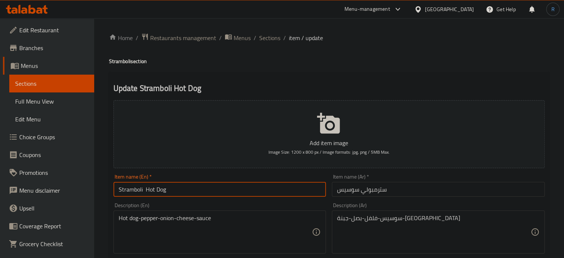
click at [180, 191] on input "Stramboli Hot Dog" at bounding box center [219, 189] width 213 height 15
paste input "Stramboli"
click at [133, 190] on input "Stramboli Hot Dog Stramboli" at bounding box center [219, 189] width 213 height 15
type input "Hot Dog Stramboli"
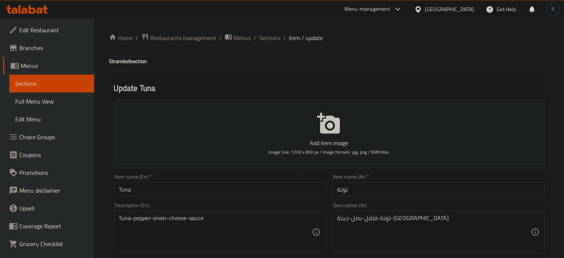
click at [165, 194] on input "Tuna" at bounding box center [219, 189] width 213 height 15
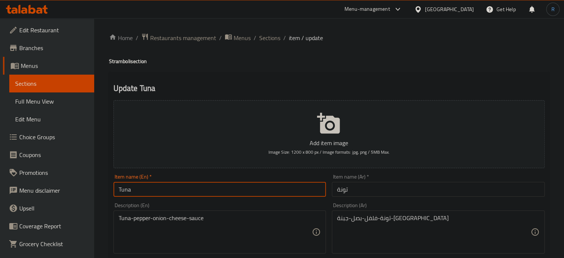
paste input "Stramboli"
type input "Tuna Stramboli"
click at [335, 188] on input "تونة" at bounding box center [438, 189] width 213 height 15
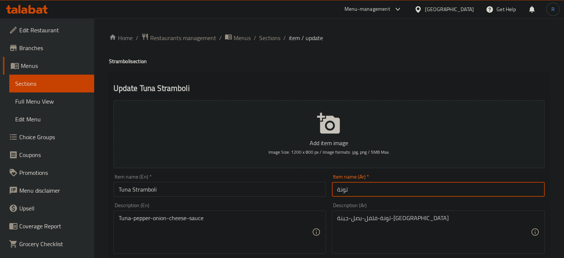
paste input "سترمبولي"
type input "سترمبولي تونة"
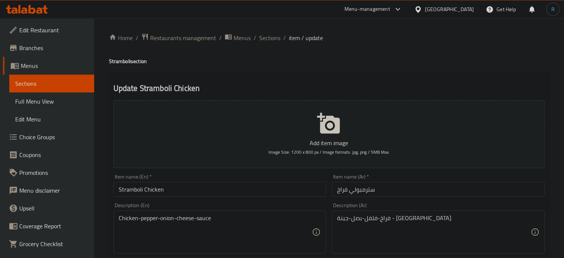
click at [189, 190] on input "Stramboli Chicken" at bounding box center [219, 189] width 213 height 15
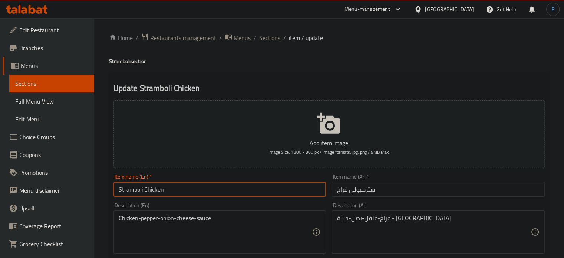
paste input "Stramboli"
click at [130, 194] on input "Stramboli Chicken Stramboli" at bounding box center [219, 189] width 213 height 15
type input "Chicken Stramboli"
click at [362, 191] on input "سترمبولي فراخ" at bounding box center [438, 189] width 213 height 15
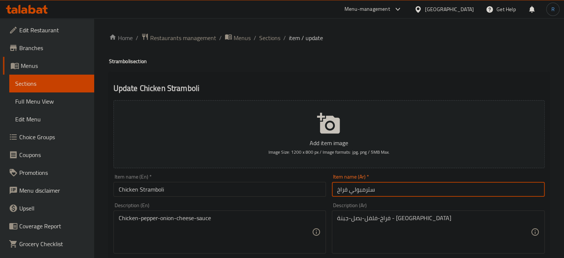
click at [362, 191] on input "سترمبولي فراخ" at bounding box center [438, 189] width 213 height 15
click at [259, 196] on input "Chicken Stramboli" at bounding box center [219, 189] width 213 height 15
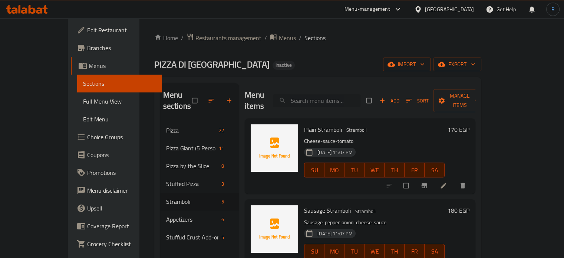
click at [344, 100] on input "search" at bounding box center [316, 100] width 87 height 13
paste input "Strips with Ranch sauce (3 pieces)"
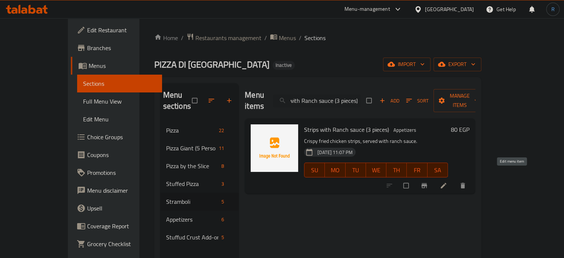
type input "Strips with Ranch sauce (3 pieces)"
click at [447, 182] on icon at bounding box center [443, 185] width 7 height 7
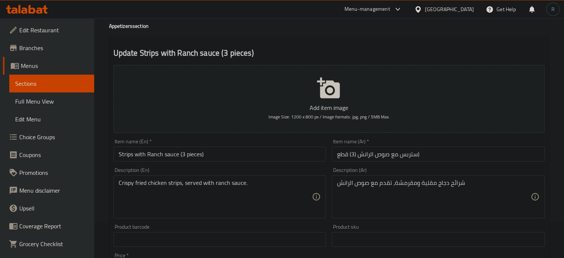
scroll to position [37, 0]
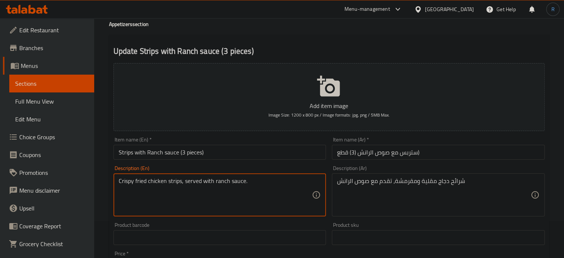
click at [175, 180] on textarea "Crispy fried chicken strips, served with ranch sauce." at bounding box center [215, 194] width 193 height 35
type textarea "Crispy fried chicken slices, served with ranch sauce."
click at [243, 153] on input "Strips with Ranch sauce (3 pieces)" at bounding box center [219, 152] width 213 height 15
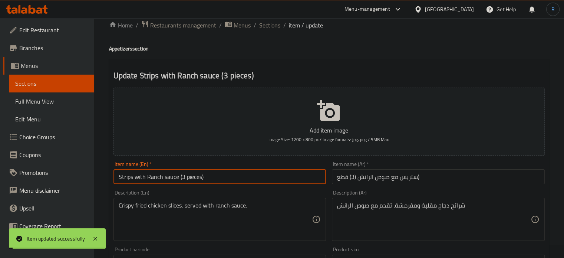
scroll to position [0, 0]
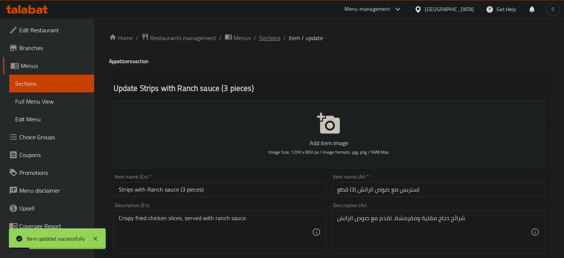
click at [267, 35] on span "Sections" at bounding box center [269, 37] width 21 height 9
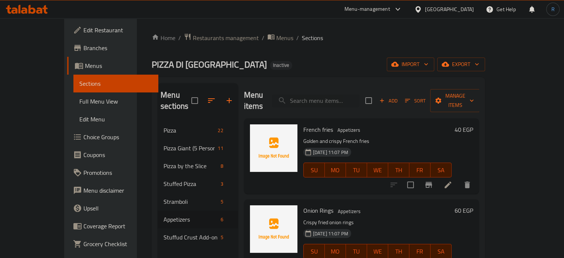
click at [83, 26] on span "Edit Restaurant" at bounding box center [117, 30] width 69 height 9
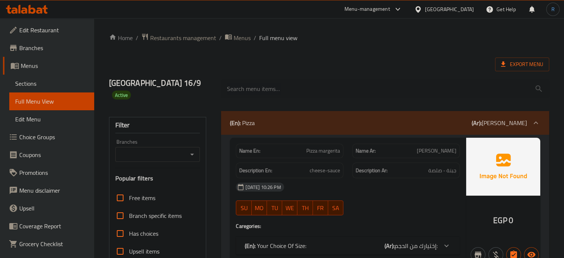
click at [274, 118] on div "(En): Pizza (Ar): بيتزا" at bounding box center [378, 122] width 297 height 9
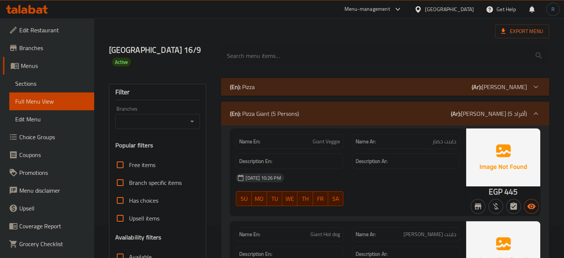
scroll to position [37, 0]
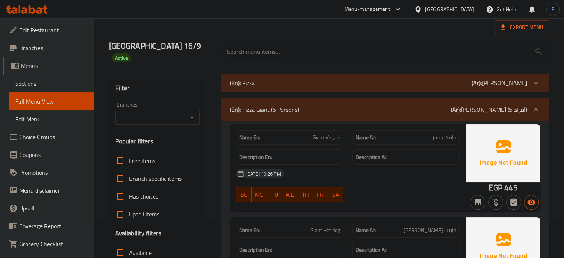
click at [250, 105] on p "(En): Pizza Giant (5 Persons)" at bounding box center [264, 109] width 69 height 9
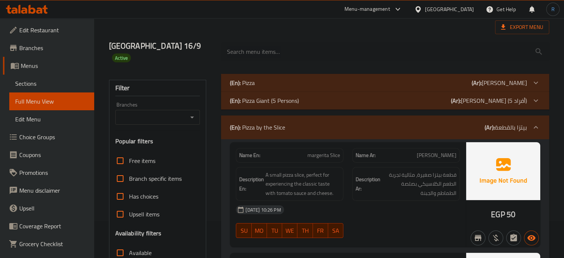
click at [250, 123] on p "(En): Pizza by the Slice" at bounding box center [257, 127] width 55 height 9
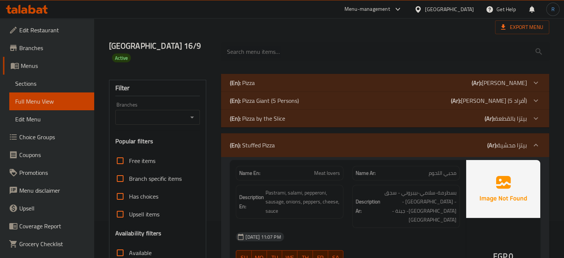
click at [251, 140] on p "(En): Stuffed Pizza" at bounding box center [252, 144] width 45 height 9
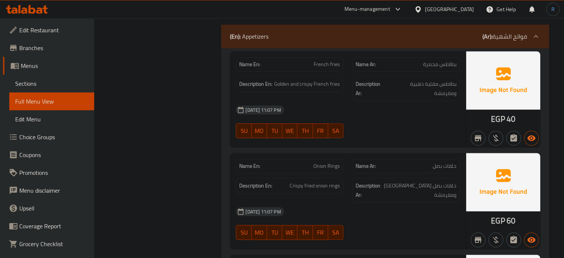
scroll to position [704, 0]
click at [377, 202] on div "[DATE] 11:07 PM" at bounding box center [347, 211] width 233 height 18
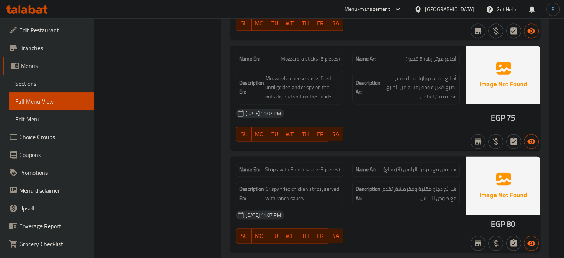
scroll to position [1112, 0]
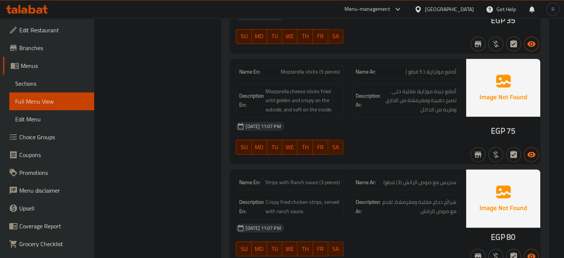
drag, startPoint x: 371, startPoint y: 209, endPoint x: 332, endPoint y: 172, distance: 53.8
click at [371, 219] on div "15-09-2025 11:07 PM" at bounding box center [347, 228] width 233 height 18
click at [308, 178] on span "Strips with Ranch sauce (3 pieces)" at bounding box center [302, 182] width 75 height 8
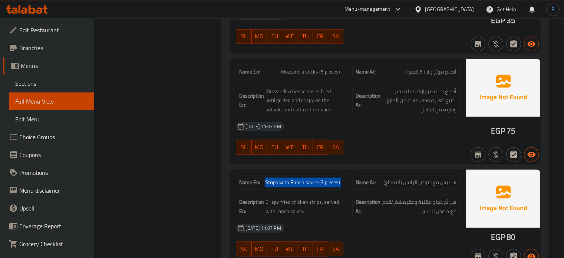
copy span "Strips with Ranch sauce (3 pieces)"
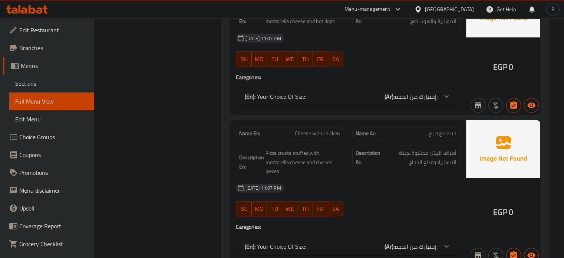
scroll to position [1878, 0]
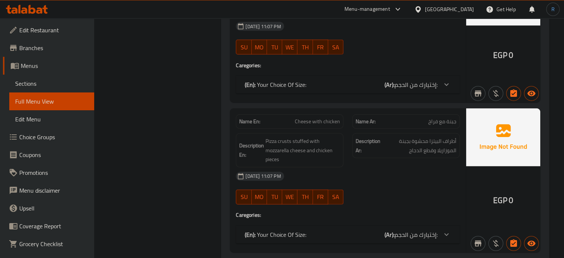
click at [396, 167] on div "15-09-2025 11:07 PM SU MO TU WE TH FR SA" at bounding box center [347, 188] width 233 height 42
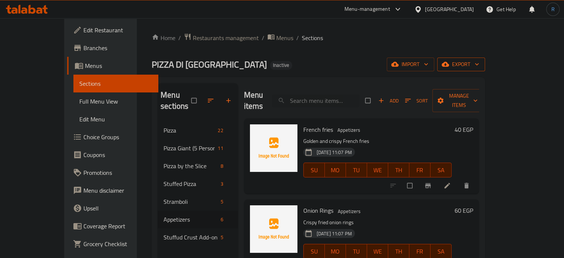
click at [479, 60] on span "export" at bounding box center [461, 64] width 36 height 9
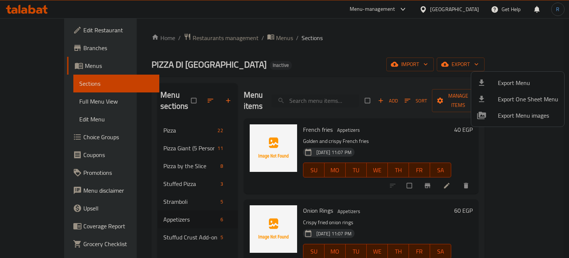
click at [506, 78] on span "Export Menu" at bounding box center [528, 82] width 60 height 9
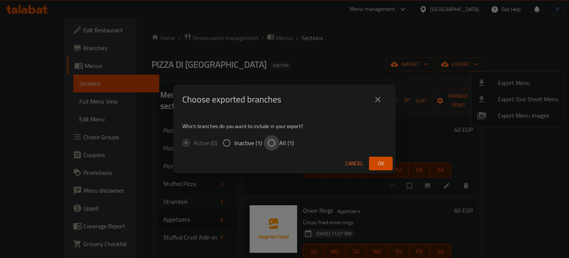
click at [271, 140] on input "All (1)" at bounding box center [272, 143] width 16 height 16
radio input "true"
click at [379, 168] on span "Ok" at bounding box center [381, 163] width 12 height 9
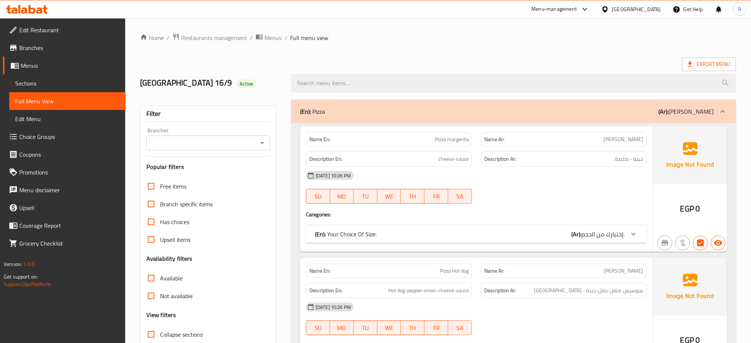
scroll to position [51, 0]
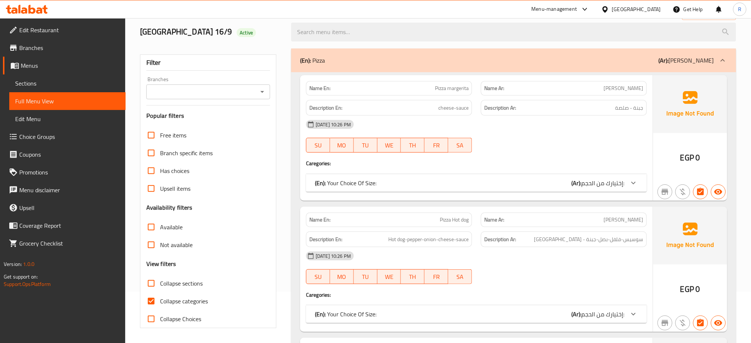
click at [148, 302] on input "Collapse categories" at bounding box center [151, 301] width 18 height 18
checkbox input "false"
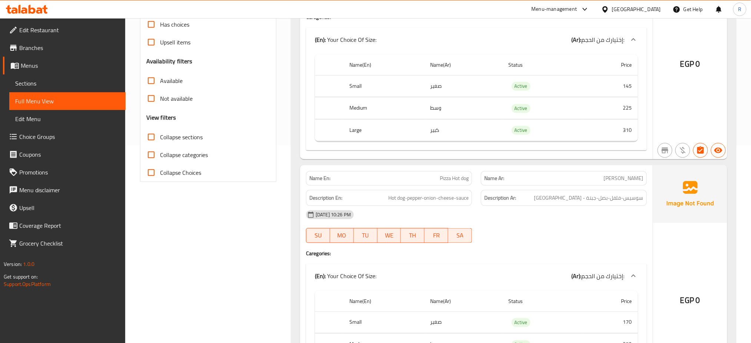
scroll to position [99, 0]
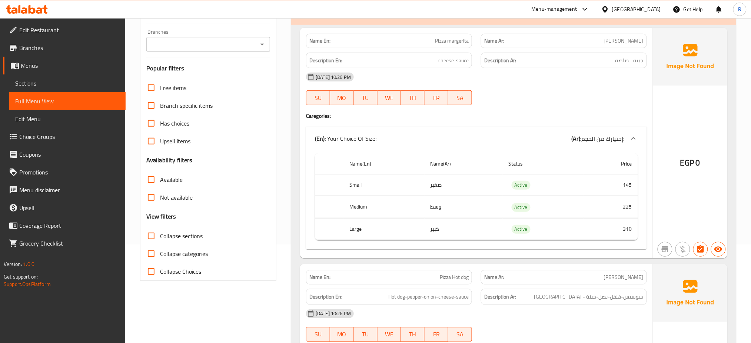
click at [175, 123] on span "Has choices" at bounding box center [174, 123] width 29 height 9
click at [160, 123] on input "Has choices" at bounding box center [151, 124] width 18 height 18
checkbox input "true"
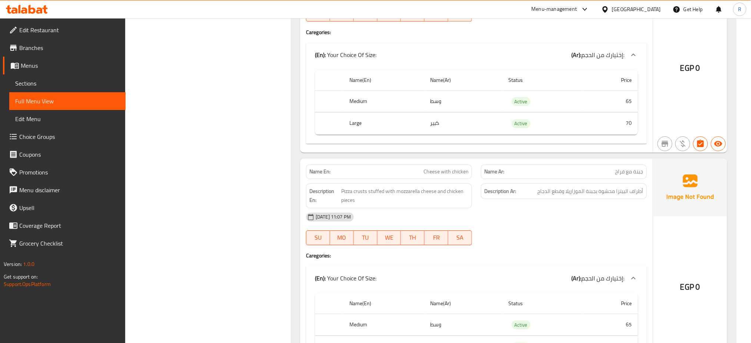
scroll to position [6994, 0]
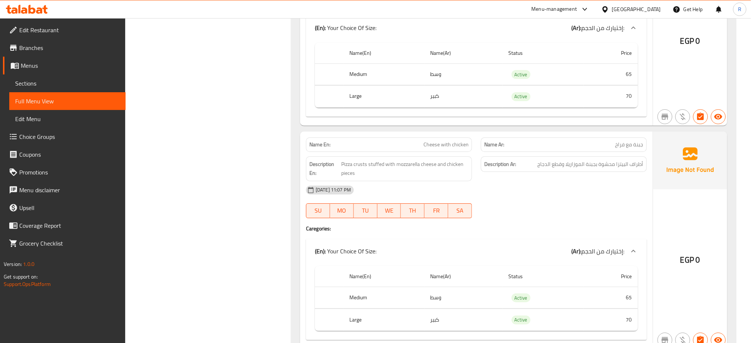
drag, startPoint x: 506, startPoint y: 166, endPoint x: 366, endPoint y: 78, distance: 165.4
click at [506, 181] on div "15-09-2025 11:07 PM SU MO TU WE TH FR SA" at bounding box center [477, 202] width 350 height 42
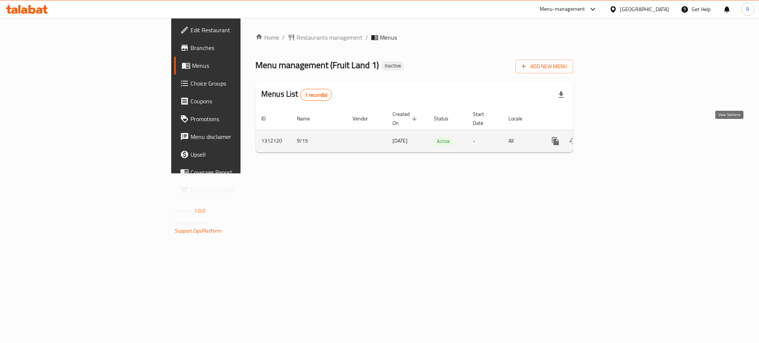
click at [618, 140] on link "enhanced table" at bounding box center [609, 141] width 18 height 18
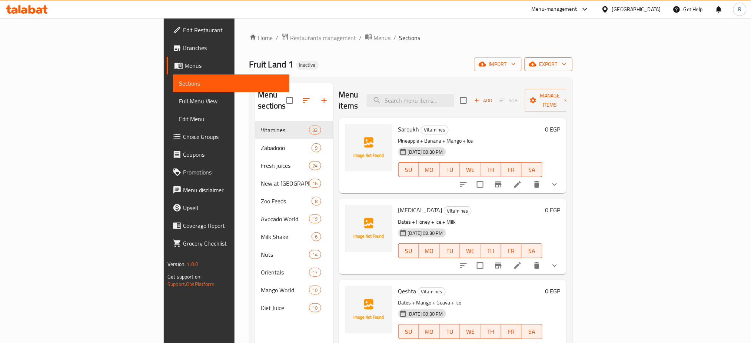
click at [567, 65] on span "export" at bounding box center [549, 64] width 36 height 9
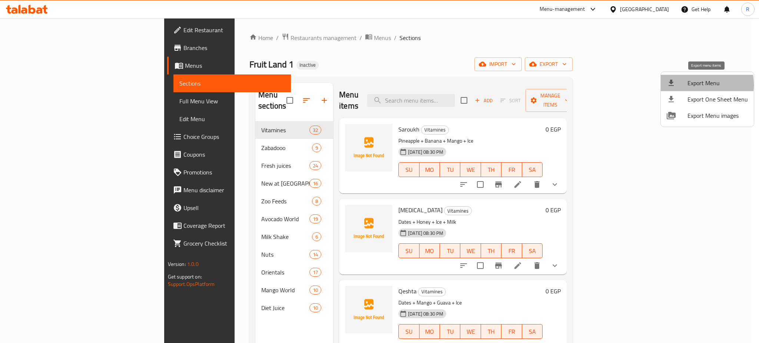
click at [696, 85] on span "Export Menu" at bounding box center [717, 83] width 60 height 9
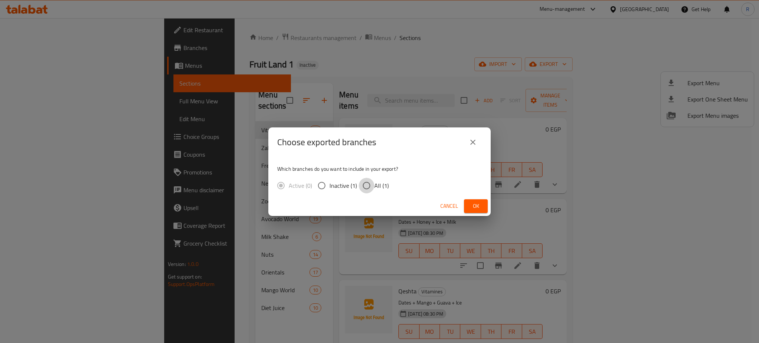
click at [365, 184] on input "All (1)" at bounding box center [367, 186] width 16 height 16
radio input "true"
click at [475, 200] on button "Ok" at bounding box center [476, 206] width 24 height 14
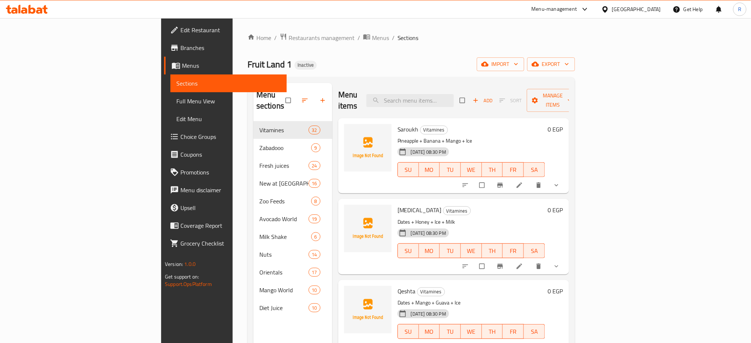
click at [176, 104] on span "Full Menu View" at bounding box center [228, 101] width 105 height 9
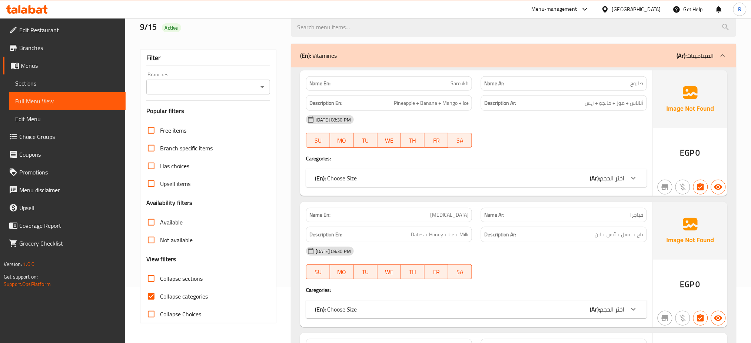
scroll to position [99, 0]
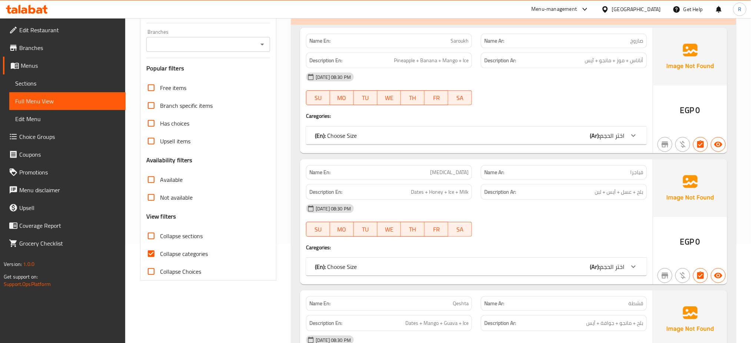
click at [167, 255] on span "Collapse categories" at bounding box center [184, 253] width 48 height 9
click at [160, 255] on input "Collapse categories" at bounding box center [151, 254] width 18 height 18
checkbox input "false"
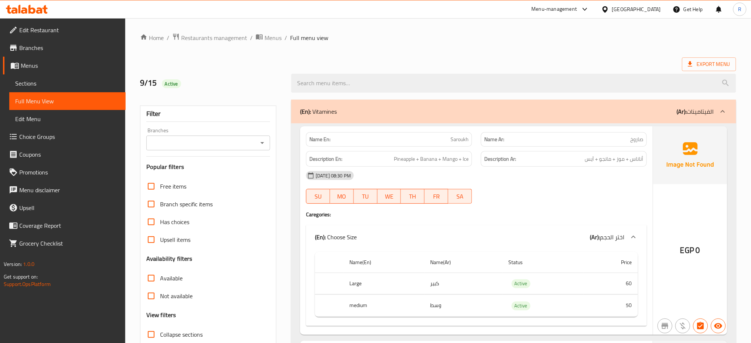
click at [172, 85] on span "Active" at bounding box center [171, 83] width 19 height 7
copy span "Active"
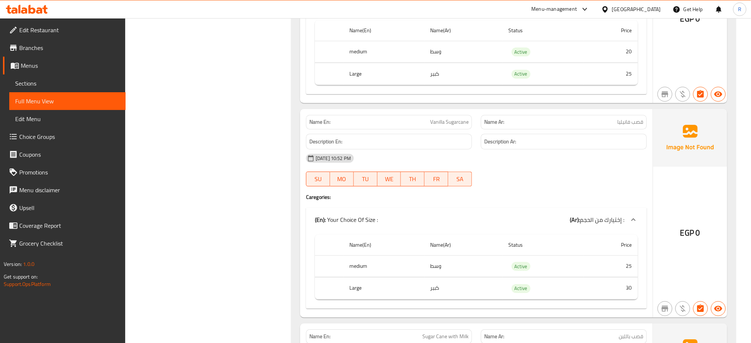
scroll to position [29479, 0]
